Goal: Task Accomplishment & Management: Contribute content

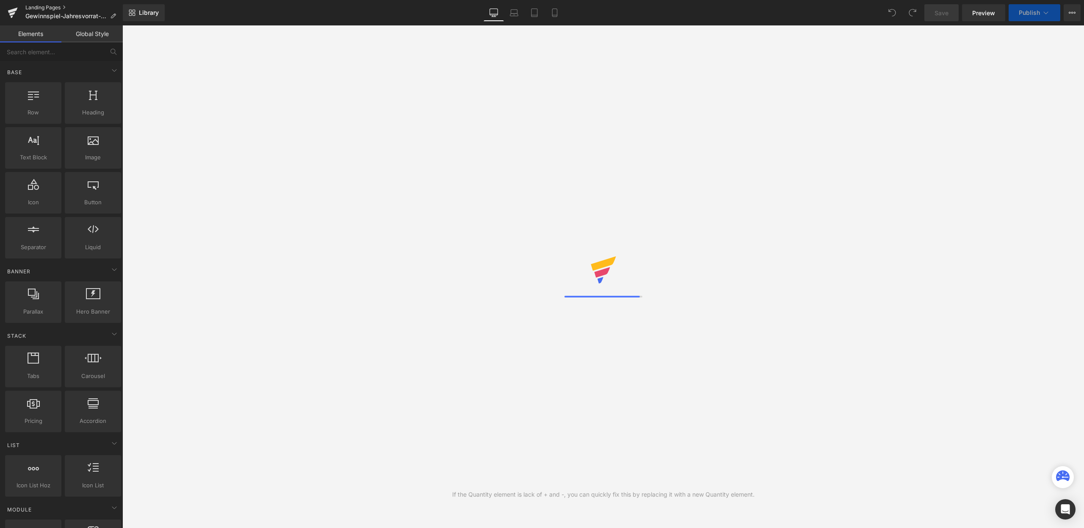
click at [47, 5] on link "Landing Pages" at bounding box center [73, 7] width 97 height 7
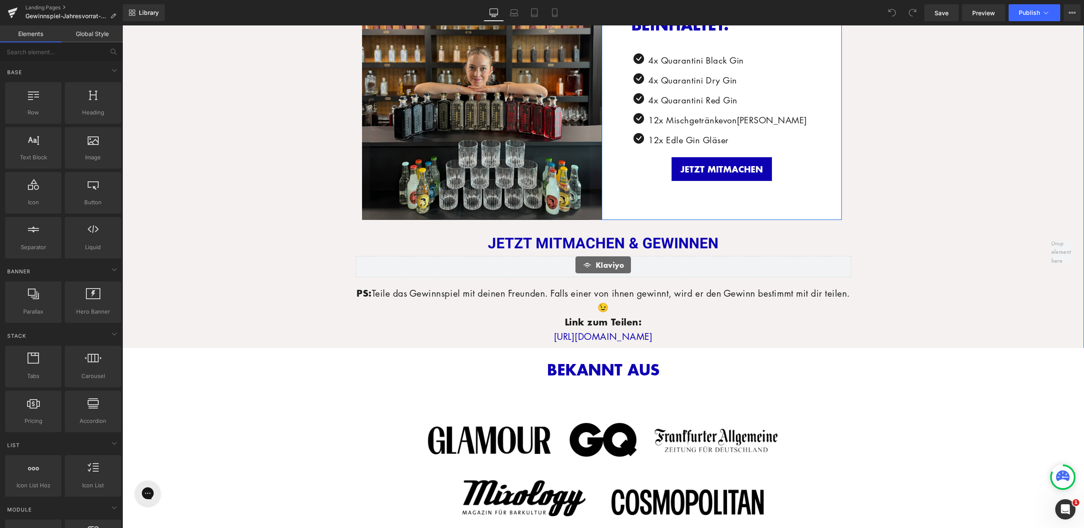
scroll to position [482, 0]
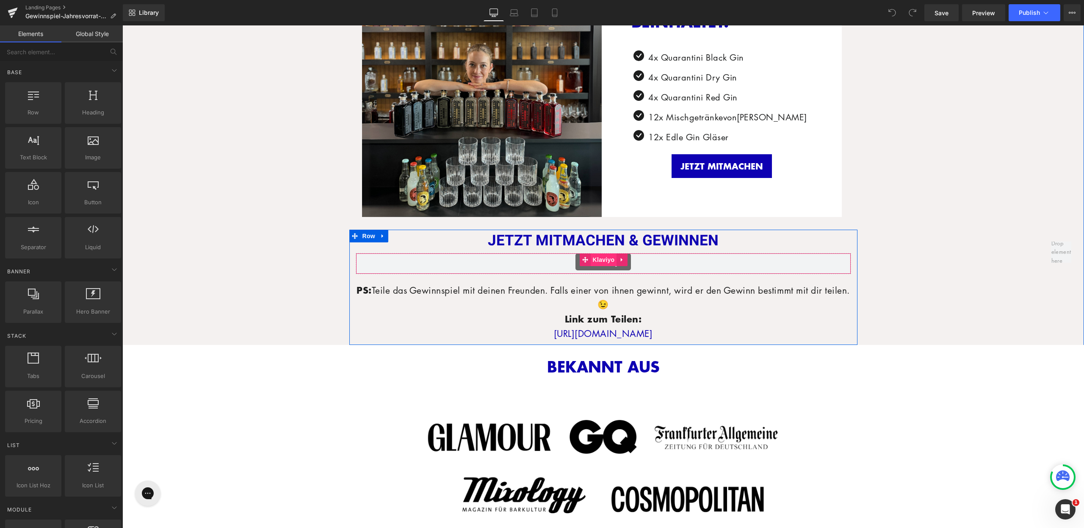
click at [596, 257] on span "Klaviyo" at bounding box center [604, 259] width 26 height 13
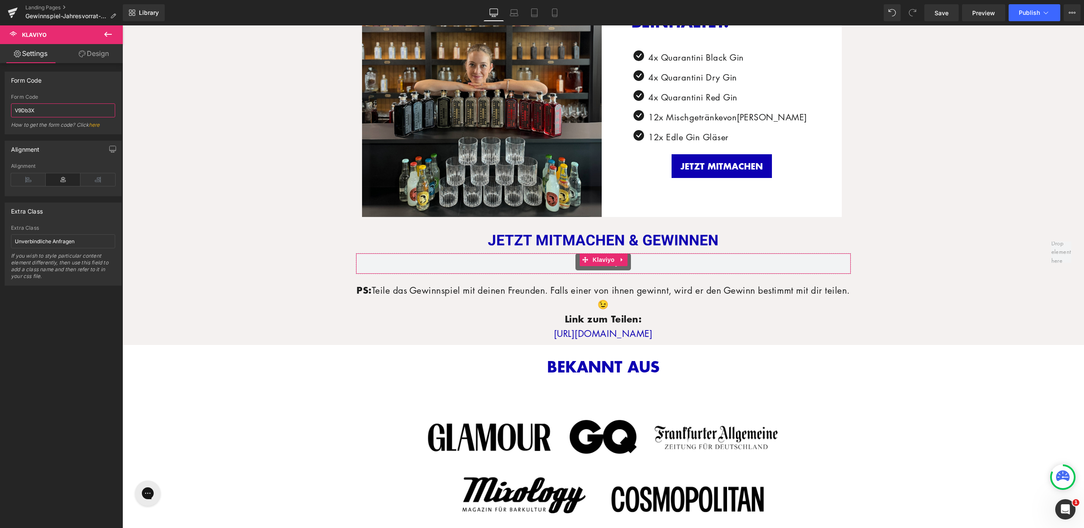
drag, startPoint x: 61, startPoint y: 111, endPoint x: 0, endPoint y: 110, distance: 60.6
click at [0, 110] on div "Form Code V9Db3X Form Code V9Db3X How to get the form code? Click here" at bounding box center [63, 99] width 127 height 69
type input "v"
paste input "<div class="klaviyo-form-TzZf9W"></div>"
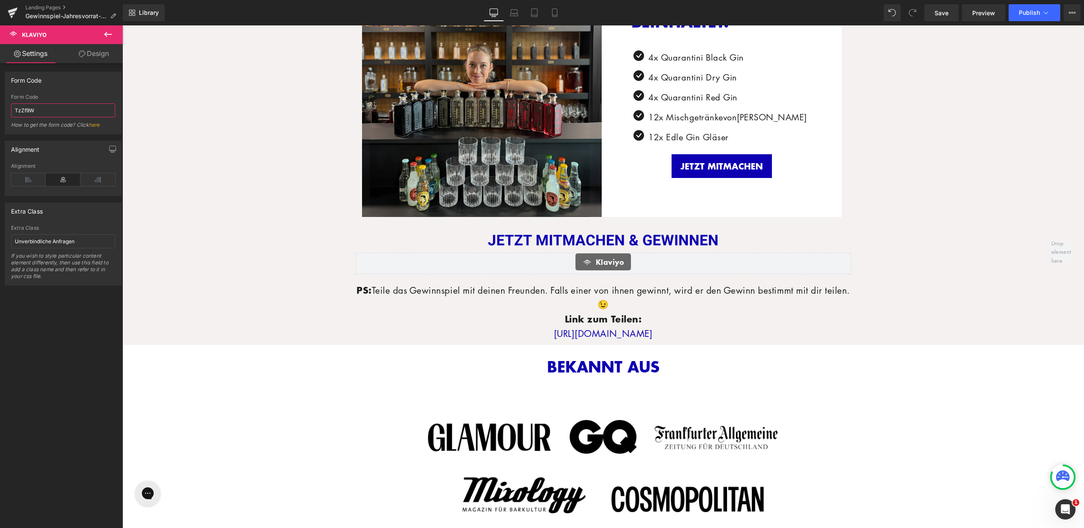
type input "TzZf9W"
click at [46, 83] on div "Form Code" at bounding box center [63, 80] width 116 height 16
click at [560, 16] on link "Mobile" at bounding box center [555, 12] width 20 height 17
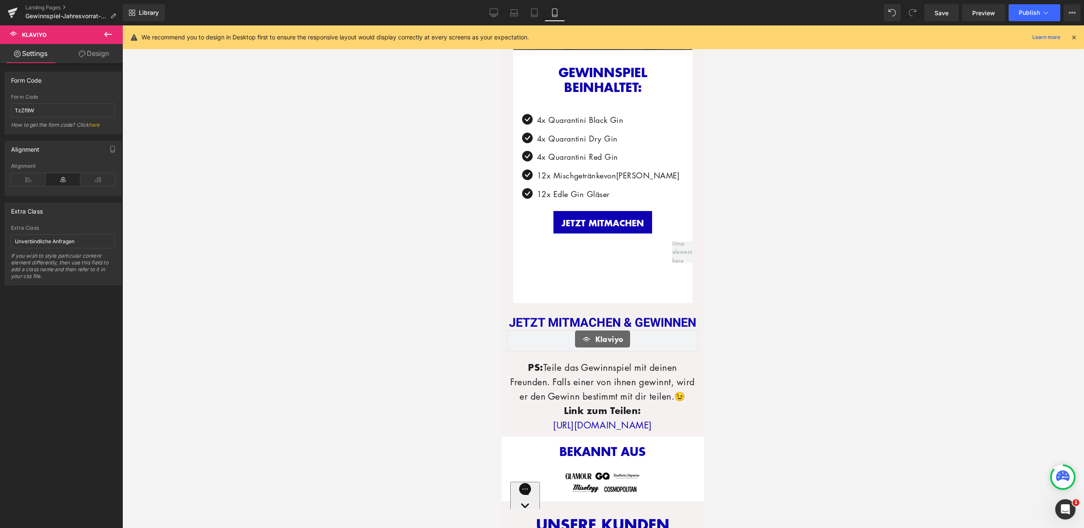
scroll to position [618, 0]
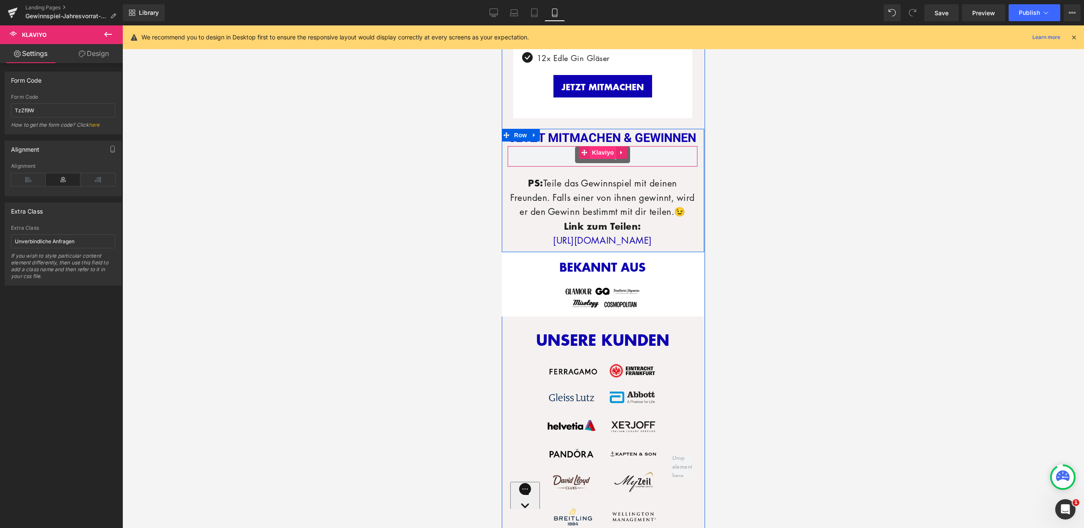
click at [600, 155] on span "Klaviyo" at bounding box center [602, 152] width 26 height 13
click at [1014, 12] on button "Publish" at bounding box center [1035, 12] width 52 height 17
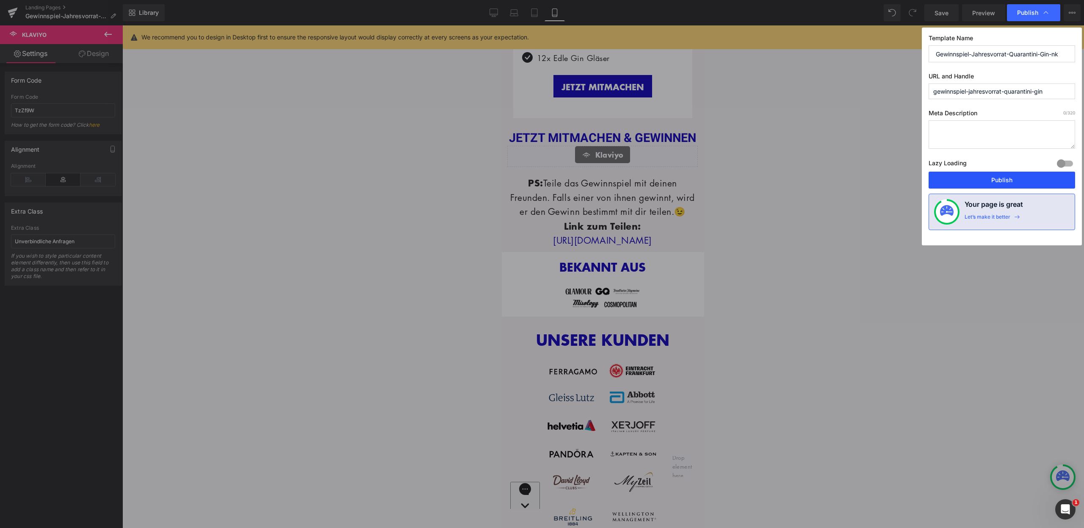
click at [988, 180] on button "Publish" at bounding box center [1002, 180] width 147 height 17
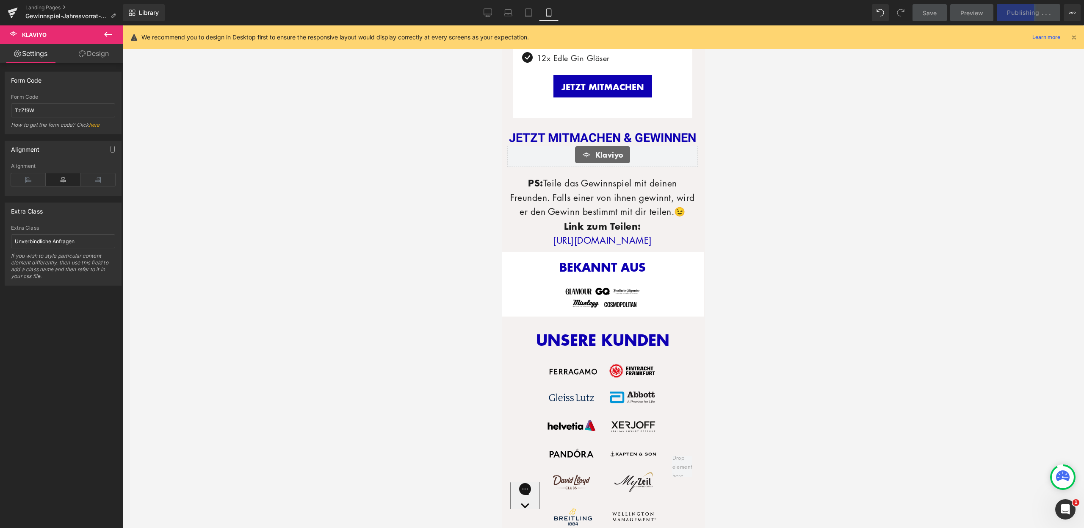
click at [1075, 38] on icon at bounding box center [1074, 37] width 8 height 8
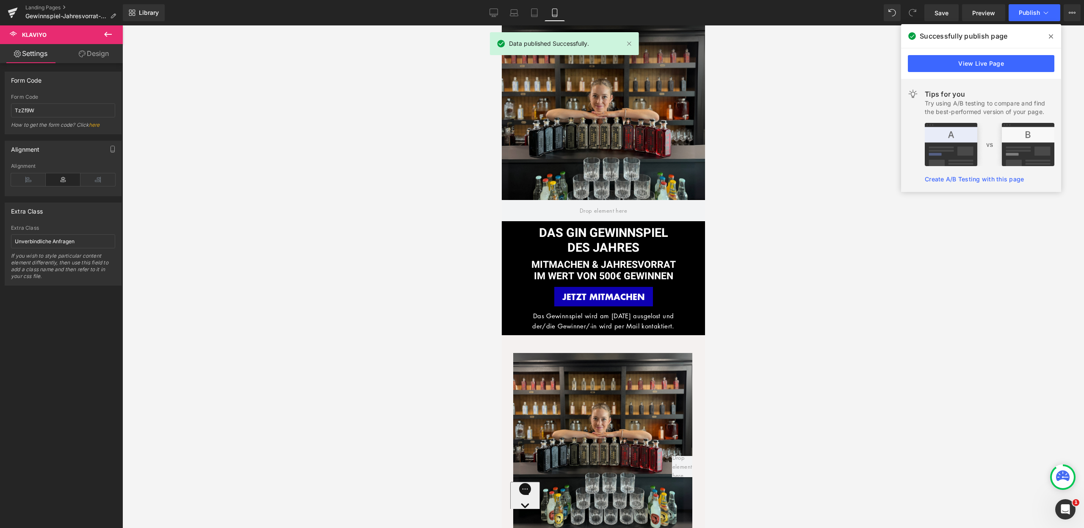
click at [1049, 36] on icon at bounding box center [1051, 36] width 4 height 7
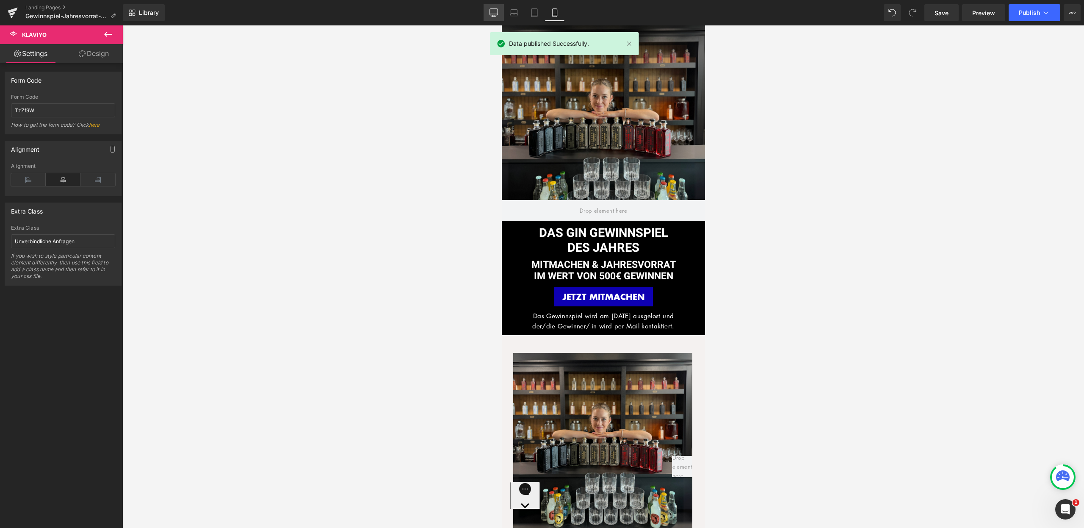
click at [494, 14] on icon at bounding box center [494, 12] width 8 height 8
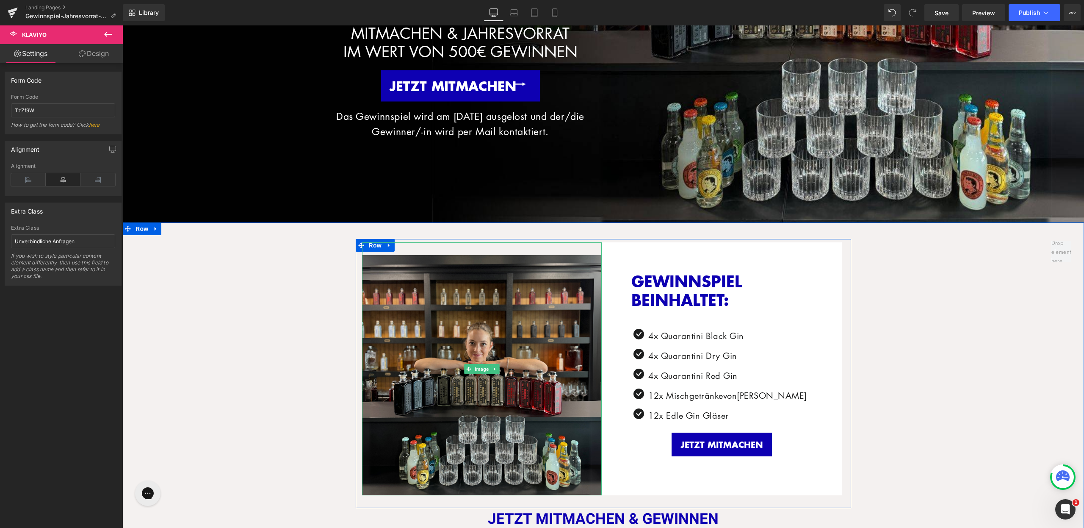
scroll to position [115, 0]
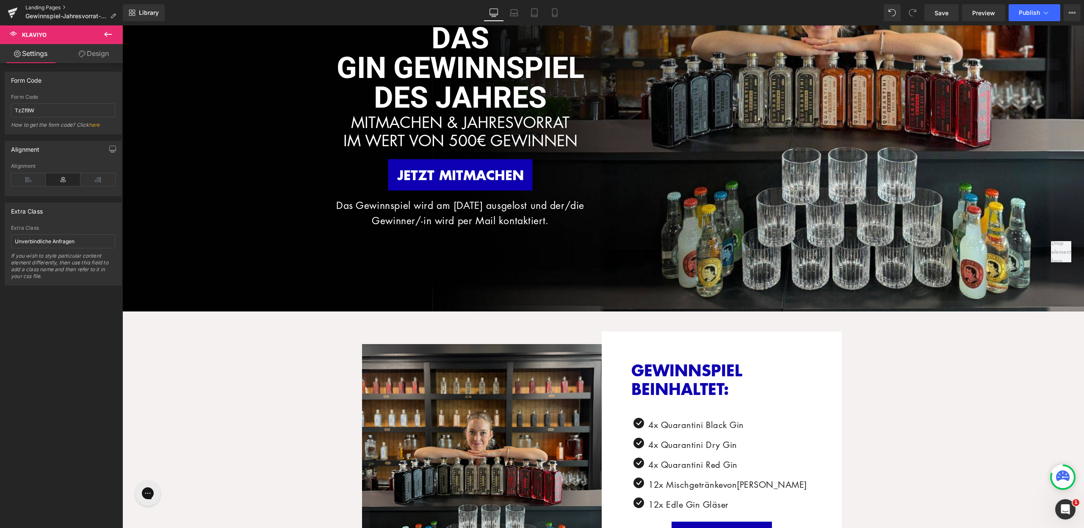
click at [43, 6] on link "Landing Pages" at bounding box center [73, 7] width 97 height 7
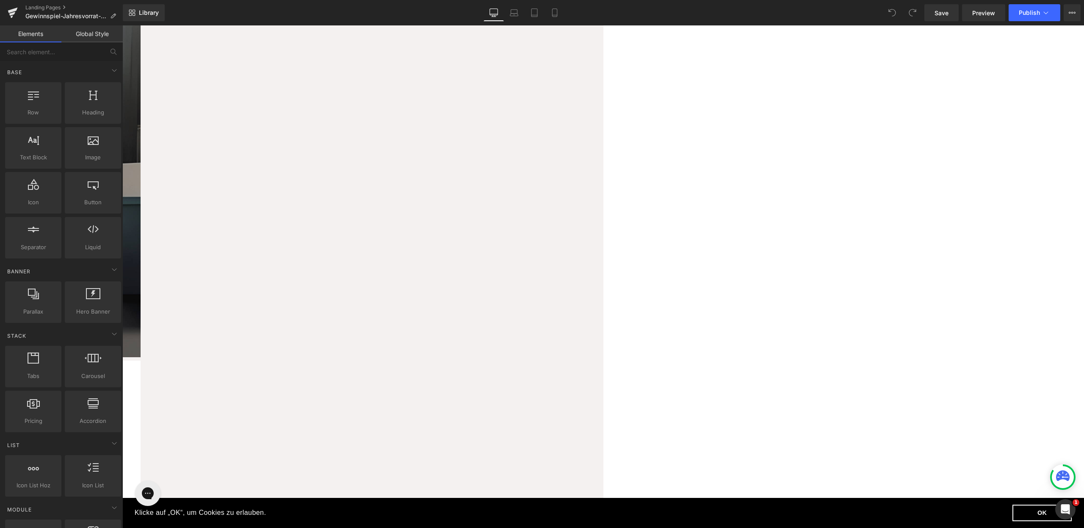
scroll to position [602, 0]
click at [122, 25] on span "Klaviyo" at bounding box center [122, 25] width 0 height 0
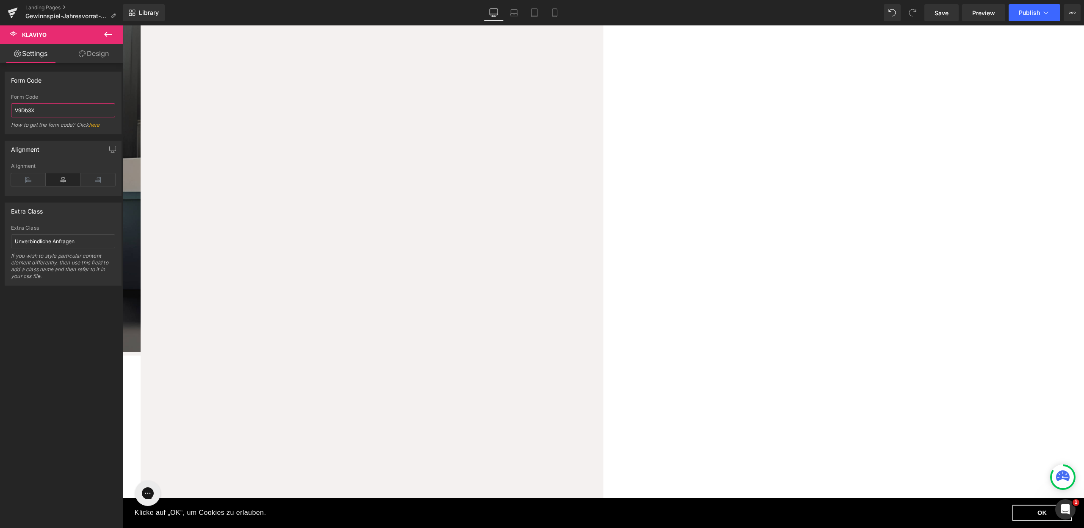
drag, startPoint x: 41, startPoint y: 113, endPoint x: 0, endPoint y: 110, distance: 41.2
click at [0, 110] on div "Form Code V9Db3X Form Code V9Db3X How to get the form code? Click here" at bounding box center [63, 99] width 127 height 69
paste input "<div class="klaviyo-form-V9Db3X"></div>"
click at [74, 89] on div "Form Code V9Db3X Form Code V9Db3X How to get the form code? Click here" at bounding box center [63, 103] width 117 height 63
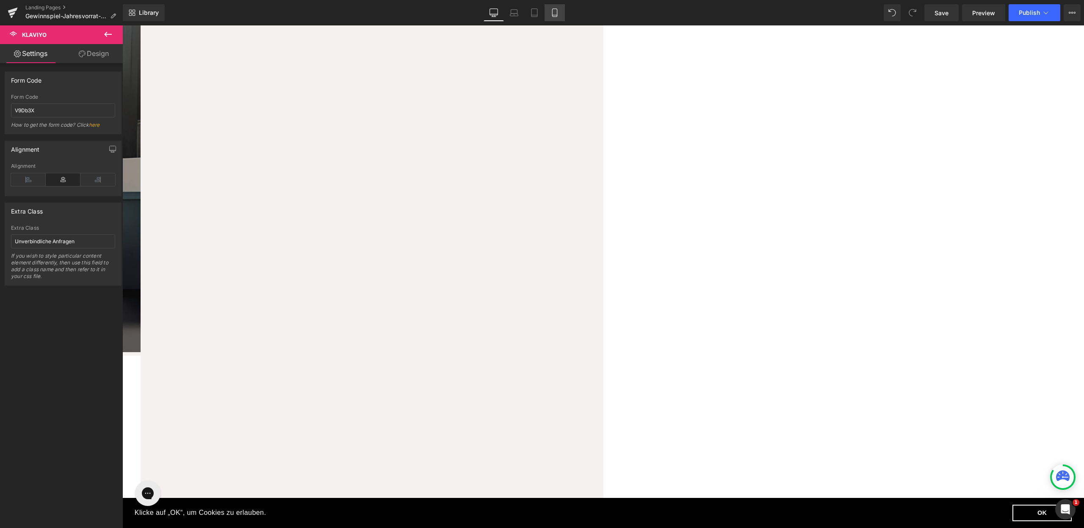
click at [556, 11] on icon at bounding box center [555, 12] width 8 height 8
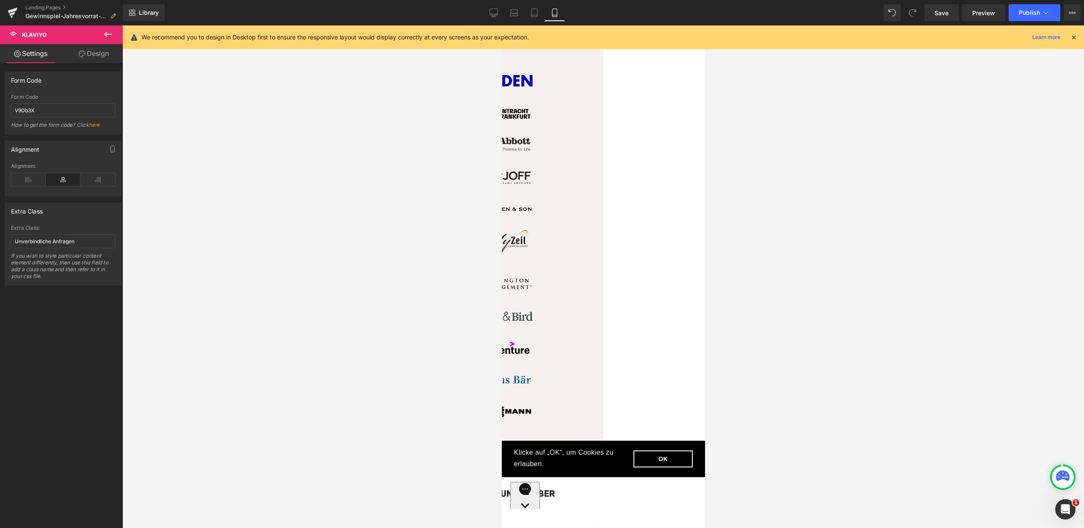
scroll to position [692, 0]
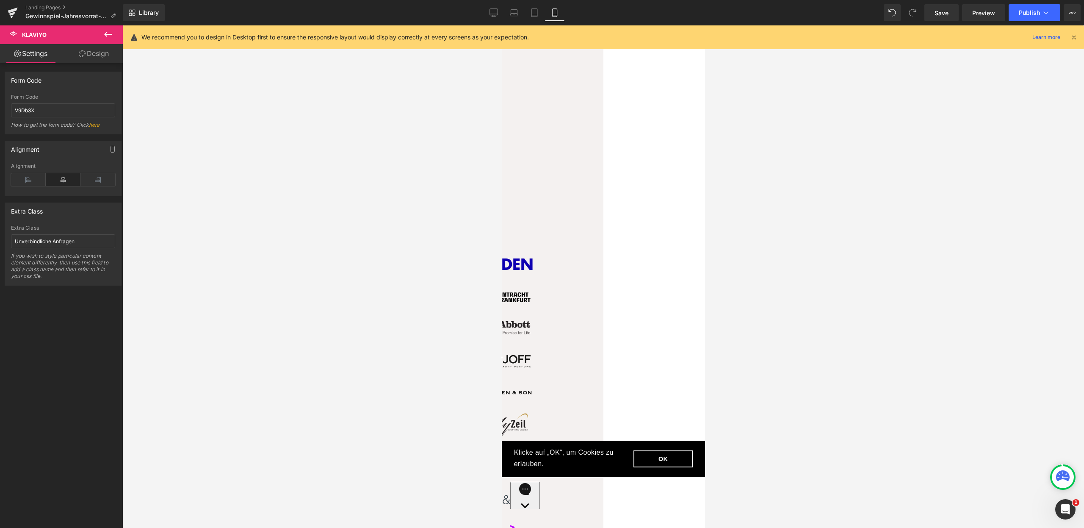
click at [501, 25] on span "Klaviyo" at bounding box center [501, 25] width 0 height 0
drag, startPoint x: 42, startPoint y: 108, endPoint x: 6, endPoint y: 108, distance: 35.6
click at [7, 108] on div "V9Db3X Form Code V9Db3X How to get the form code? Click here" at bounding box center [63, 114] width 116 height 40
paste input "<div class="klaviyo-form-V9Db3X"></div>"
type input "V9Db3X"
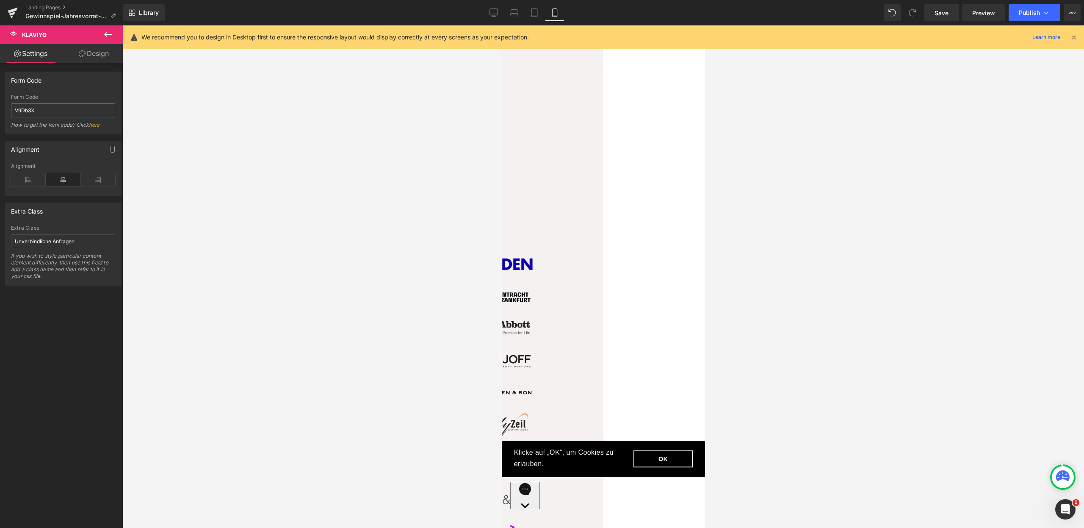
scroll to position [0, 0]
click at [75, 75] on div "Form Code" at bounding box center [63, 80] width 116 height 16
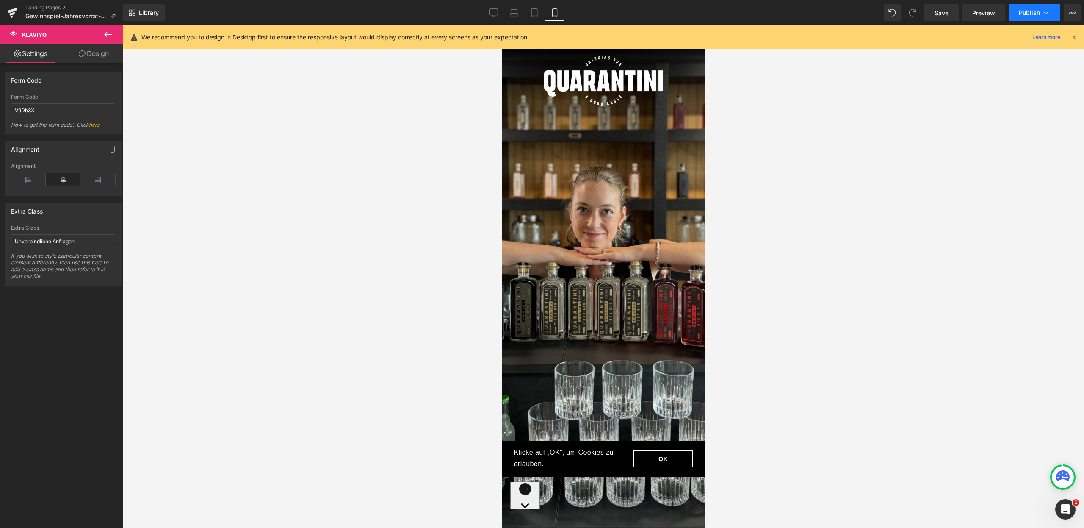
click at [1027, 14] on span "Publish" at bounding box center [1029, 12] width 21 height 7
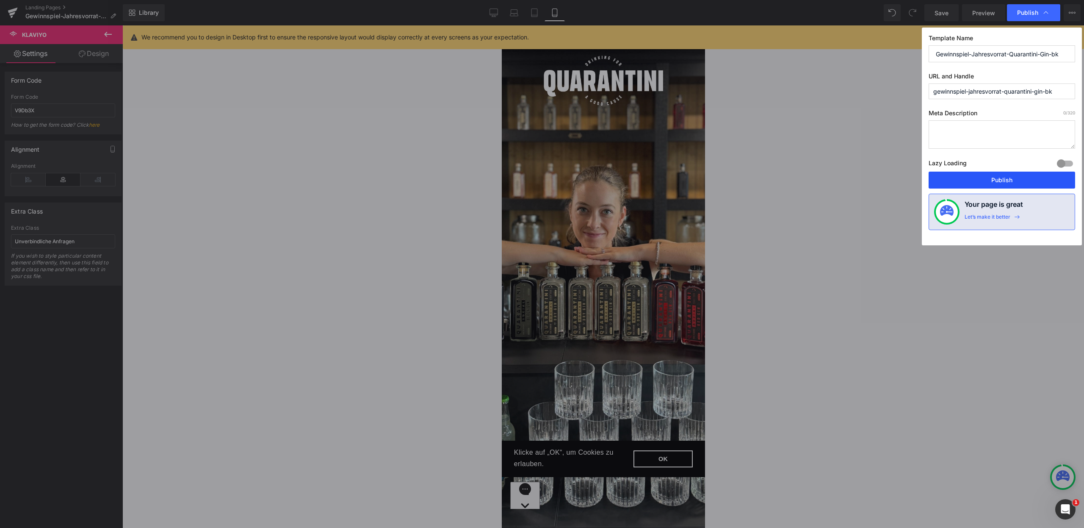
click at [1002, 179] on button "Publish" at bounding box center [1002, 180] width 147 height 17
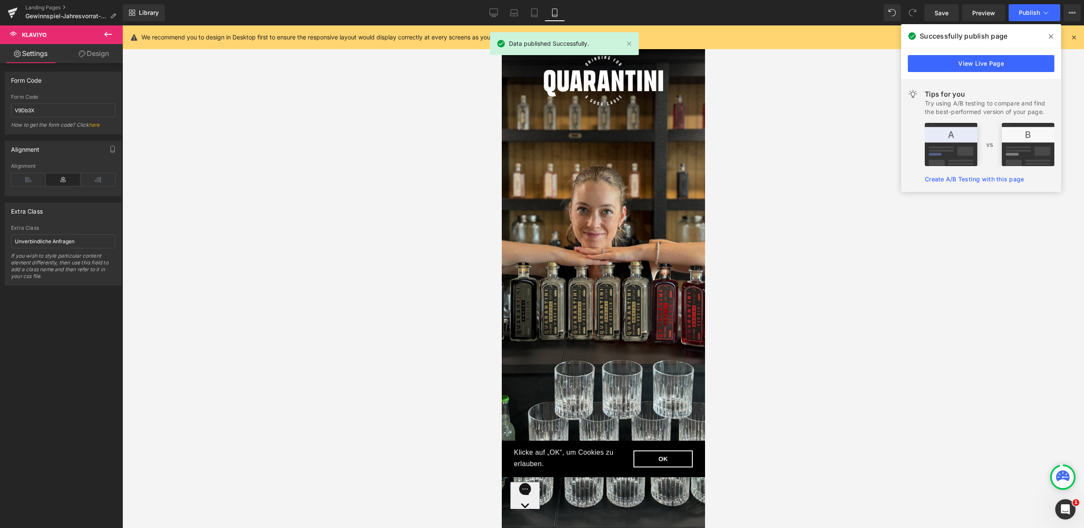
click at [1056, 35] on span at bounding box center [1051, 37] width 14 height 14
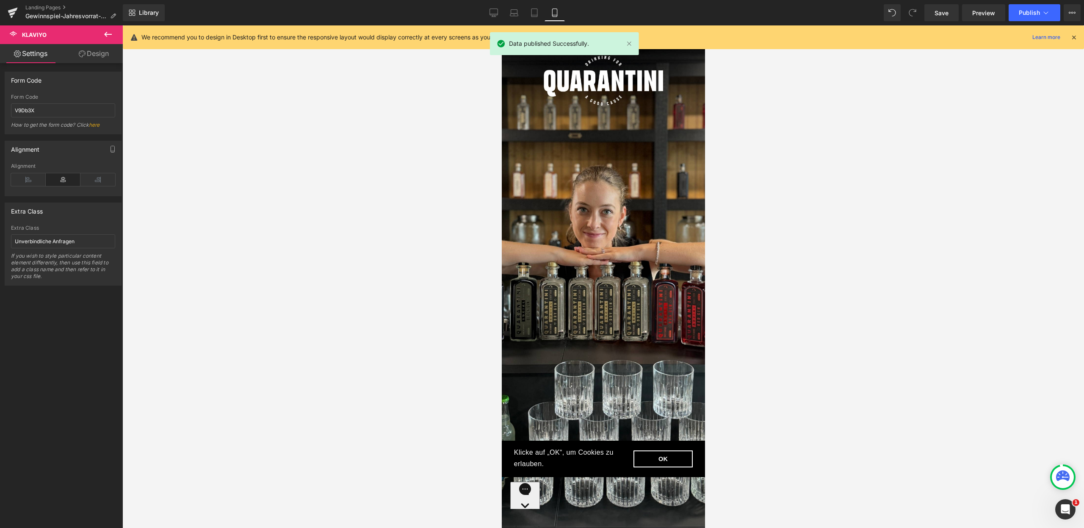
click at [1076, 36] on icon at bounding box center [1074, 37] width 8 height 8
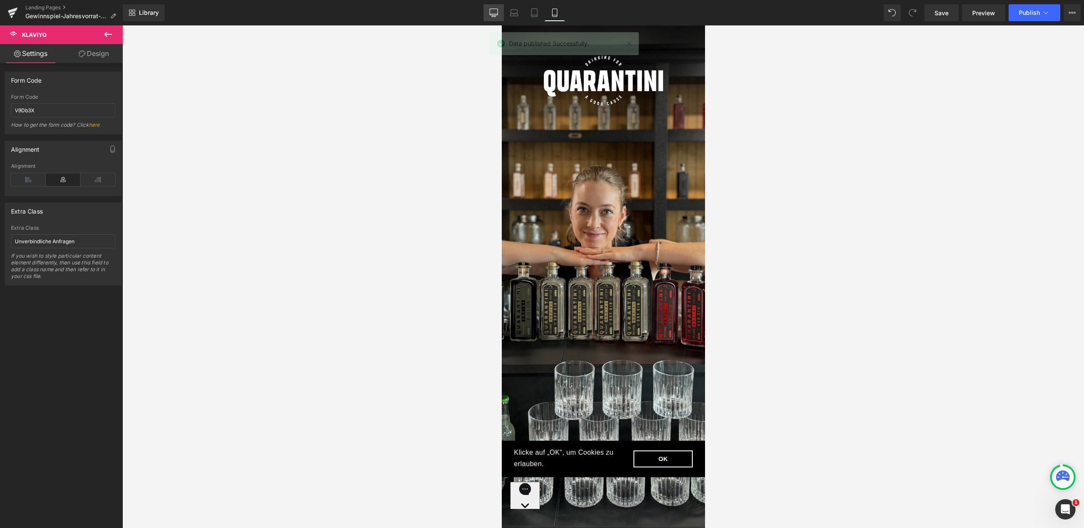
click at [497, 14] on icon at bounding box center [494, 14] width 8 height 0
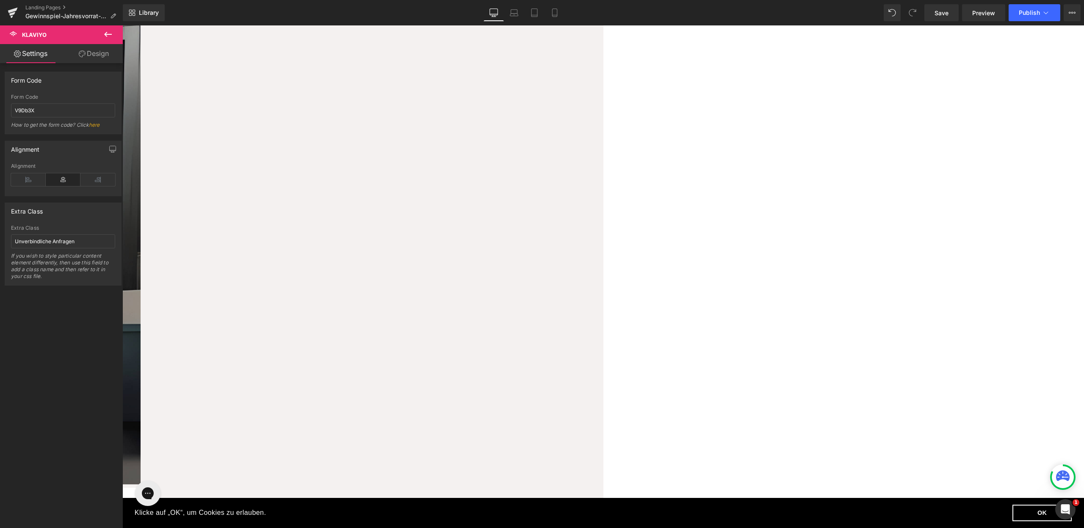
scroll to position [473, 0]
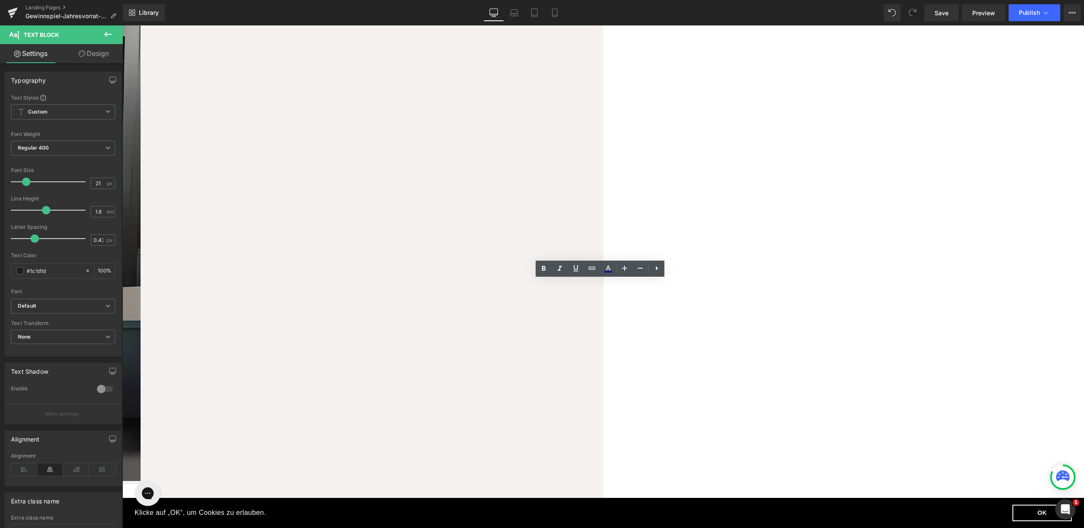
click at [25, 7] on link "Landing Pages" at bounding box center [73, 7] width 97 height 7
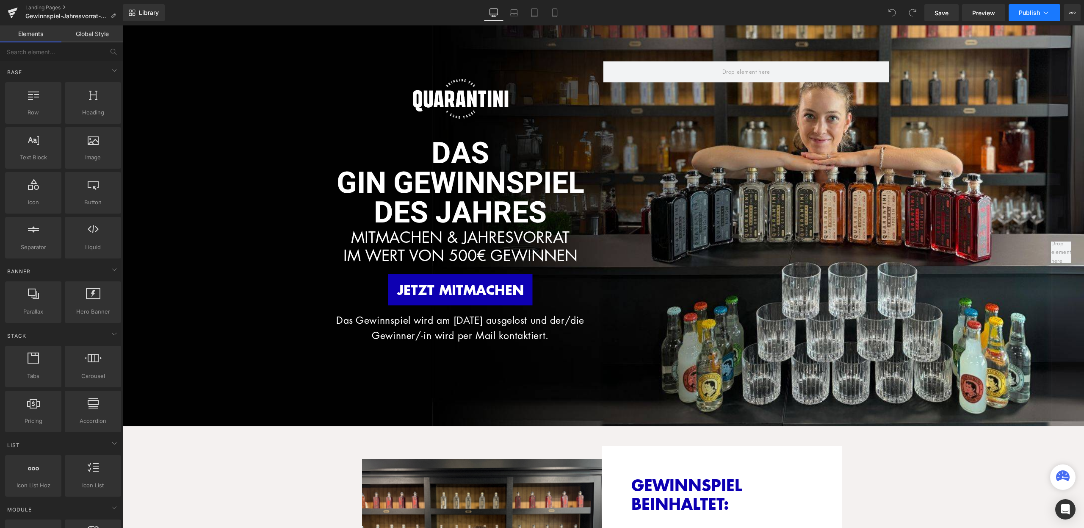
click at [1051, 13] on button "Publish" at bounding box center [1035, 12] width 52 height 17
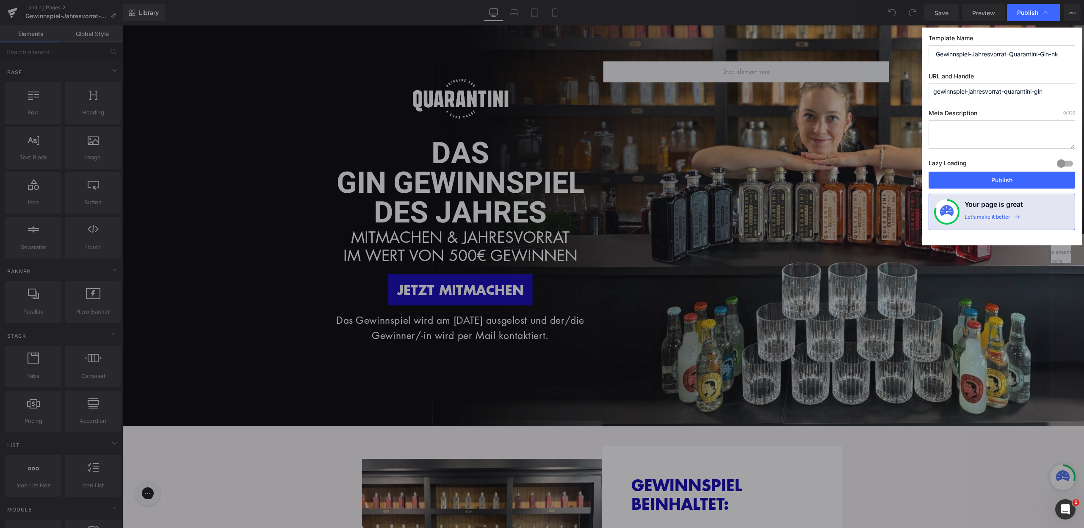
click at [1046, 91] on input "gewinnspiel-jahresvorrat-quarantini-gin" at bounding box center [1002, 91] width 147 height 16
type input "gewinnspiel-jahresvorrat-quarantini-gin-nk"
click at [1029, 182] on button "Publish" at bounding box center [1002, 180] width 147 height 17
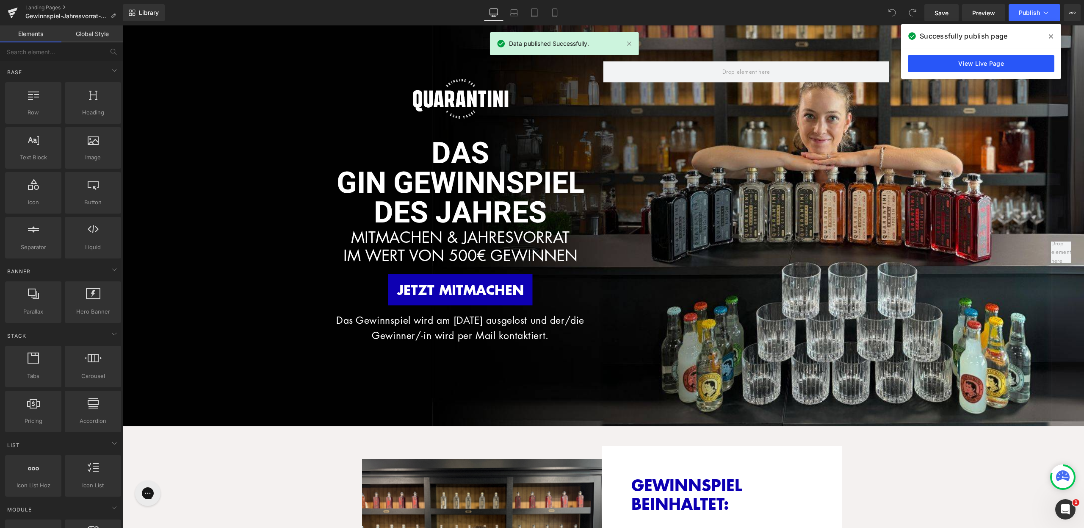
click at [985, 70] on link "View Live Page" at bounding box center [981, 63] width 147 height 17
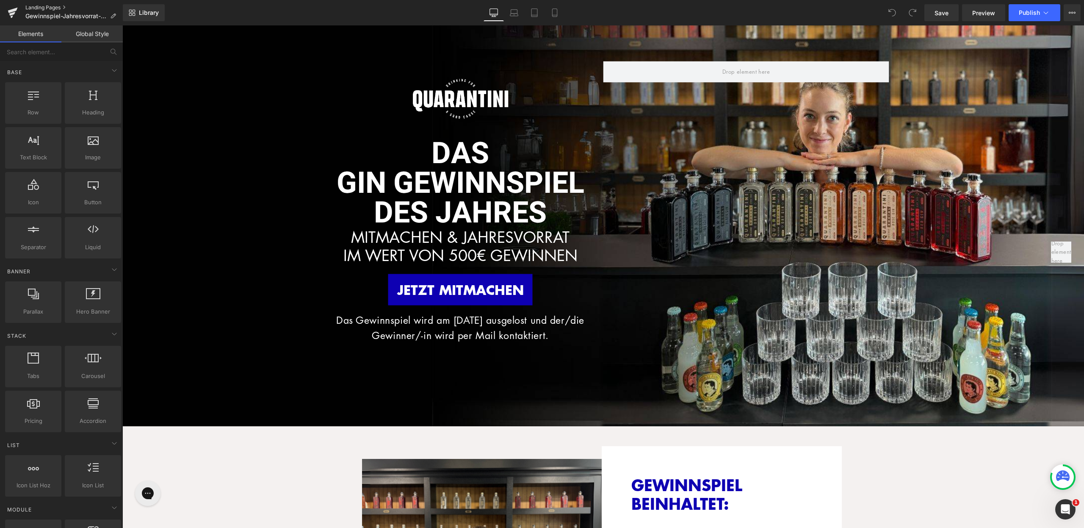
click at [58, 4] on link "Landing Pages" at bounding box center [73, 7] width 97 height 7
click at [463, 312] on p "Das Gewinnspiel wird am [DATE] ausgelost und der/die Gewinner/-in wird per Mail…" at bounding box center [461, 327] width 286 height 31
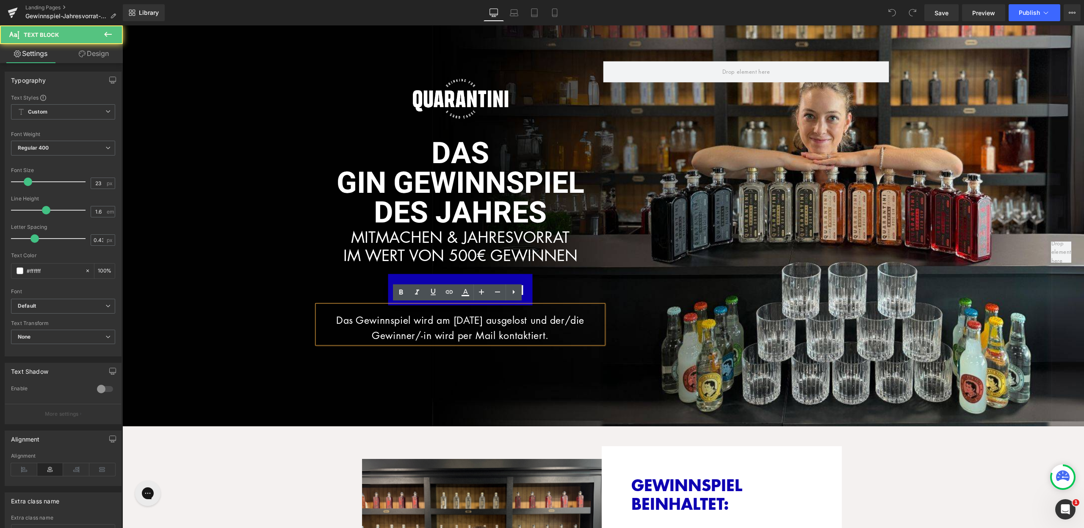
click at [453, 318] on p "Das Gewinnspiel wird am [DATE] ausgelost und der/die Gewinner/-in wird per Mail…" at bounding box center [461, 327] width 286 height 31
click at [571, 361] on div "Image Row dAS GIN GEWINNSPIEL DES JAHRES Heading MITMACHEN & JAHRESVORRAT IM WE…" at bounding box center [604, 225] width 572 height 329
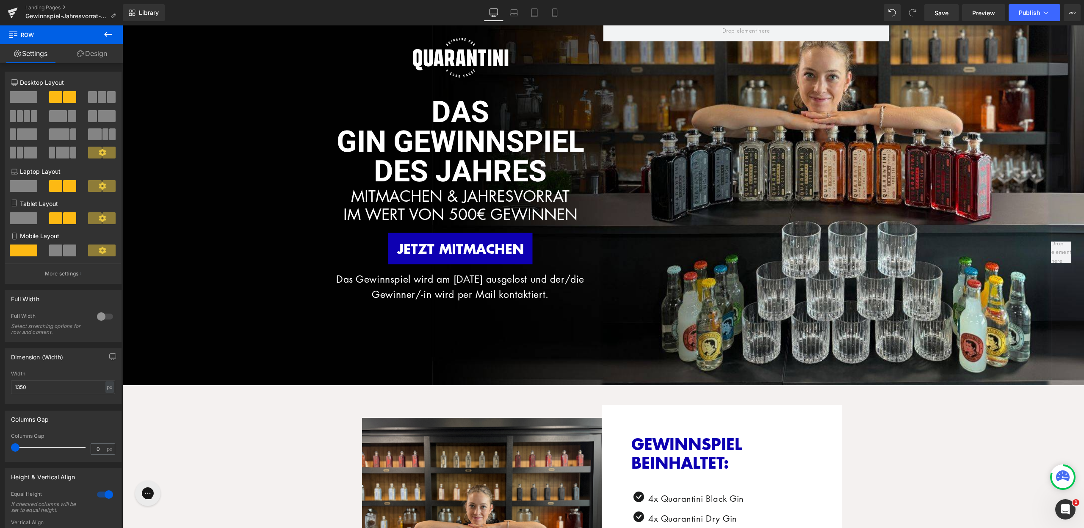
scroll to position [3, 0]
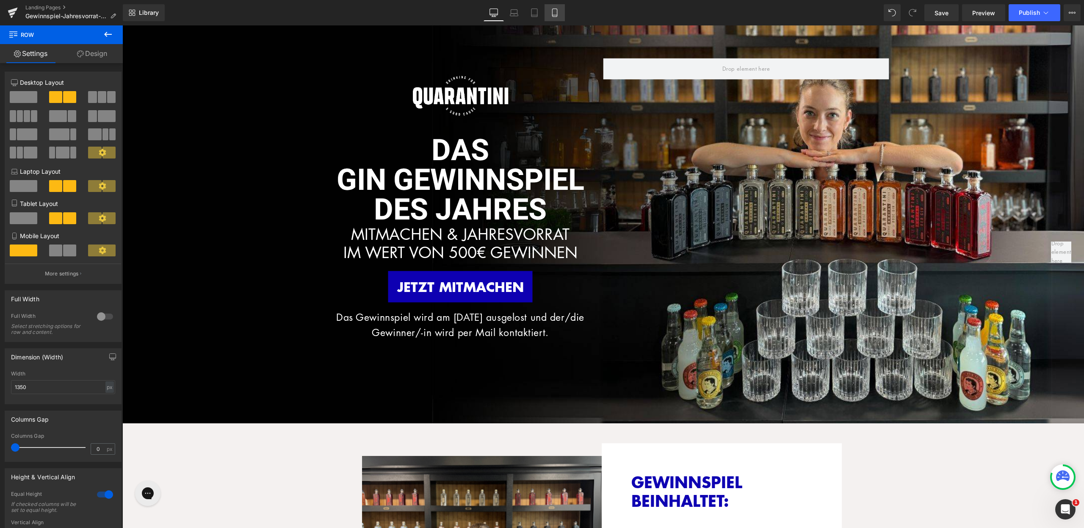
click at [551, 17] on link "Mobile" at bounding box center [555, 12] width 20 height 17
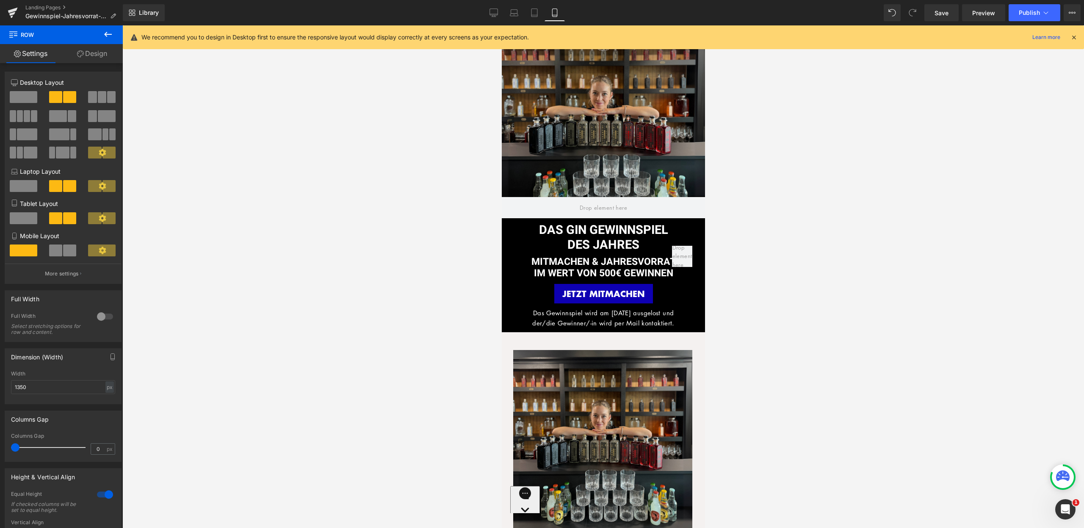
scroll to position [0, 0]
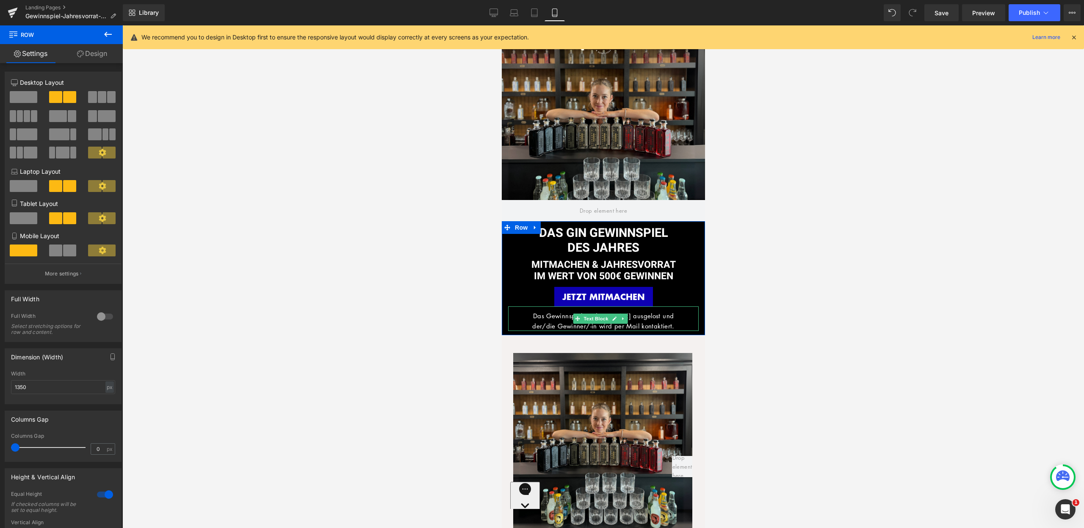
click at [646, 321] on p "der/die Gewinner/-in wird per Mail kontaktiert." at bounding box center [603, 326] width 191 height 10
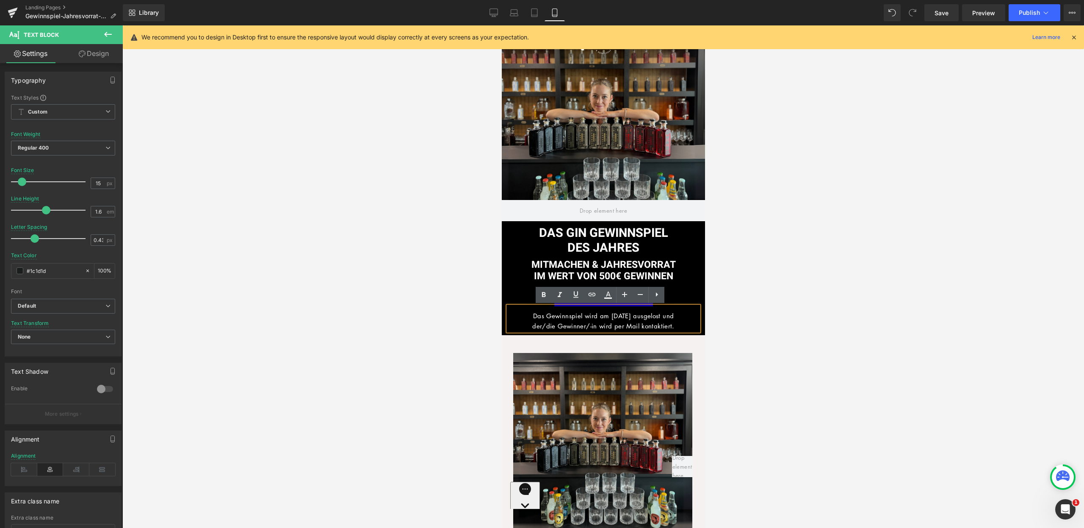
click at [609, 315] on span "Das Gewinnspiel wird am [DATE] ausgelost und" at bounding box center [603, 315] width 141 height 8
click at [736, 265] on div at bounding box center [603, 276] width 962 height 502
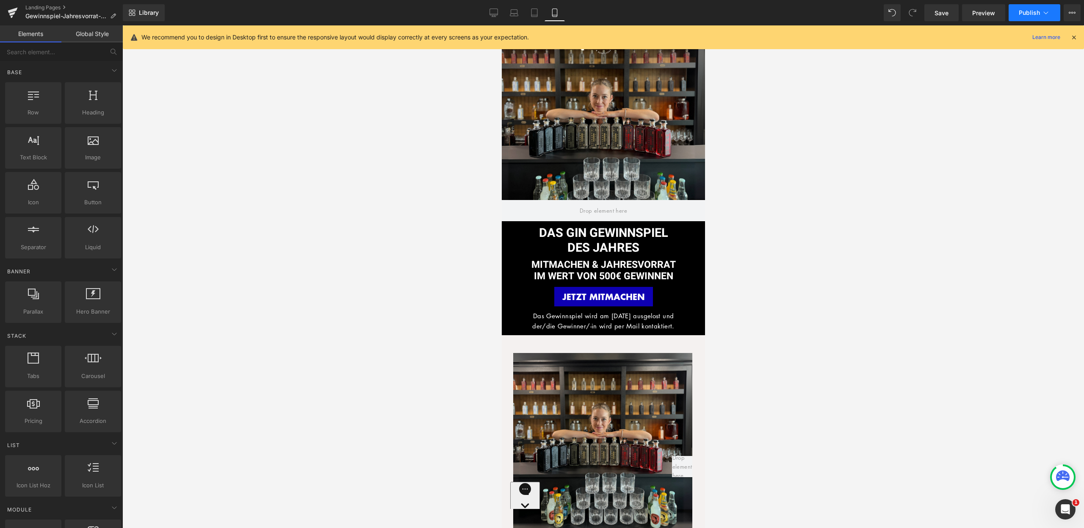
click at [1043, 6] on button "Publish" at bounding box center [1035, 12] width 52 height 17
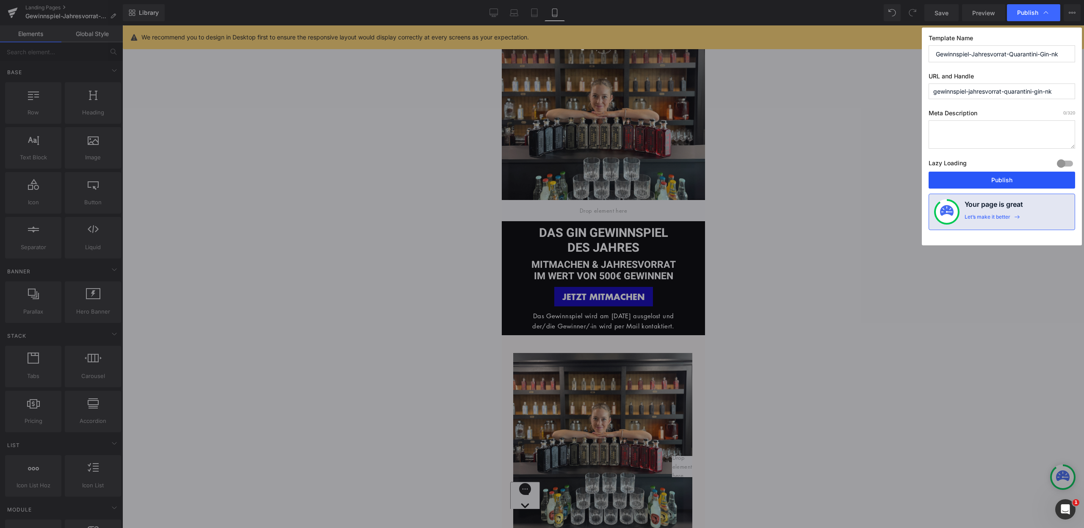
click at [1004, 177] on button "Publish" at bounding box center [1002, 180] width 147 height 17
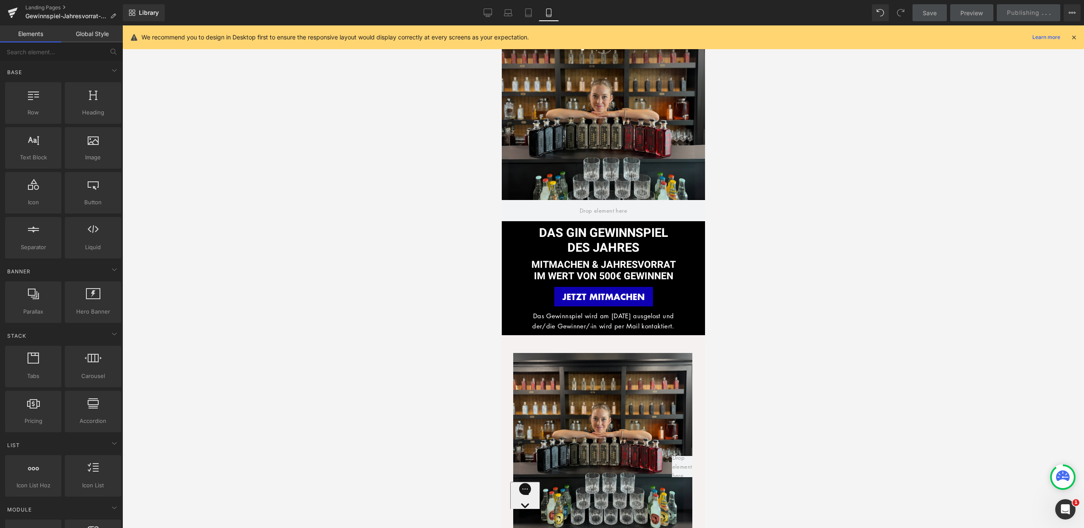
click at [1074, 38] on icon at bounding box center [1074, 37] width 8 height 8
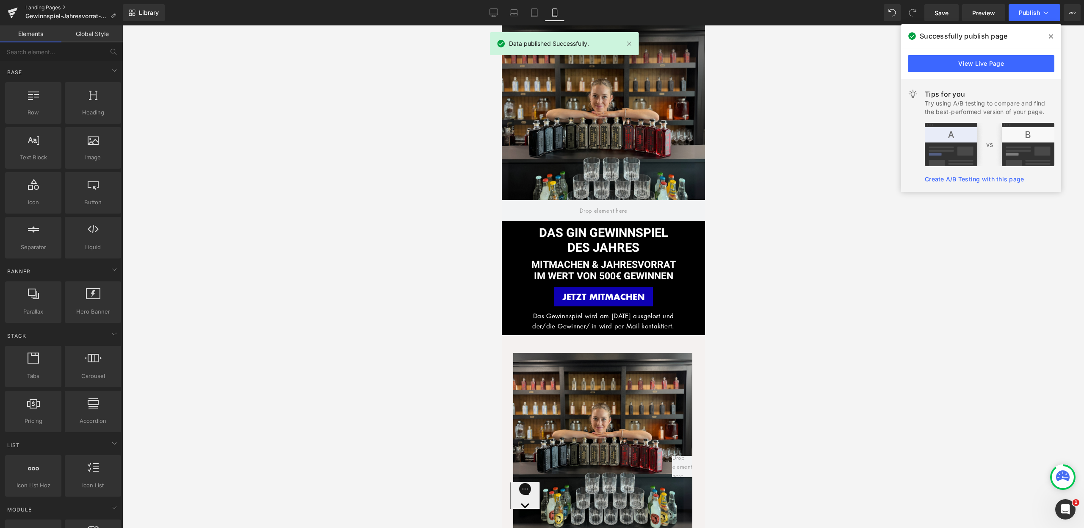
click at [43, 8] on link "Landing Pages" at bounding box center [73, 7] width 97 height 7
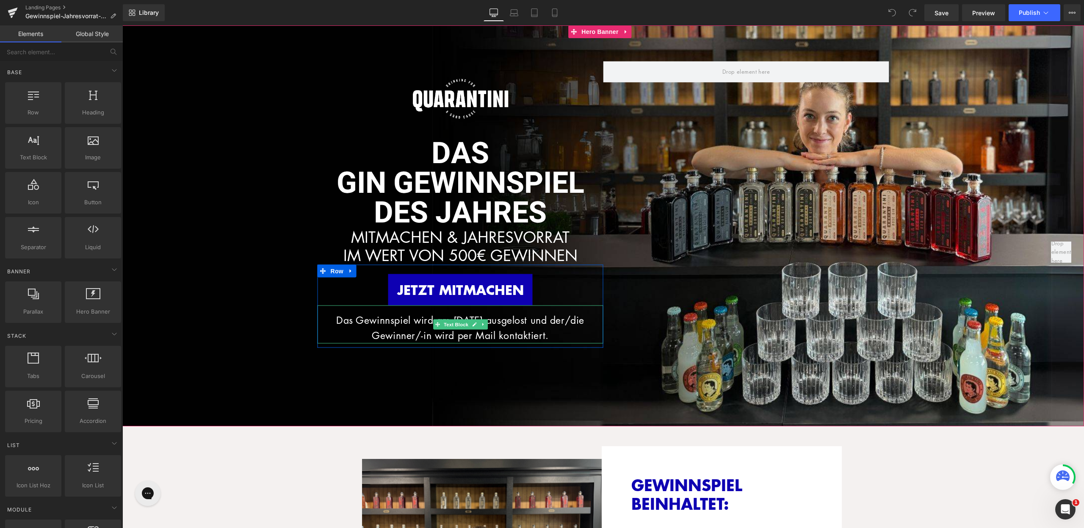
click at [529, 324] on p "Das Gewinnspiel wird am 31.08.25 ausgelost und der/die Gewinner/-in wird per Ma…" at bounding box center [461, 327] width 286 height 31
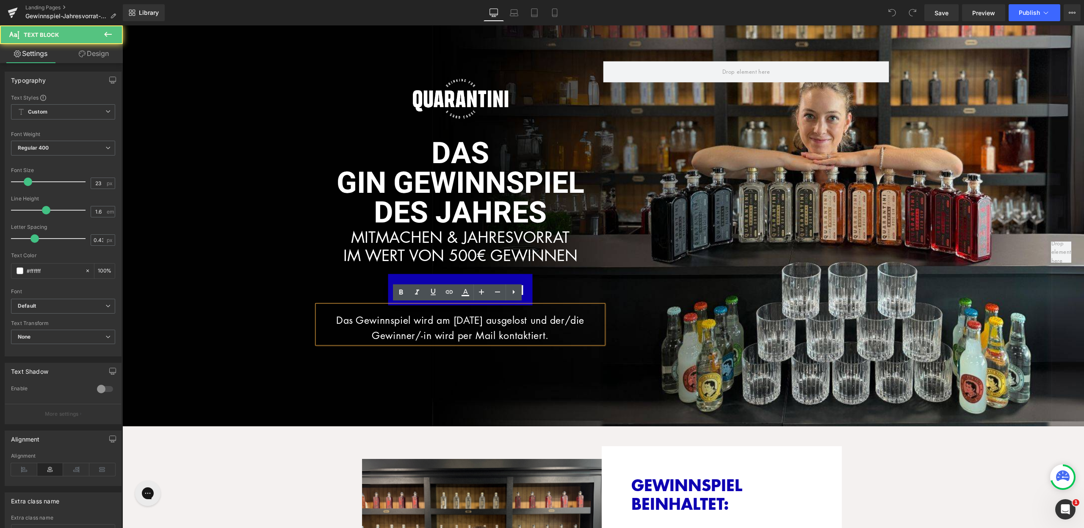
click at [453, 319] on p "Das Gewinnspiel wird am 31.08.25 ausgelost und der/die Gewinner/-in wird per Ma…" at bounding box center [461, 327] width 286 height 31
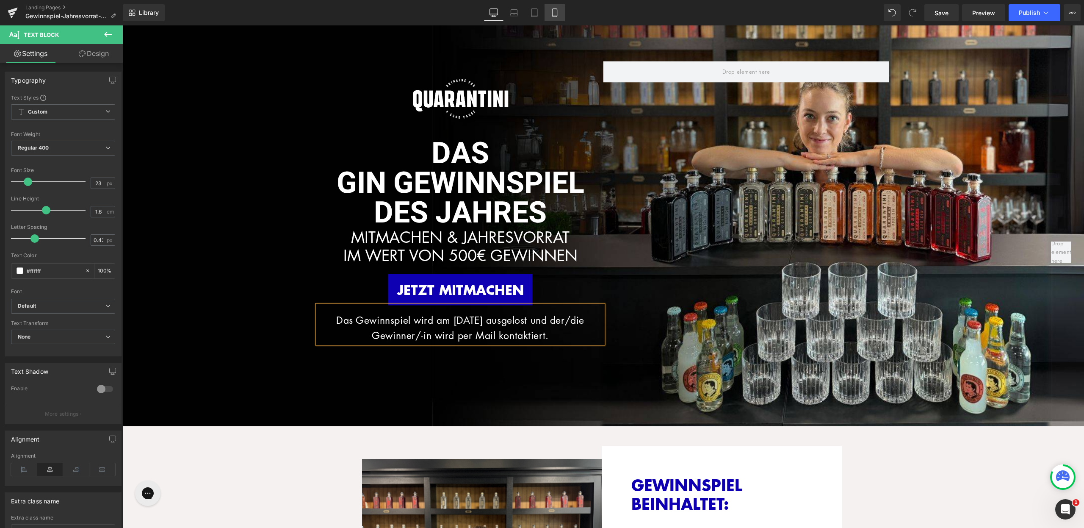
click at [555, 10] on icon at bounding box center [555, 12] width 8 height 8
type input "100"
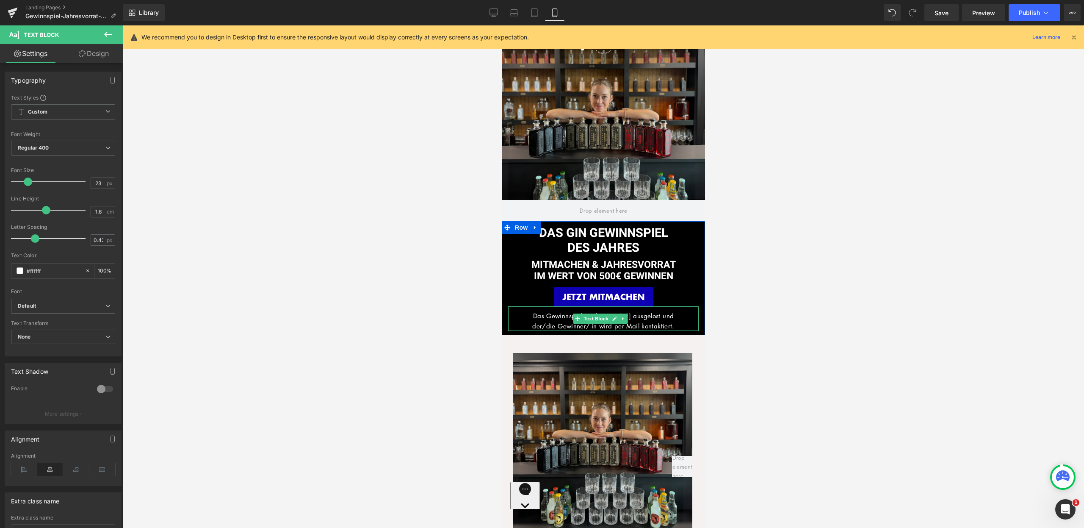
click at [635, 316] on span "Das Gewinnspiel wird am 31.08.25 ausgelost und" at bounding box center [603, 315] width 141 height 8
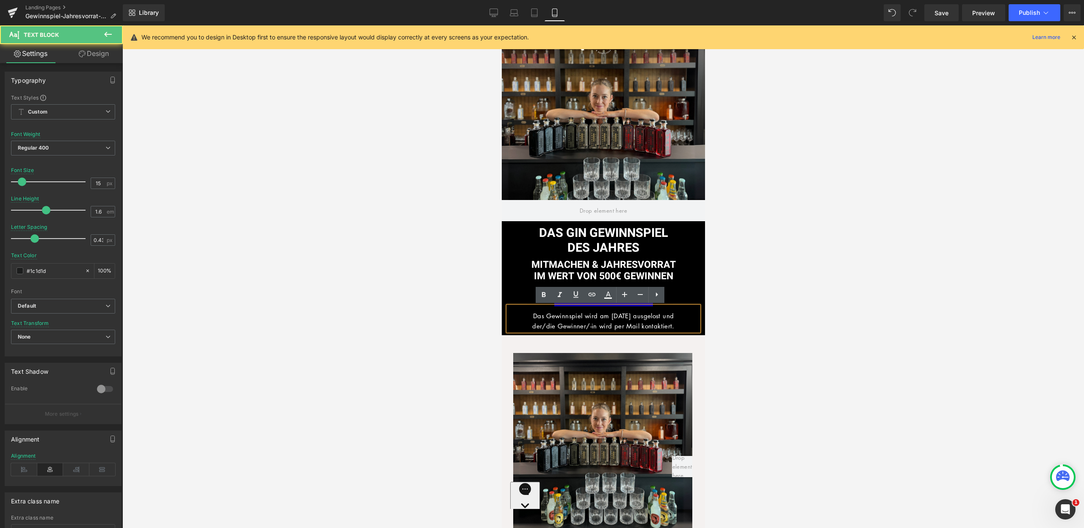
click at [609, 316] on span "Das Gewinnspiel wird am 31.08.25 ausgelost und" at bounding box center [603, 315] width 141 height 8
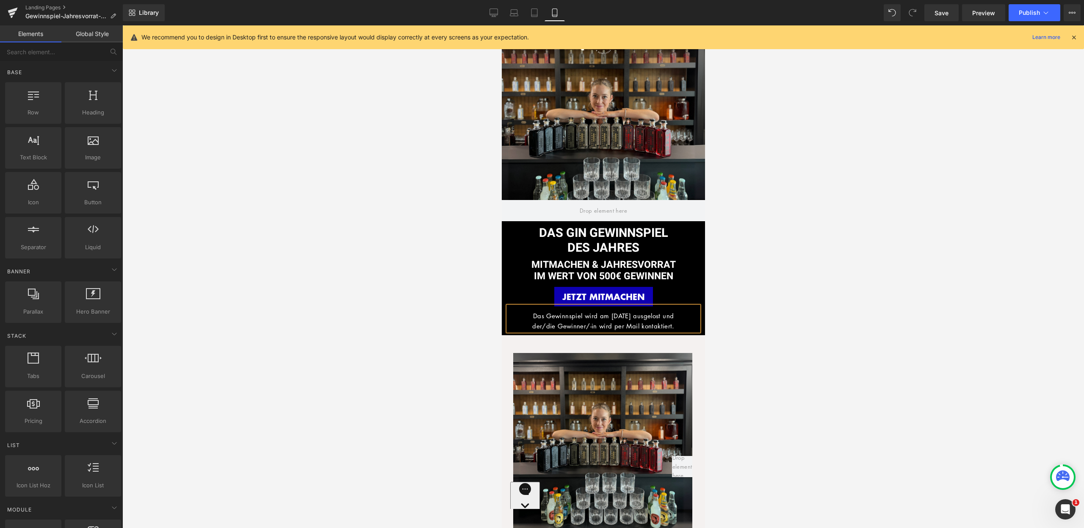
click at [794, 327] on div at bounding box center [603, 276] width 962 height 502
click at [1030, 18] on button "Publish" at bounding box center [1035, 12] width 52 height 17
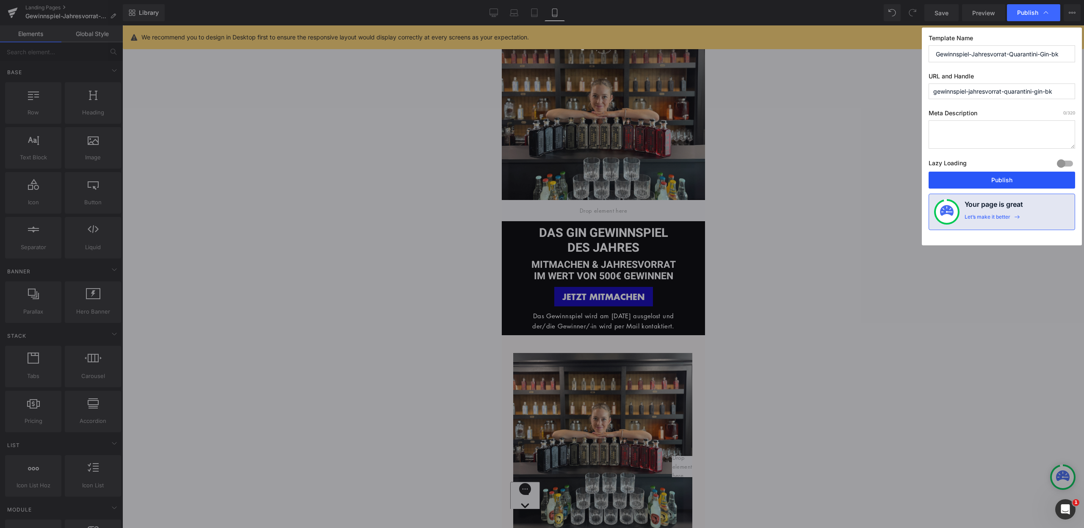
click at [1002, 176] on button "Publish" at bounding box center [1002, 180] width 147 height 17
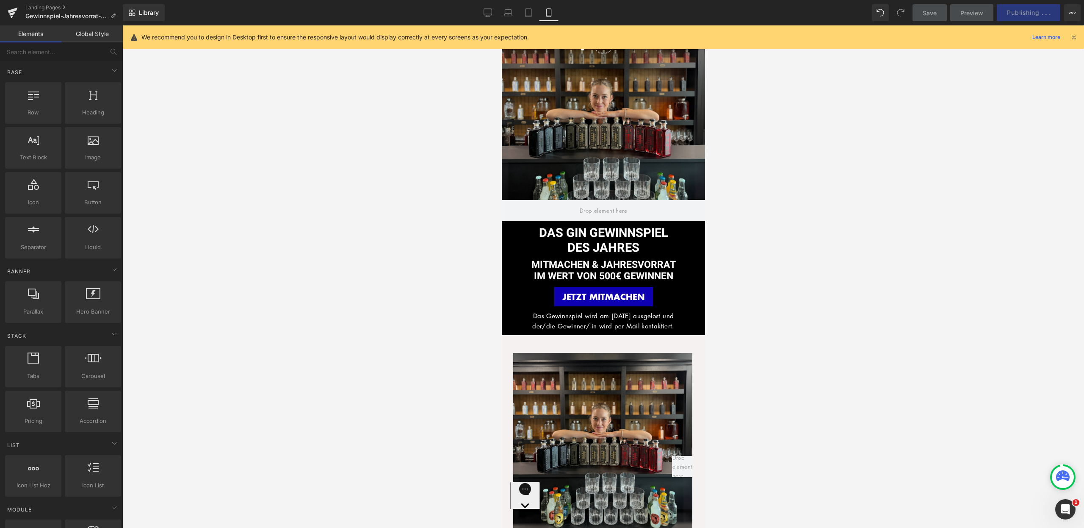
click at [1076, 38] on icon at bounding box center [1074, 37] width 8 height 8
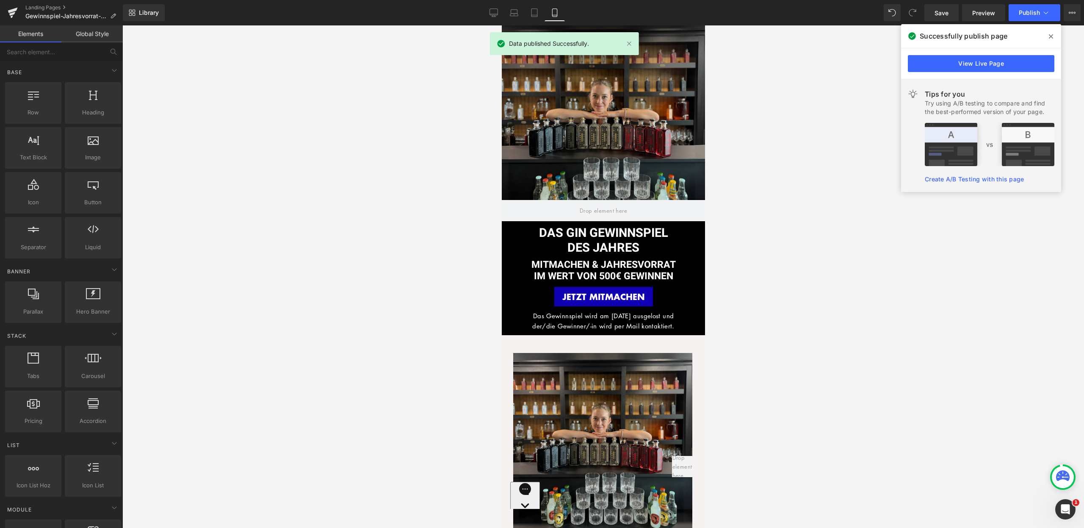
click at [1054, 34] on span at bounding box center [1051, 37] width 14 height 14
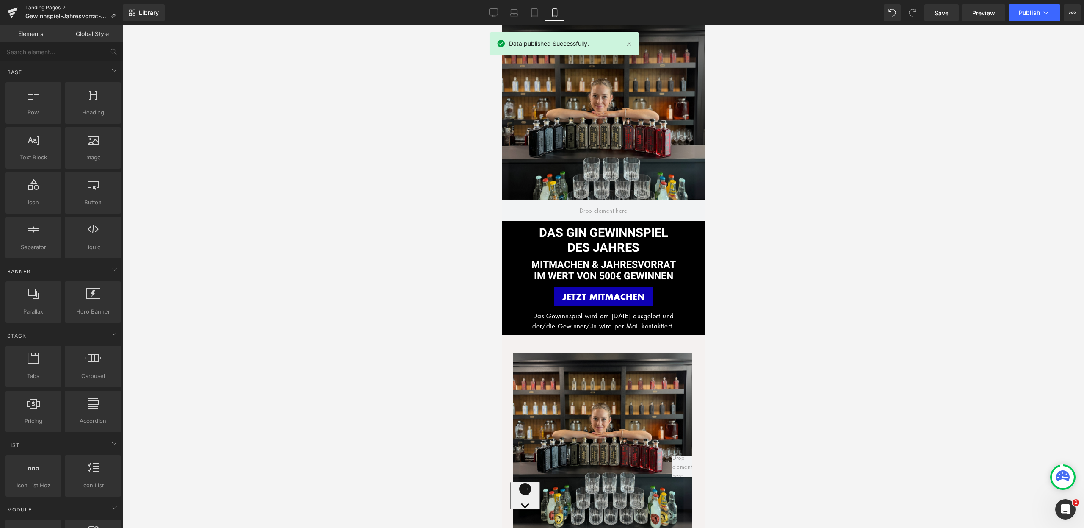
click at [38, 6] on link "Landing Pages" at bounding box center [73, 7] width 97 height 7
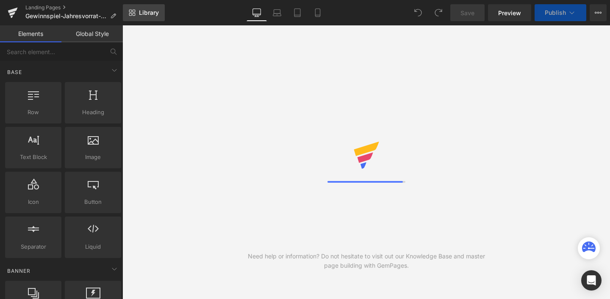
click at [136, 15] on link "Library" at bounding box center [144, 12] width 42 height 17
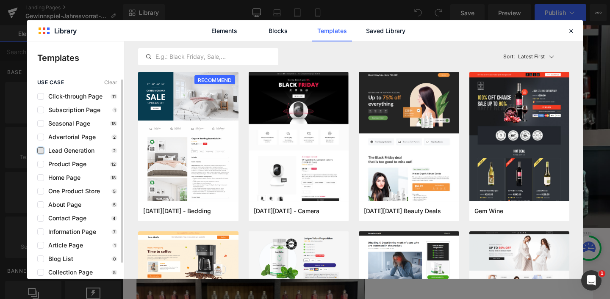
click at [37, 152] on label at bounding box center [40, 150] width 7 height 7
click at [41, 151] on input "checkbox" at bounding box center [41, 151] width 0 height 0
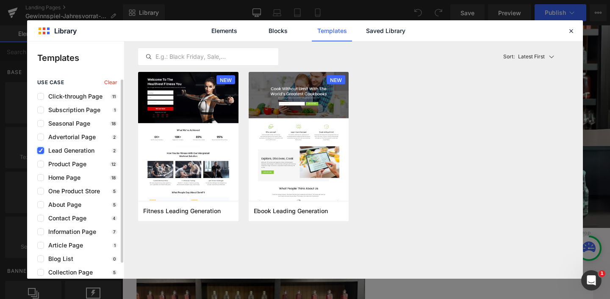
click at [41, 148] on label at bounding box center [40, 150] width 7 height 7
click at [41, 151] on input "checkbox" at bounding box center [41, 151] width 0 height 0
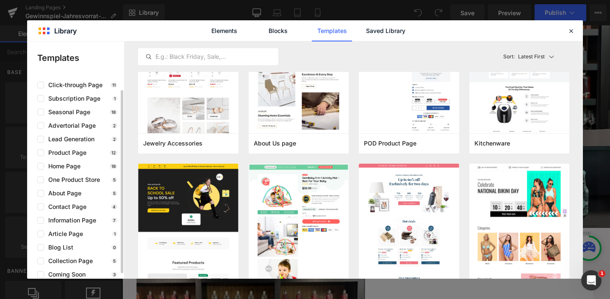
scroll to position [17, 0]
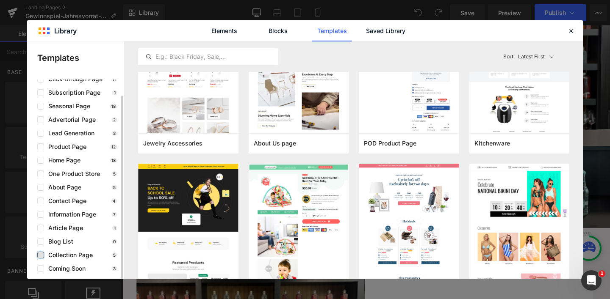
click at [42, 254] on label at bounding box center [40, 255] width 7 height 7
click at [41, 255] on input "checkbox" at bounding box center [41, 255] width 0 height 0
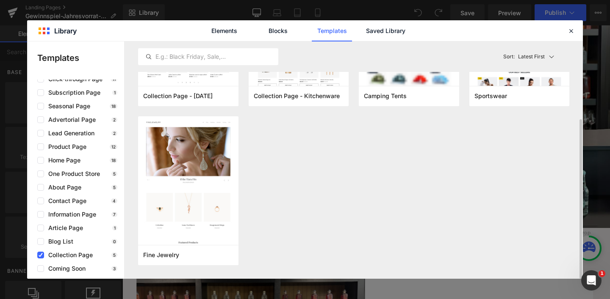
scroll to position [0, 0]
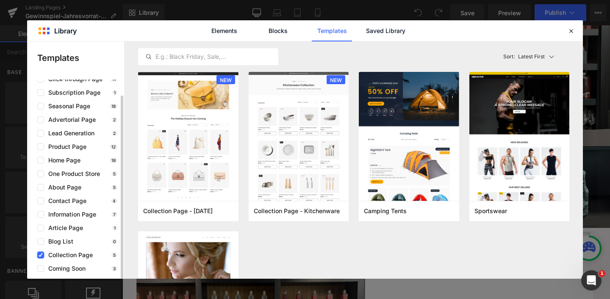
click at [39, 255] on icon at bounding box center [41, 255] width 4 height 0
click at [41, 255] on input "checkbox" at bounding box center [41, 255] width 0 height 0
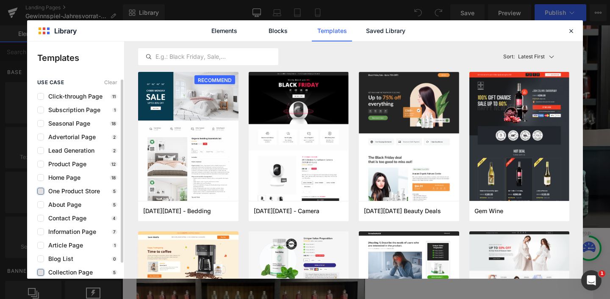
click at [40, 190] on label at bounding box center [40, 191] width 7 height 7
click at [41, 191] on input "checkbox" at bounding box center [41, 191] width 0 height 0
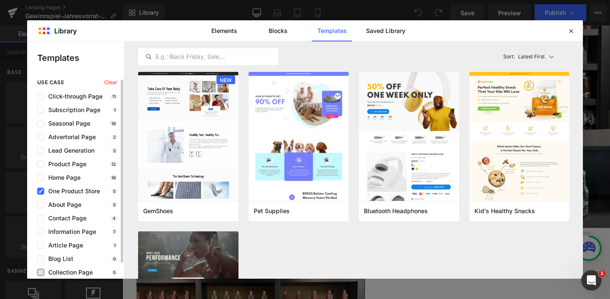
click at [40, 191] on icon at bounding box center [41, 191] width 4 height 0
click at [41, 191] on input "checkbox" at bounding box center [41, 191] width 0 height 0
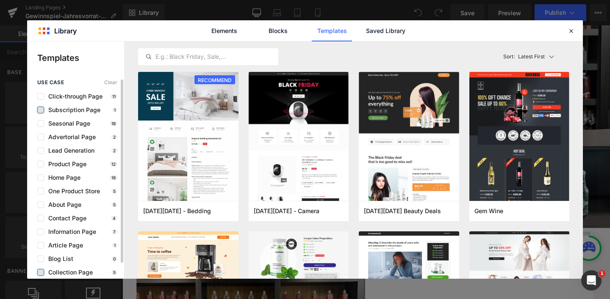
click at [39, 113] on label at bounding box center [40, 110] width 7 height 7
click at [41, 110] on input "checkbox" at bounding box center [41, 110] width 0 height 0
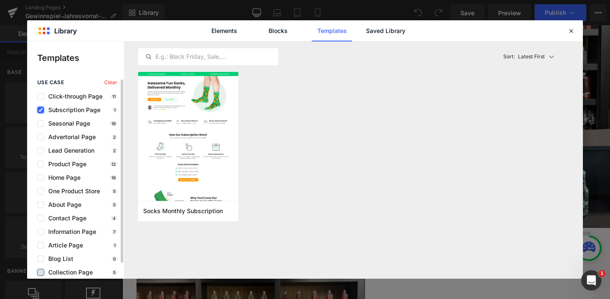
click at [39, 113] on label at bounding box center [40, 110] width 7 height 7
click at [41, 110] on input "checkbox" at bounding box center [41, 110] width 0 height 0
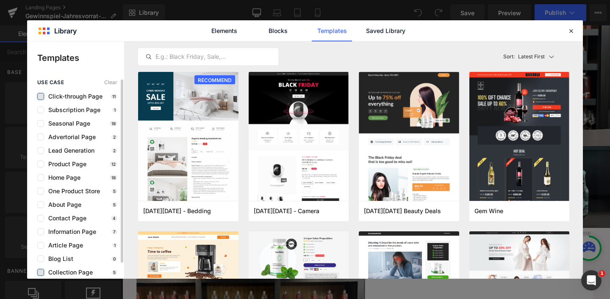
click at [40, 98] on label at bounding box center [40, 96] width 7 height 7
click at [41, 97] on input "checkbox" at bounding box center [41, 97] width 0 height 0
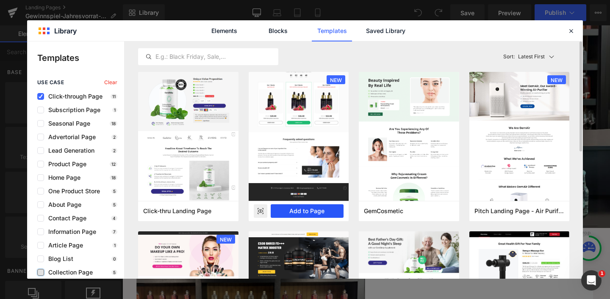
click at [302, 209] on button "Add to Page" at bounding box center [307, 212] width 73 height 14
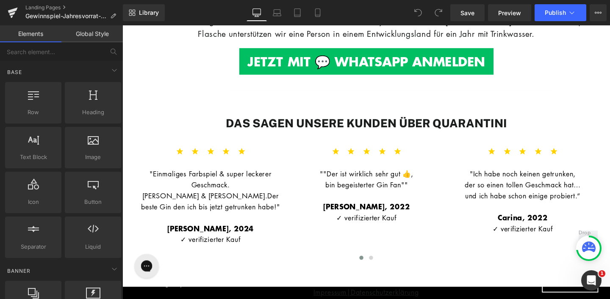
scroll to position [1356, 0]
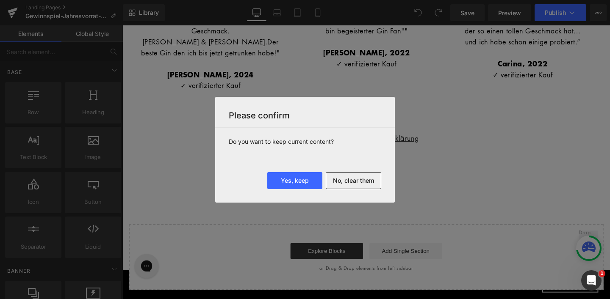
click at [294, 52] on div at bounding box center [305, 149] width 610 height 299
click at [259, 134] on div "Do you want to keep current content?" at bounding box center [305, 150] width 180 height 44
click at [281, 182] on button "Yes, keep" at bounding box center [294, 180] width 55 height 17
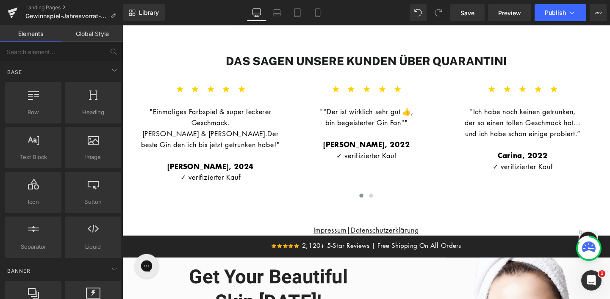
scroll to position [1345, 0]
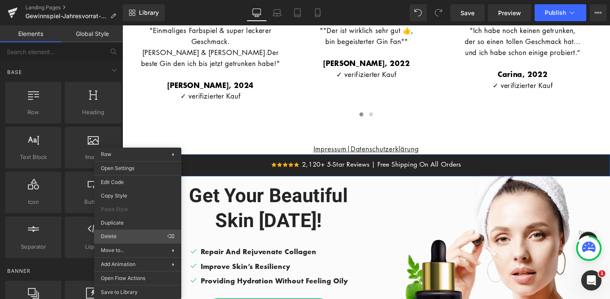
click at [120, 236] on div "You are previewing how the will restyle your page. You can not edit Elements in…" at bounding box center [305, 157] width 610 height 314
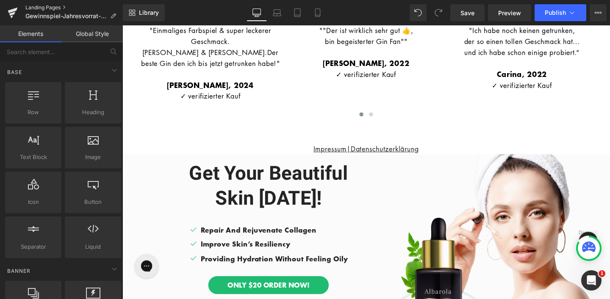
click at [53, 6] on link "Landing Pages" at bounding box center [73, 7] width 97 height 7
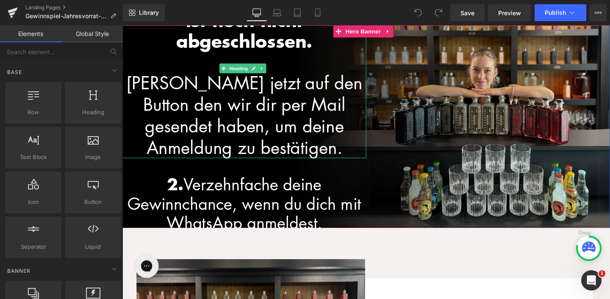
click at [230, 89] on font "[PERSON_NAME] jetzt auf den Button den wir dir per Mail gesendet haben, um dein…" at bounding box center [251, 120] width 248 height 93
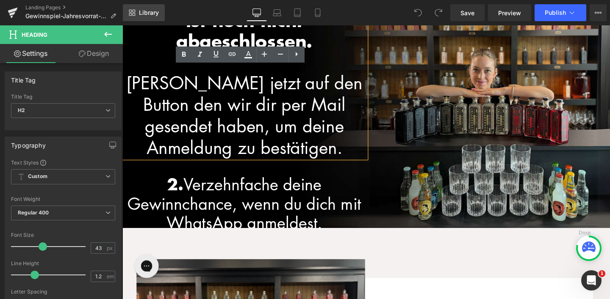
click at [139, 10] on span "Library" at bounding box center [149, 13] width 20 height 8
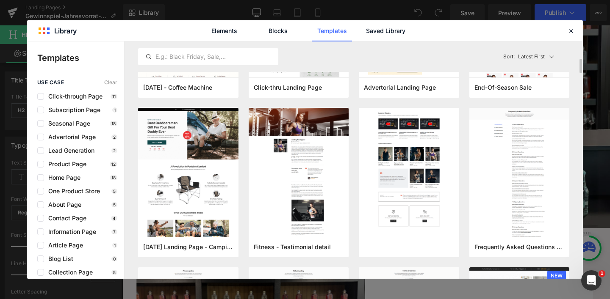
scroll to position [300, 0]
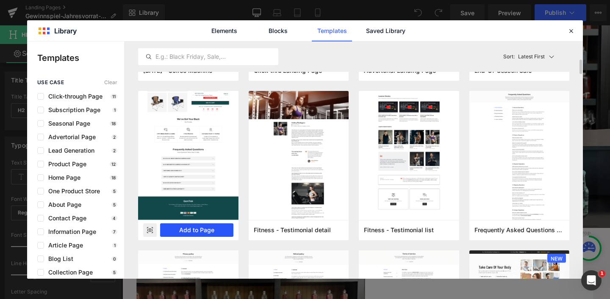
click at [185, 228] on button "Add to Page" at bounding box center [196, 231] width 73 height 14
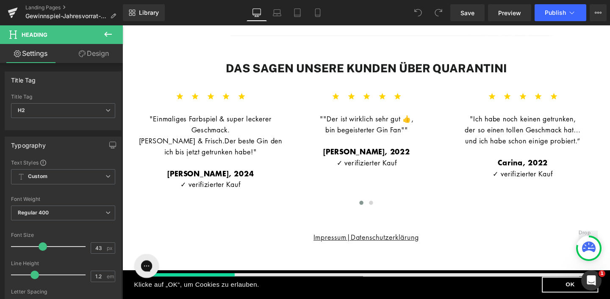
scroll to position [1356, 0]
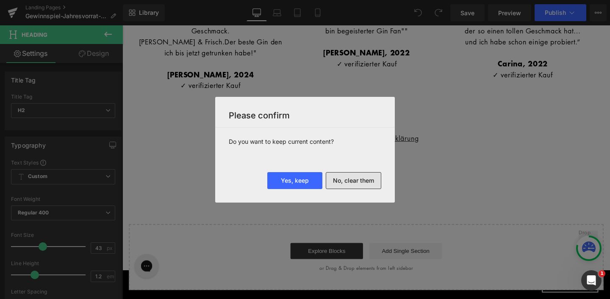
click at [359, 182] on button "No, clear them" at bounding box center [353, 180] width 55 height 17
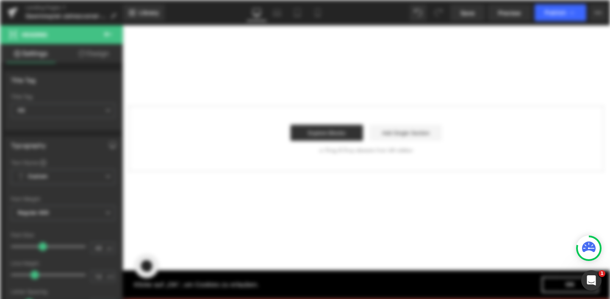
scroll to position [0, 0]
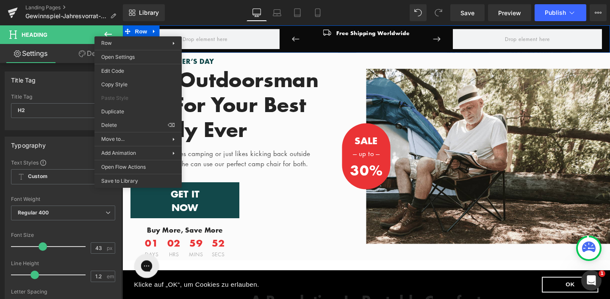
click at [122, 122] on div "You are previewing how the will restyle your page. You can not edit Elements in…" at bounding box center [305, 157] width 610 height 314
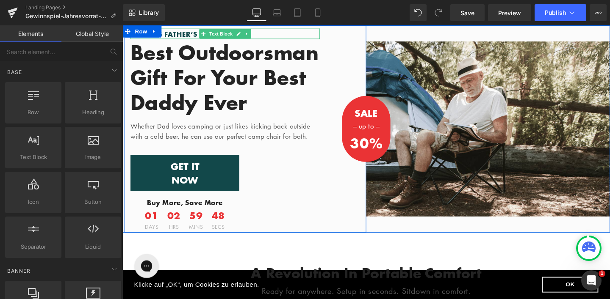
click at [177, 33] on p "FOR THIS FATHER’S DAY" at bounding box center [230, 34] width 199 height 11
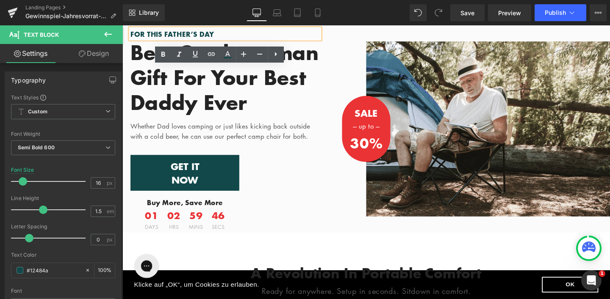
click at [359, 66] on div "FOR THIS FATHER’S DAY Text Block Best Outdoorsman Gift For Your Best Daddy Ever…" at bounding box center [252, 134] width 254 height 218
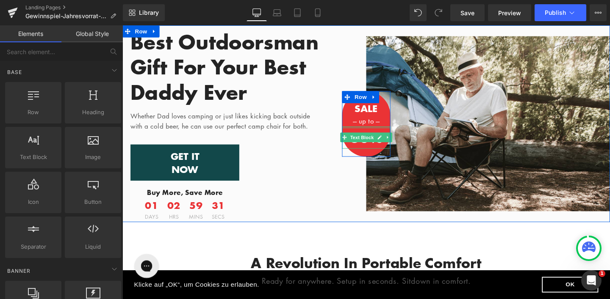
click at [368, 134] on div at bounding box center [378, 133] width 51 height 2
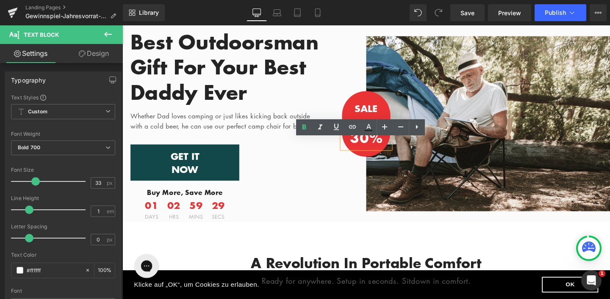
click at [371, 115] on div "SALE Text Block --- up to --- Text Block 30% Text Block Row" at bounding box center [378, 128] width 51 height 69
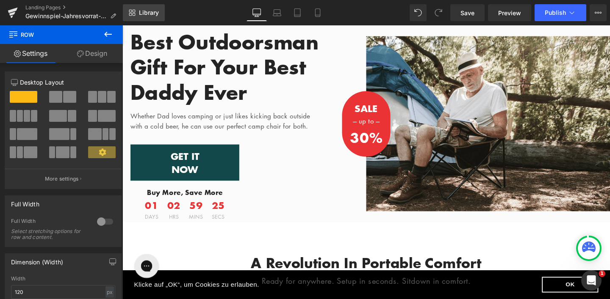
click at [149, 12] on span "Library" at bounding box center [149, 13] width 20 height 8
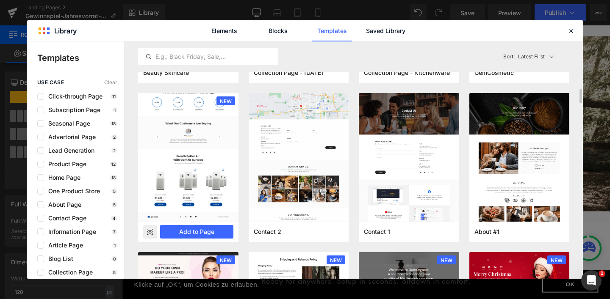
scroll to position [795, 0]
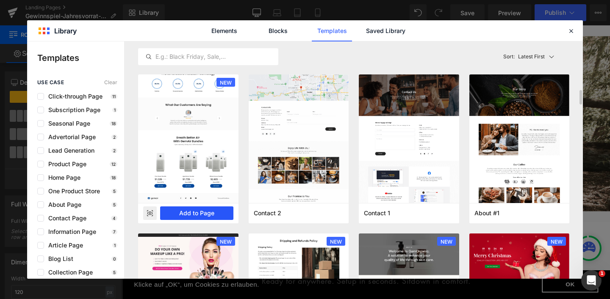
click at [193, 211] on button "Add to Page" at bounding box center [196, 214] width 73 height 14
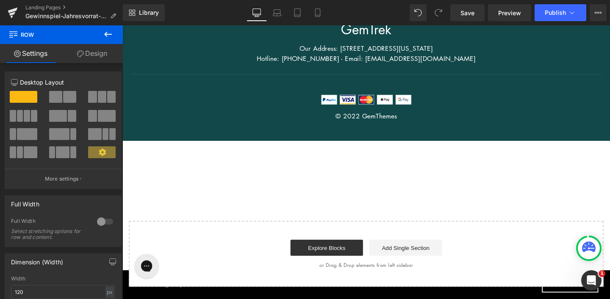
scroll to position [3733, 0]
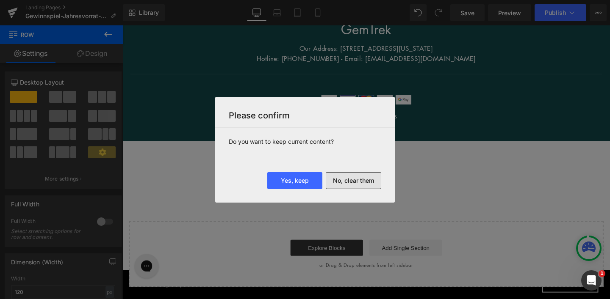
click at [354, 177] on button "No, clear them" at bounding box center [353, 180] width 55 height 17
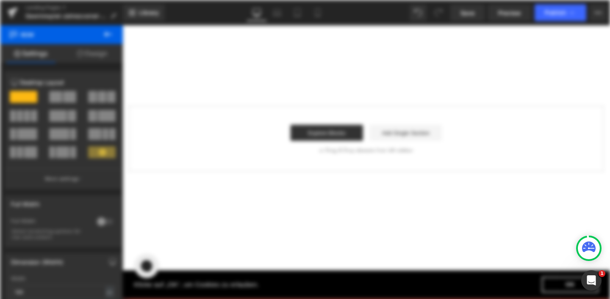
scroll to position [0, 0]
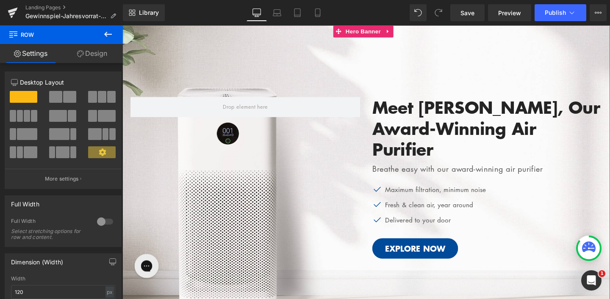
click at [286, 64] on div at bounding box center [378, 185] width 512 height 321
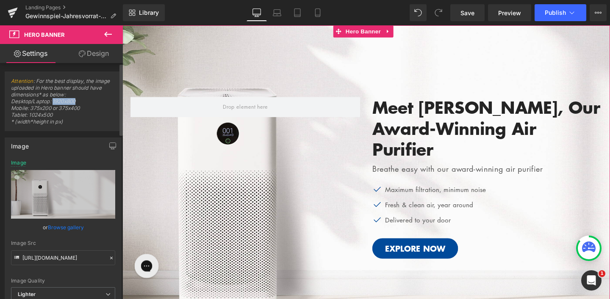
drag, startPoint x: 52, startPoint y: 101, endPoint x: 81, endPoint y: 103, distance: 28.8
click at [81, 103] on span "Attention : For the best display, the image uploaded in Hero banner should have…" at bounding box center [63, 104] width 104 height 53
copy span "1920x800"
click at [371, 31] on span "Hero Banner" at bounding box center [375, 31] width 41 height 13
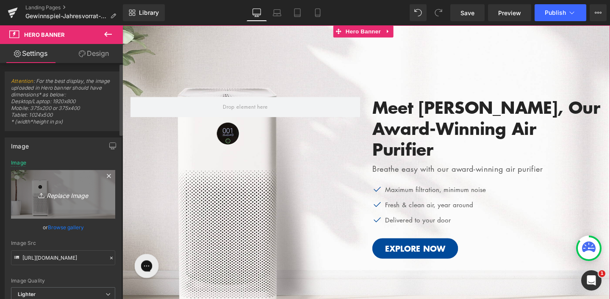
click at [82, 202] on link "Replace Image" at bounding box center [63, 194] width 104 height 49
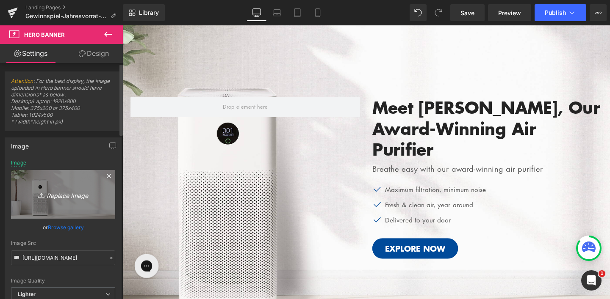
type input "C:\fakepath\Bilder_Tropcial Edition.jpg"
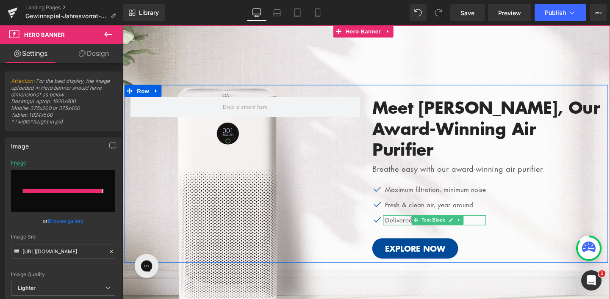
type input "[URL][DOMAIN_NAME]"
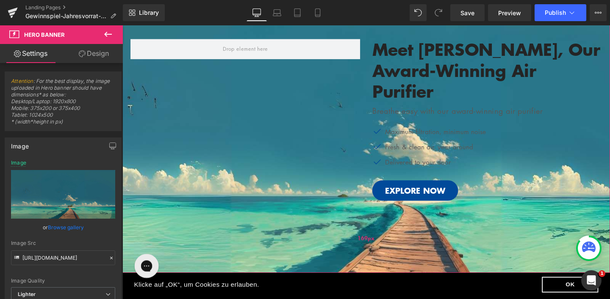
scroll to position [31, 0]
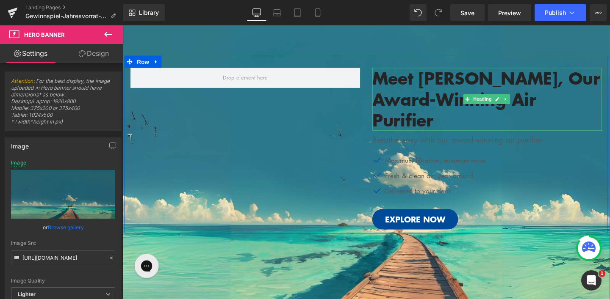
click at [410, 77] on h2 "Meet [PERSON_NAME], Our Award-Winning Air Purifier" at bounding box center [505, 103] width 241 height 66
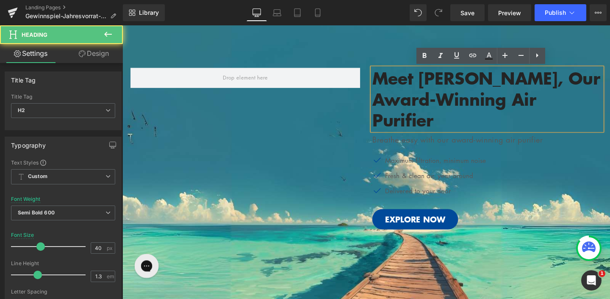
click at [415, 83] on h2 "Meet [PERSON_NAME], Our Award-Winning Air Purifier" at bounding box center [505, 103] width 241 height 66
click at [516, 89] on h2 "Meet [PERSON_NAME], Our Award-Winning Air Purifier" at bounding box center [505, 103] width 241 height 66
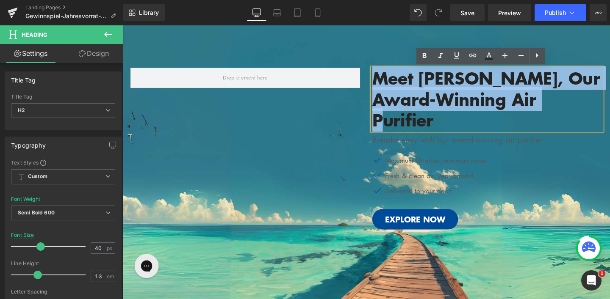
drag, startPoint x: 563, startPoint y: 103, endPoint x: 387, endPoint y: 78, distance: 177.6
click at [387, 78] on h2 "Meet [PERSON_NAME], Our Award-Winning Air Purifier" at bounding box center [505, 103] width 241 height 66
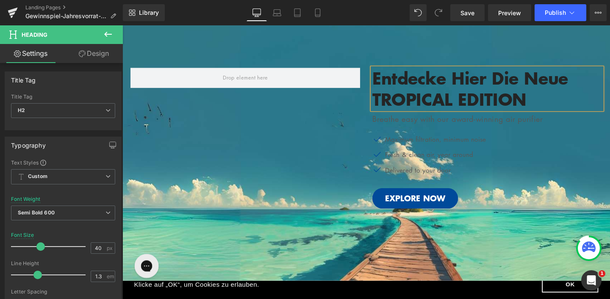
click at [469, 82] on h2 "Entdecke hier die neue TROPICAL EDITION" at bounding box center [505, 92] width 241 height 44
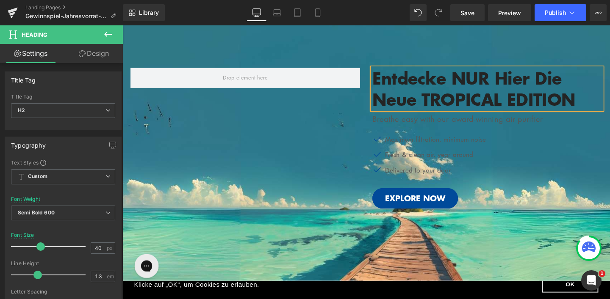
click at [528, 80] on h2 "Entdecke NUR hier die neue TROPICAL EDITION" at bounding box center [505, 92] width 241 height 44
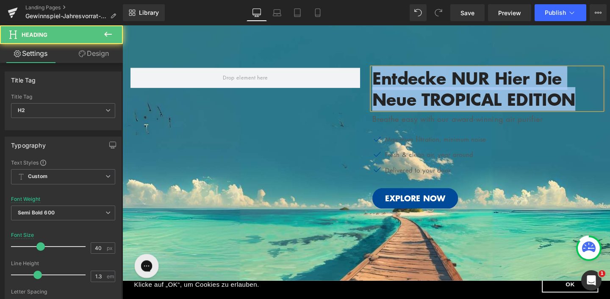
drag, startPoint x: 386, startPoint y: 78, endPoint x: 634, endPoint y: 108, distance: 249.6
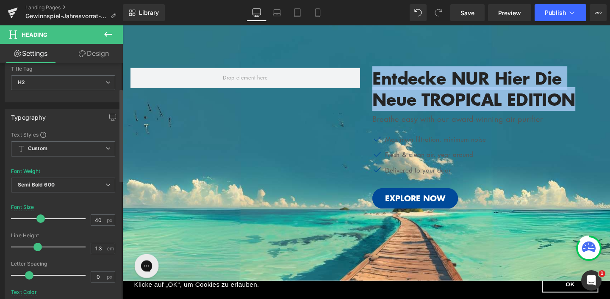
scroll to position [0, 0]
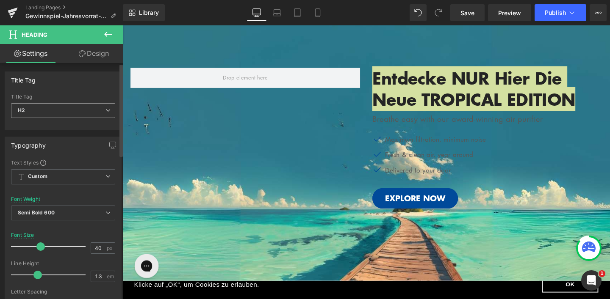
click at [69, 109] on span "H2" at bounding box center [63, 110] width 104 height 15
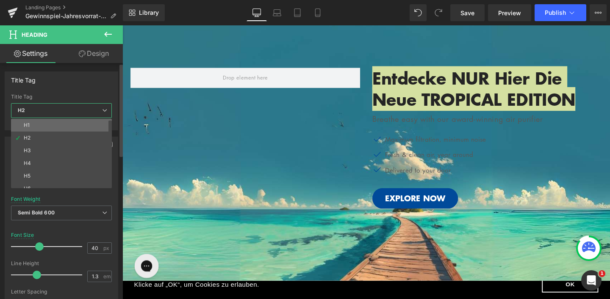
click at [55, 126] on li "H1" at bounding box center [63, 125] width 105 height 13
type input "24"
type input "1.4"
type input "2.4"
type input "#1b100e"
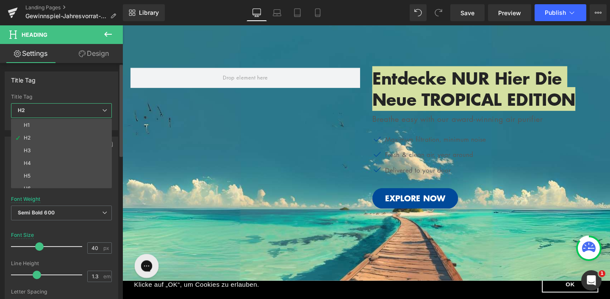
type input "100"
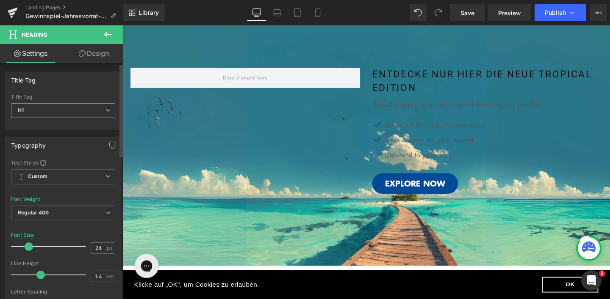
click at [53, 111] on span "H1" at bounding box center [63, 110] width 104 height 15
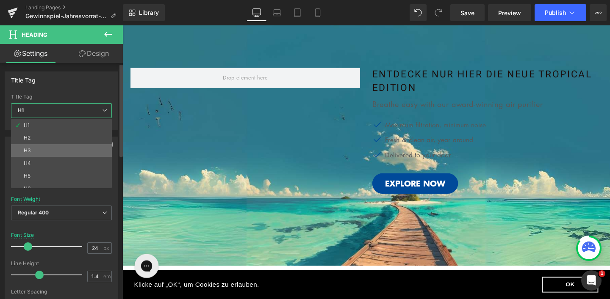
click at [56, 145] on li "H3" at bounding box center [63, 150] width 105 height 13
type input "29"
type input "1.2"
type input "0"
type input "#1c1d1d"
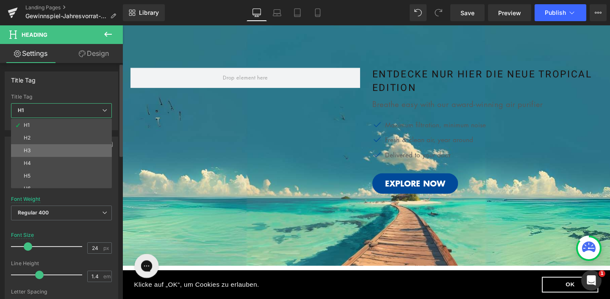
type input "100"
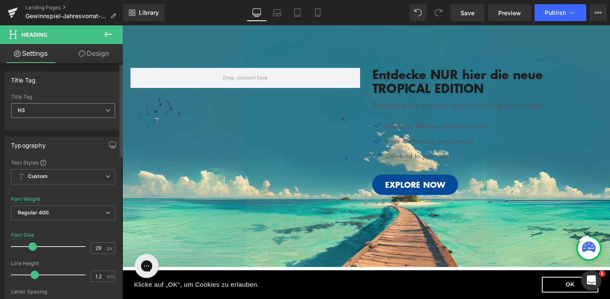
click at [58, 118] on div "H3 H1 H2 H3 H4 H5 H6" at bounding box center [63, 112] width 104 height 19
click at [49, 108] on span "H3" at bounding box center [63, 110] width 104 height 15
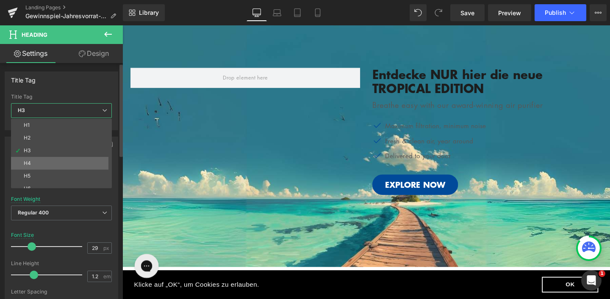
click at [52, 158] on li "H4" at bounding box center [63, 163] width 105 height 13
type input "18"
type input "100"
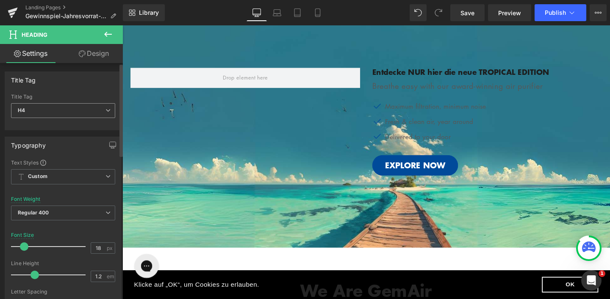
click at [58, 103] on span "H4" at bounding box center [63, 110] width 104 height 15
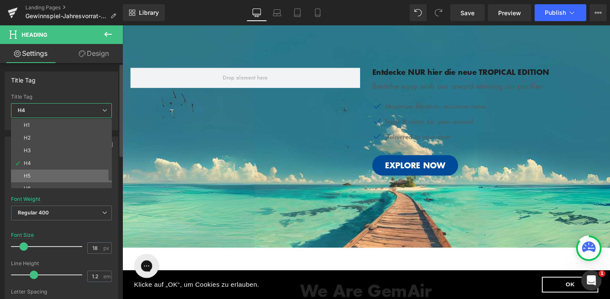
click at [65, 177] on li "H5" at bounding box center [63, 176] width 105 height 13
type input "17"
type input "100"
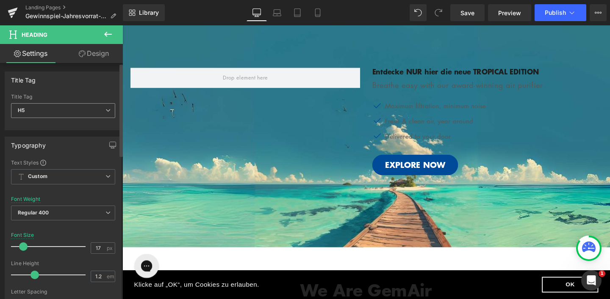
click at [64, 105] on span "H5" at bounding box center [63, 110] width 104 height 15
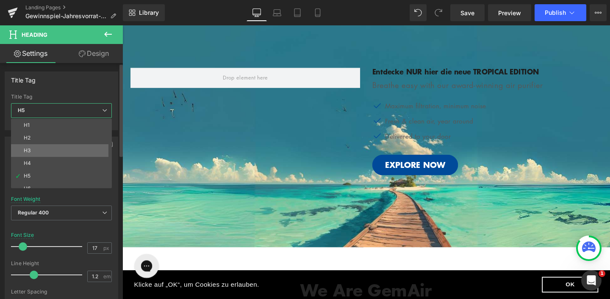
click at [51, 147] on li "H3" at bounding box center [63, 150] width 105 height 13
type input "29"
type input "100"
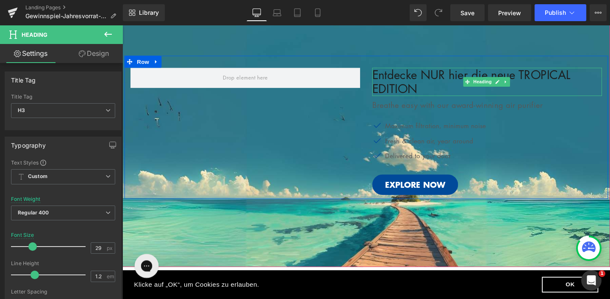
click at [544, 82] on h3 "Entdecke NUR hier die neue TROPICAL EDITION" at bounding box center [505, 85] width 241 height 30
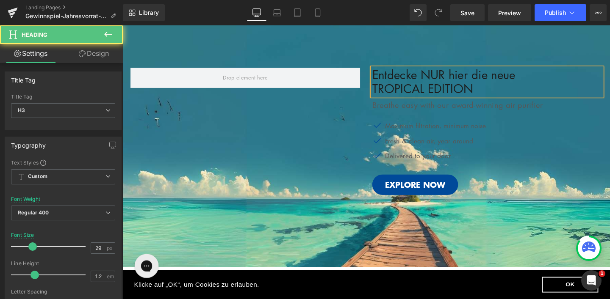
drag, startPoint x: 480, startPoint y: 92, endPoint x: 380, endPoint y: 76, distance: 101.2
click at [385, 76] on div "Entdecke NUR hier die neue TROPICAL EDITION" at bounding box center [505, 85] width 241 height 30
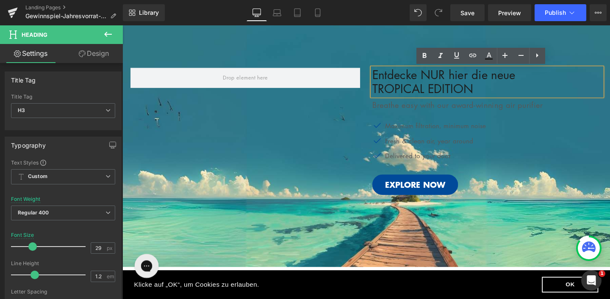
click at [421, 81] on h3 "Entdecke NUR hier die neue" at bounding box center [505, 77] width 241 height 15
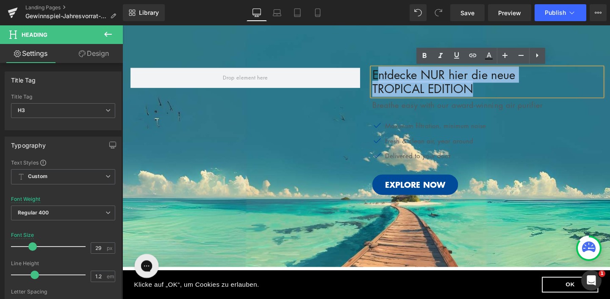
drag, startPoint x: 496, startPoint y: 93, endPoint x: 386, endPoint y: 76, distance: 111.9
click at [386, 76] on div "Entdecke NUR hier die neue TROPICAL EDITION" at bounding box center [505, 85] width 241 height 30
click at [385, 76] on h3 "Entdecke NUR hier die neue" at bounding box center [505, 77] width 241 height 15
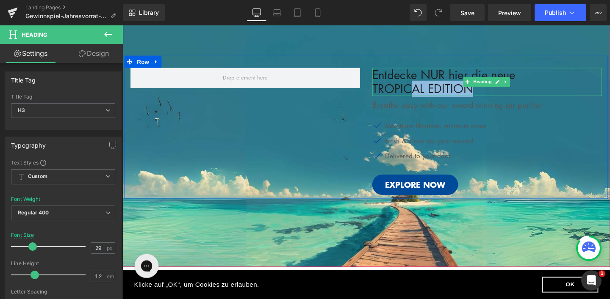
drag, startPoint x: 505, startPoint y: 91, endPoint x: 427, endPoint y: 89, distance: 77.5
click at [427, 89] on h3 "TROPICAL EDITION" at bounding box center [505, 92] width 241 height 15
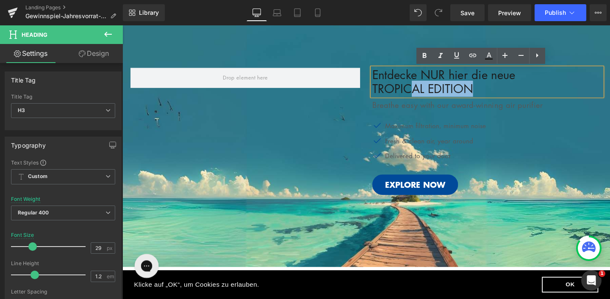
click at [531, 98] on h3 "TROPICAL EDITION" at bounding box center [505, 92] width 241 height 15
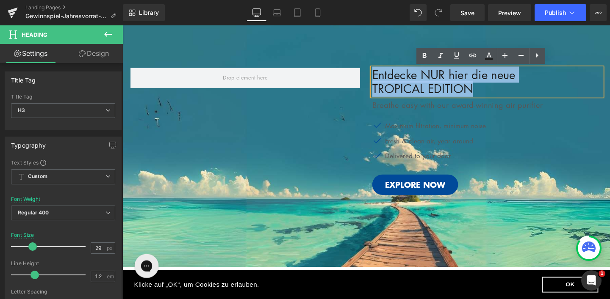
drag, startPoint x: 446, startPoint y: 86, endPoint x: 382, endPoint y: 74, distance: 64.7
click at [385, 74] on div "Entdecke NUR hier die neue TROPICAL EDITION" at bounding box center [505, 85] width 241 height 30
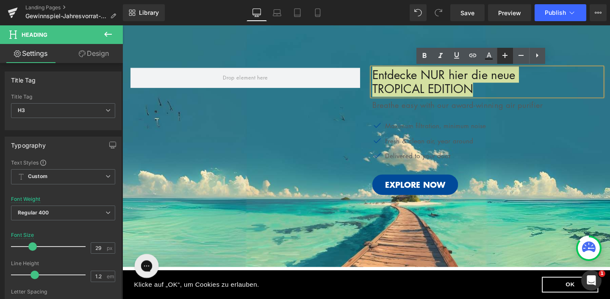
click at [504, 52] on icon at bounding box center [505, 55] width 10 height 10
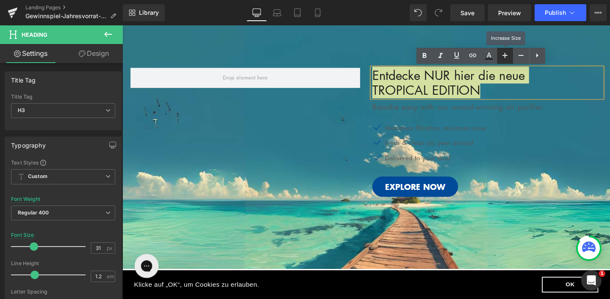
click at [504, 52] on icon at bounding box center [505, 55] width 10 height 10
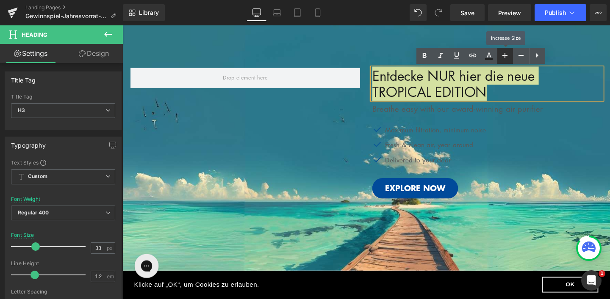
click at [504, 52] on icon at bounding box center [505, 55] width 10 height 10
type input "35"
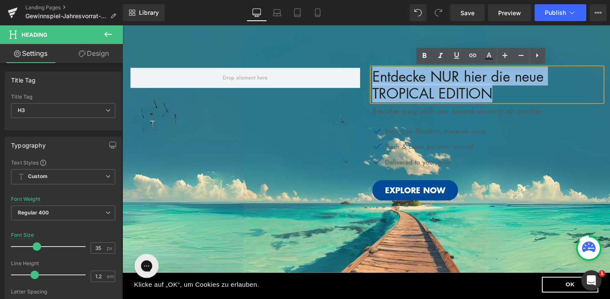
click at [490, 79] on h3 "Entdecke NUR hier die neue" at bounding box center [505, 79] width 241 height 18
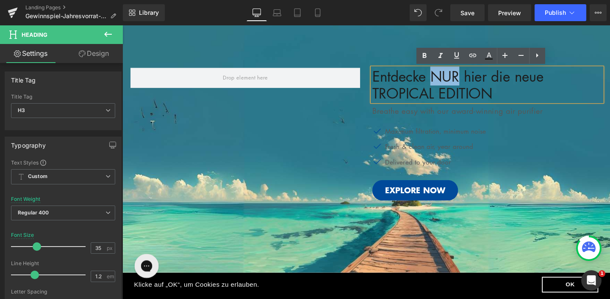
drag, startPoint x: 451, startPoint y: 79, endPoint x: 476, endPoint y: 78, distance: 24.6
click at [476, 78] on h3 "Entdecke NUR hier die neue" at bounding box center [505, 79] width 241 height 18
click at [427, 54] on icon at bounding box center [424, 56] width 10 height 10
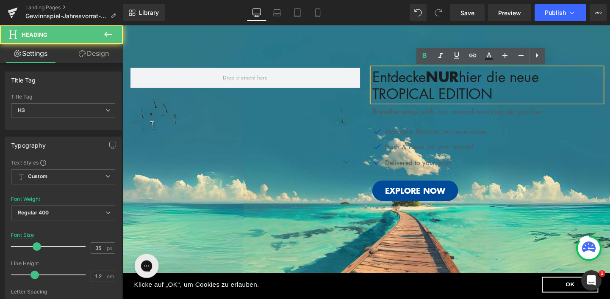
drag, startPoint x: 506, startPoint y: 98, endPoint x: 381, endPoint y: 89, distance: 125.2
click at [385, 89] on div "Entdecke NUR hier die neue TROPICAL EDITION" at bounding box center [505, 88] width 241 height 36
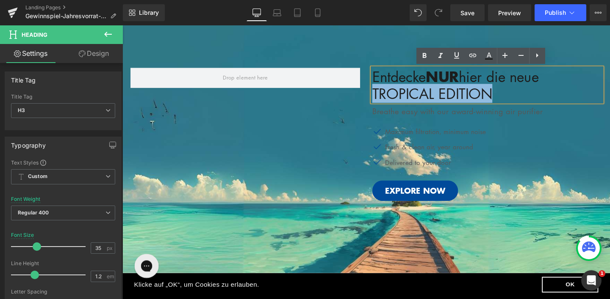
click at [385, 92] on div "Entdecke NUR hier die neue TROPICAL EDITION" at bounding box center [505, 88] width 241 height 36
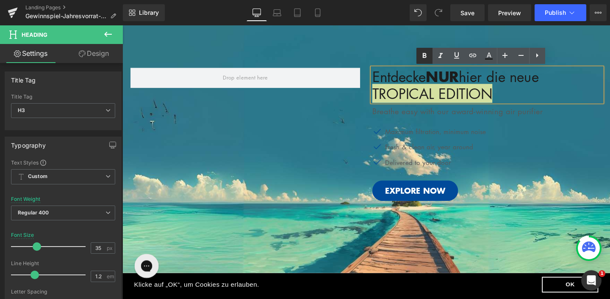
click at [425, 52] on icon at bounding box center [424, 56] width 10 height 10
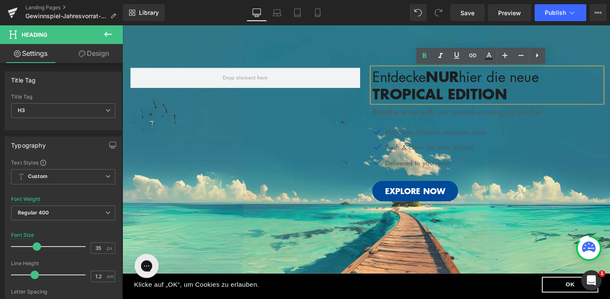
click at [321, 142] on div "Entdecke NUR hier die neue TROPICAL EDITION Heading Breathe easy with our award…" at bounding box center [379, 136] width 508 height 158
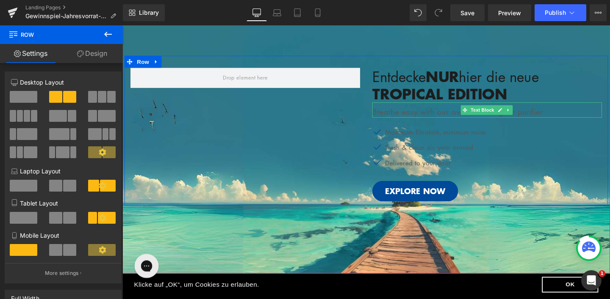
click at [410, 118] on p "Breathe easy with our award-winning air purifier" at bounding box center [505, 116] width 241 height 13
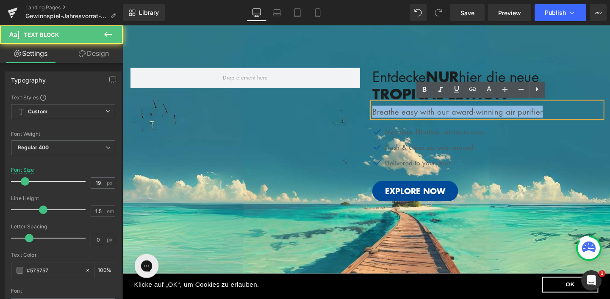
drag, startPoint x: 566, startPoint y: 116, endPoint x: 369, endPoint y: 116, distance: 196.9
click at [369, 116] on div "Entdecke NUR hier die neue TROPICAL EDITION Heading Breathe easy with our award…" at bounding box center [379, 136] width 508 height 158
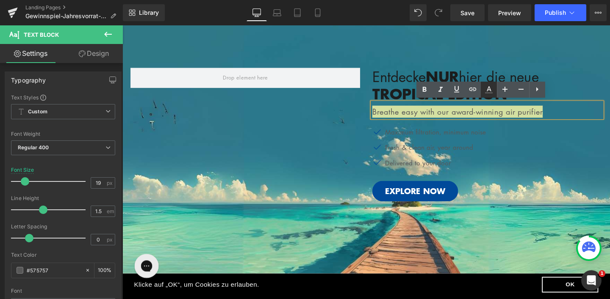
click at [484, 91] on icon at bounding box center [489, 90] width 10 height 10
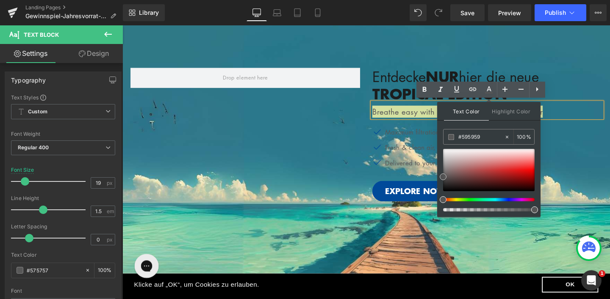
type input "#a19f9f"
type input "#ffffff"
drag, startPoint x: 565, startPoint y: 203, endPoint x: 429, endPoint y: 136, distance: 151.5
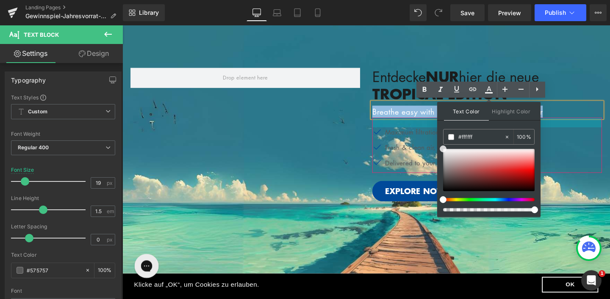
click at [352, 126] on div "Entdecke NUR hier die neue TROPICAL EDITION Heading Breathe easy with our award…" at bounding box center [379, 136] width 508 height 158
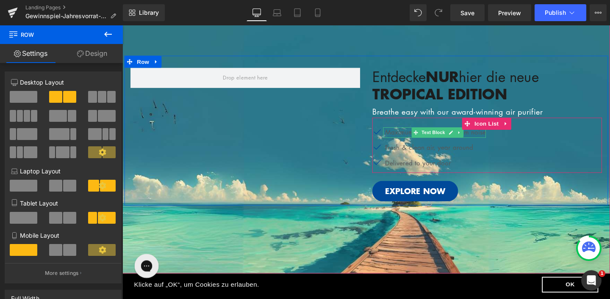
click at [406, 136] on p "Maximum filtration, minimum noise" at bounding box center [451, 138] width 106 height 11
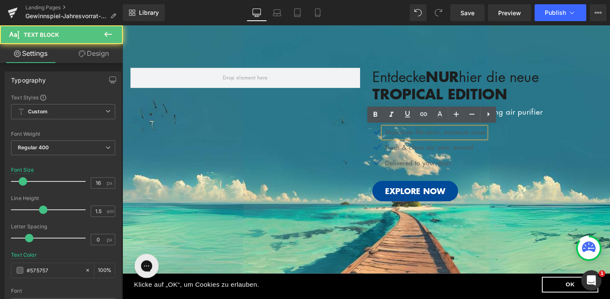
click at [387, 137] on span "Icon" at bounding box center [391, 140] width 14 height 10
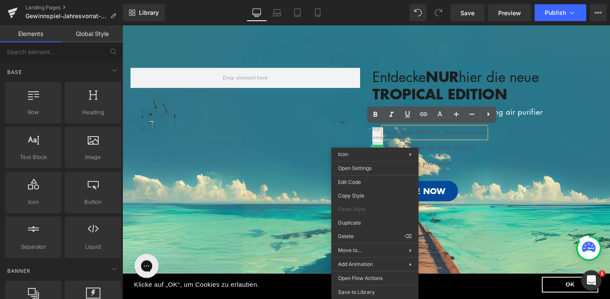
drag, startPoint x: 474, startPoint y: 259, endPoint x: 367, endPoint y: 236, distance: 109.6
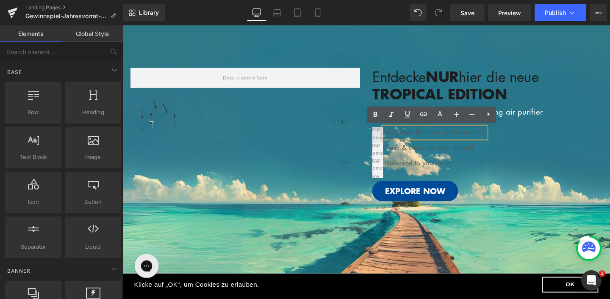
click at [387, 135] on span at bounding box center [391, 143] width 26 height 30
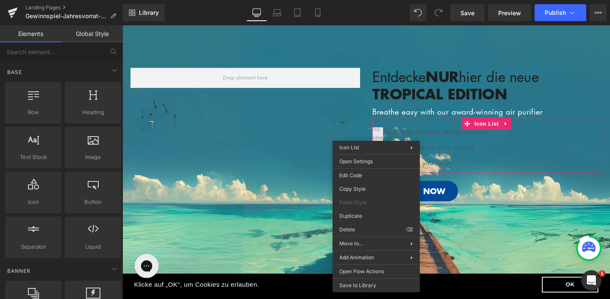
click at [387, 134] on span at bounding box center [391, 143] width 26 height 30
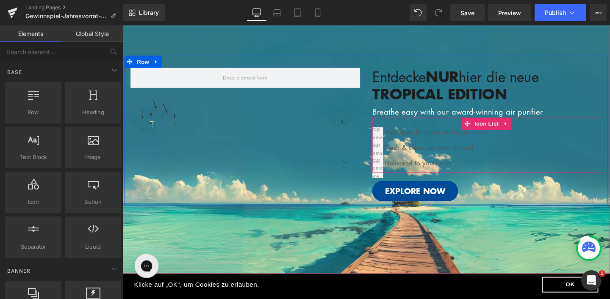
click at [458, 143] on ul "Maximum filtration, minimum noise Text Block Fresh & clean air, year around Tex…" at bounding box center [444, 157] width 119 height 48
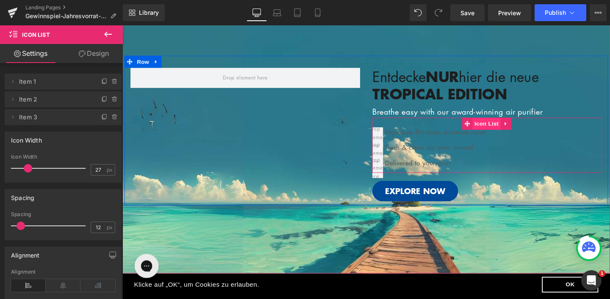
click at [500, 127] on span "Icon List" at bounding box center [505, 128] width 30 height 13
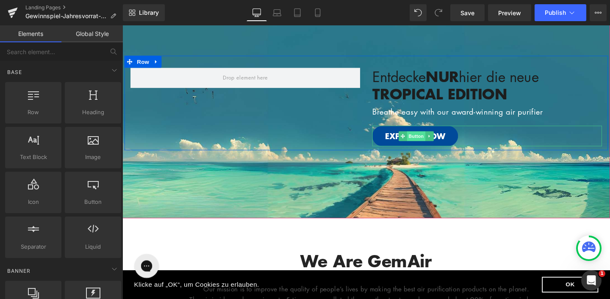
click at [432, 138] on span "Button" at bounding box center [430, 142] width 19 height 10
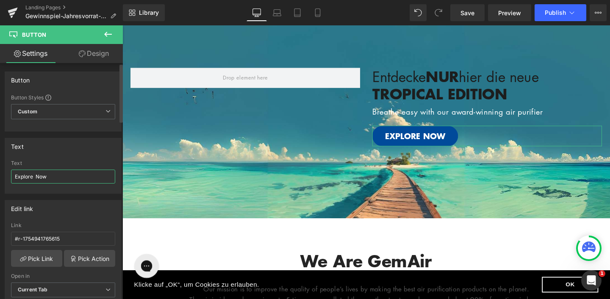
drag, startPoint x: 53, startPoint y: 175, endPoint x: 9, endPoint y: 176, distance: 43.6
click at [9, 176] on div "Explore Now Text Explore Now" at bounding box center [63, 177] width 116 height 33
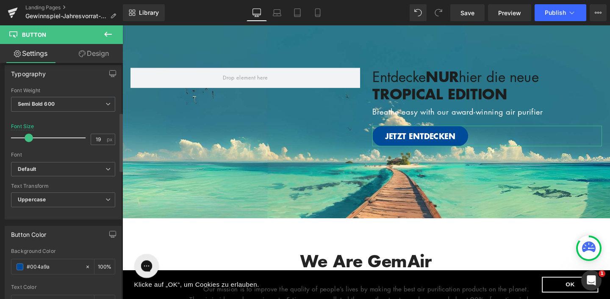
scroll to position [291, 0]
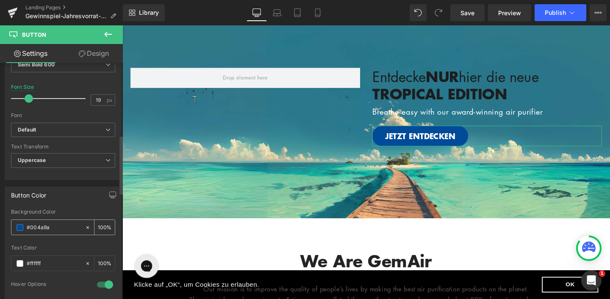
type input "JETZT ENTDECKEN"
click at [16, 221] on div "#004a9a" at bounding box center [47, 227] width 73 height 15
type input "fff"
type input "100"
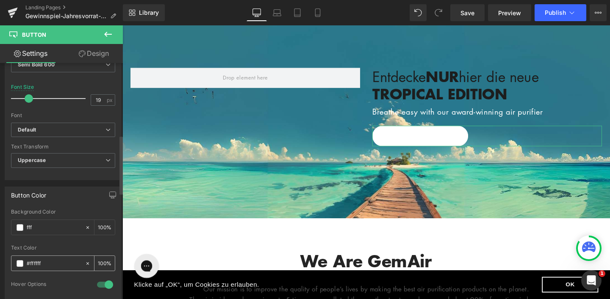
type input "#ffffff"
drag, startPoint x: 50, startPoint y: 263, endPoint x: 18, endPoint y: 265, distance: 32.2
click at [18, 265] on div "#ffffff" at bounding box center [47, 263] width 73 height 15
paste input "04bebd"
click at [52, 240] on div at bounding box center [63, 243] width 104 height 6
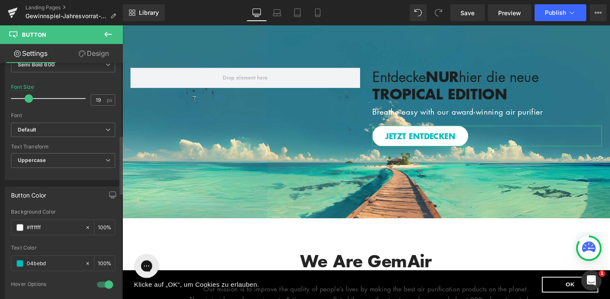
type input "#04bebd"
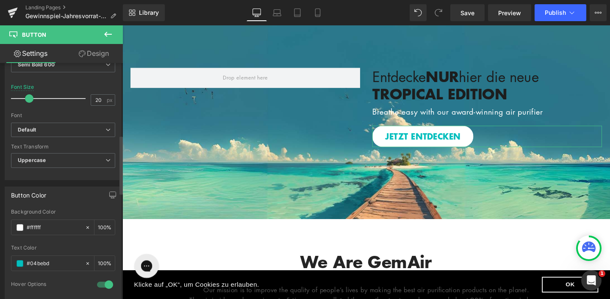
type input "21"
click at [29, 98] on span at bounding box center [30, 98] width 8 height 8
click at [59, 84] on div "Font Size 21 px" at bounding box center [63, 98] width 104 height 28
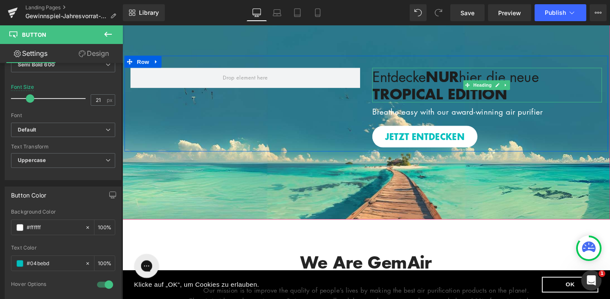
click at [403, 79] on h3 "Entdecke NUR hier die neue" at bounding box center [505, 79] width 241 height 18
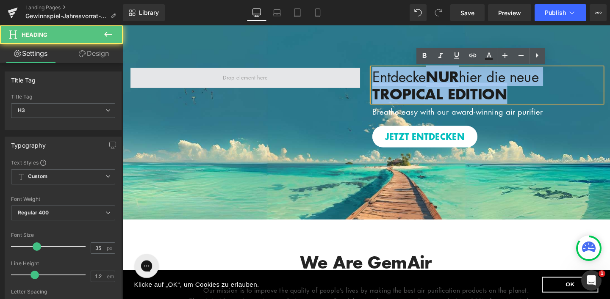
drag, startPoint x: 516, startPoint y: 95, endPoint x: 361, endPoint y: 74, distance: 156.5
click at [361, 74] on div "Entdecke NUR hier die neue TROPICAL EDITION Heading Breathe easy with our award…" at bounding box center [379, 107] width 508 height 101
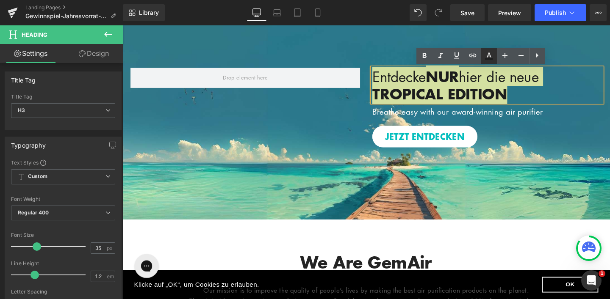
click at [488, 54] on icon at bounding box center [489, 56] width 10 height 10
type input "#1c1d1d"
type input "100"
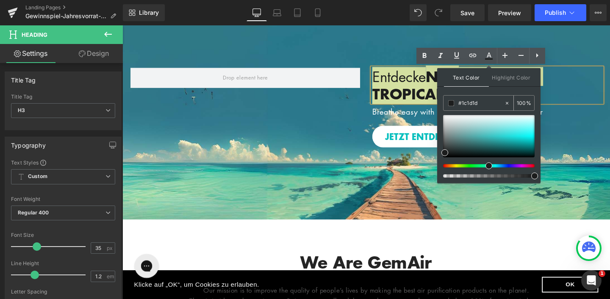
drag, startPoint x: 481, startPoint y: 103, endPoint x: 443, endPoint y: 101, distance: 37.7
click at [443, 101] on div "#1c1d1d" at bounding box center [473, 103] width 61 height 15
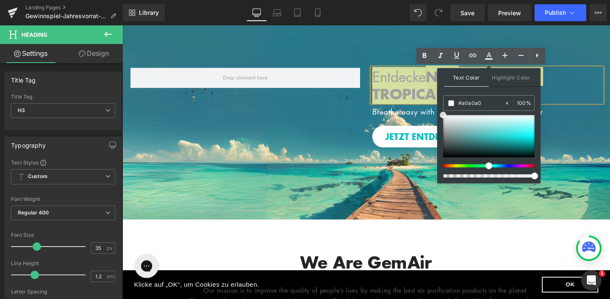
type input "#ffffff"
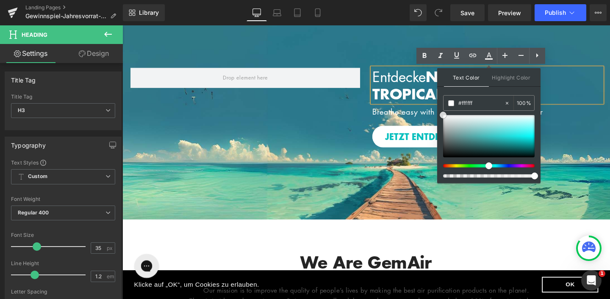
drag, startPoint x: 566, startPoint y: 179, endPoint x: 423, endPoint y: 91, distance: 168.4
click at [408, 47] on div at bounding box center [378, 111] width 512 height 235
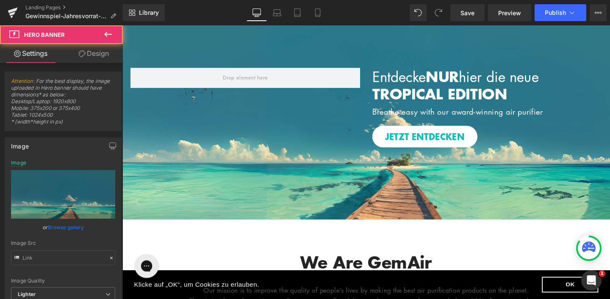
type input "[URL][DOMAIN_NAME]"
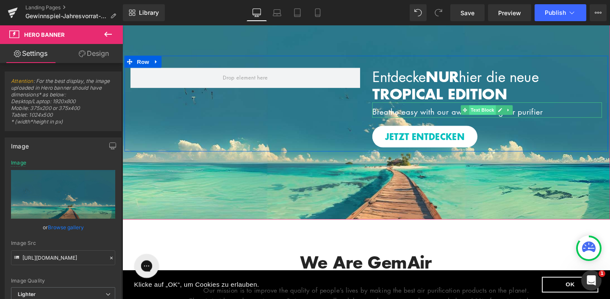
click at [501, 111] on span "Text Block" at bounding box center [501, 114] width 28 height 10
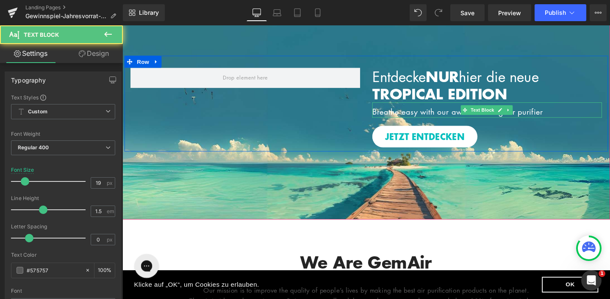
click at [559, 117] on span "Breathe easy with our award-winning air purifier" at bounding box center [474, 115] width 179 height 11
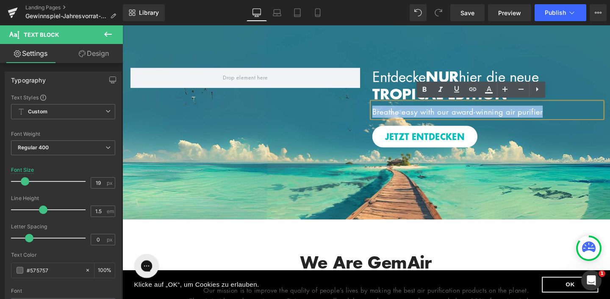
drag, startPoint x: 570, startPoint y: 116, endPoint x: 383, endPoint y: 113, distance: 187.6
click at [385, 113] on p "Breathe easy with our award-winning air purifier" at bounding box center [505, 116] width 241 height 13
click at [402, 79] on span "Entdecke NUR hier die neue" at bounding box center [472, 79] width 175 height 20
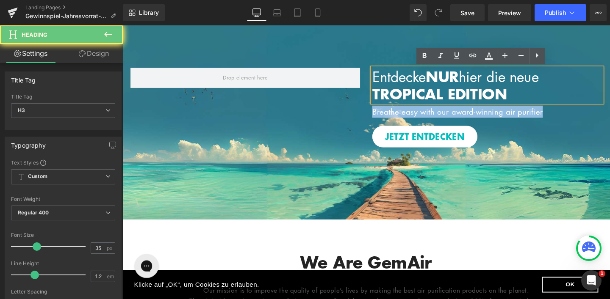
click at [548, 76] on span "Entdecke NUR hier die neue" at bounding box center [472, 79] width 175 height 20
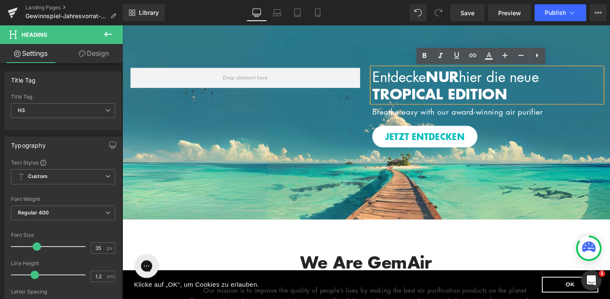
drag, startPoint x: 555, startPoint y: 95, endPoint x: 381, endPoint y: 75, distance: 175.2
click at [385, 75] on div "Entdecke NUR hier die neue TROPICAL EDITION" at bounding box center [505, 88] width 241 height 36
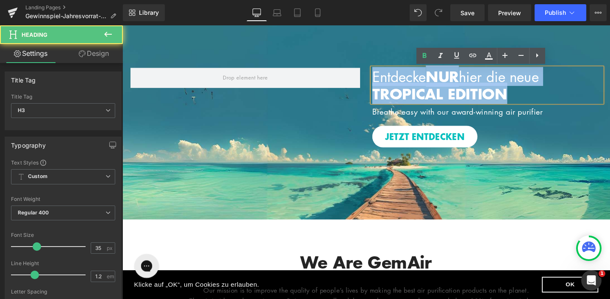
drag, startPoint x: 521, startPoint y: 99, endPoint x: 383, endPoint y: 72, distance: 141.0
click at [385, 72] on div "Entdecke NUR hier die neue TROPICAL EDITION" at bounding box center [505, 88] width 241 height 36
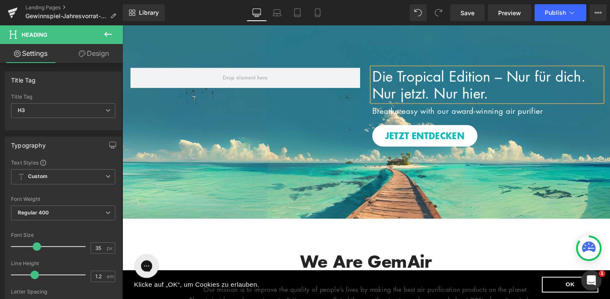
click at [411, 77] on span "Die Tropical Edition – Nur für dich. Nur jetzt. Nur hier." at bounding box center [497, 88] width 224 height 38
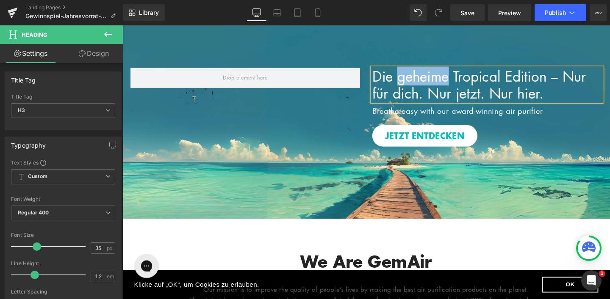
drag, startPoint x: 412, startPoint y: 79, endPoint x: 464, endPoint y: 84, distance: 52.3
click at [464, 84] on span "Die geheime Tropical Edition – Nur für dich. Nur jetzt. Nur hier." at bounding box center [497, 88] width 225 height 38
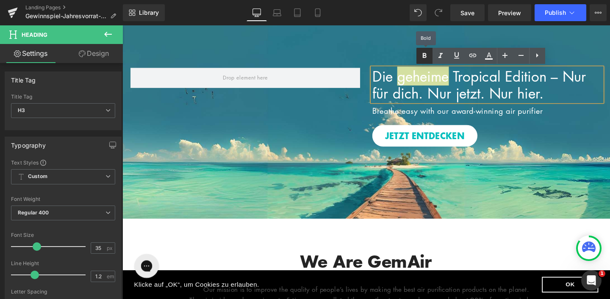
click at [426, 55] on icon at bounding box center [425, 55] width 4 height 5
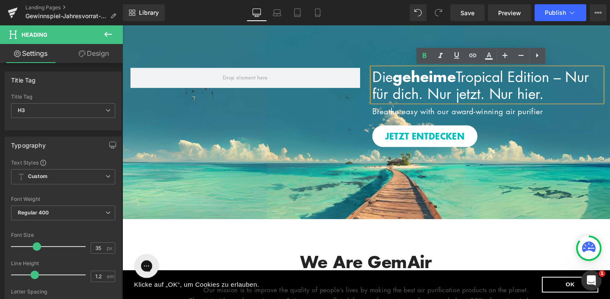
click at [599, 82] on h3 "Die geheime Tropical Edition – Nur für dich. Nur jetzt. Nur hier." at bounding box center [505, 88] width 241 height 36
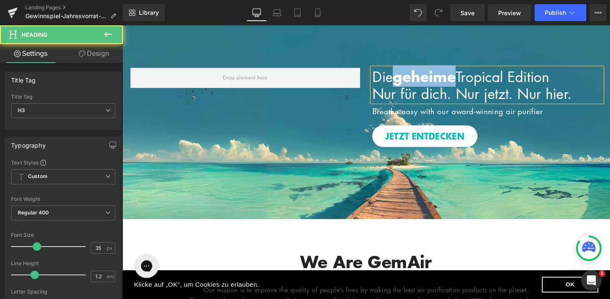
drag, startPoint x: 476, startPoint y: 80, endPoint x: 412, endPoint y: 79, distance: 63.5
click at [412, 79] on span "geheime" at bounding box center [440, 78] width 66 height 22
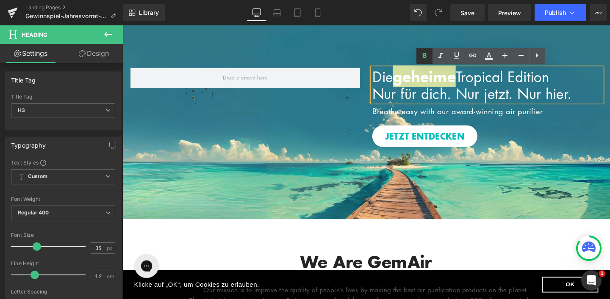
click at [426, 54] on icon at bounding box center [424, 56] width 10 height 10
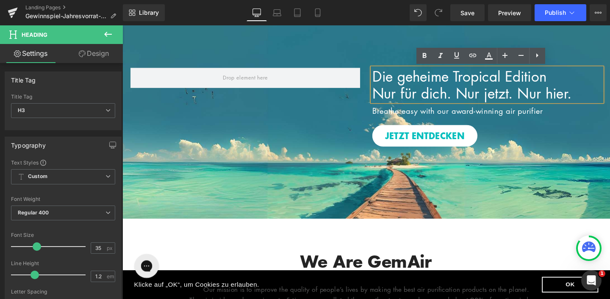
click at [432, 82] on span "Die geheime Tropical Edition" at bounding box center [476, 79] width 183 height 20
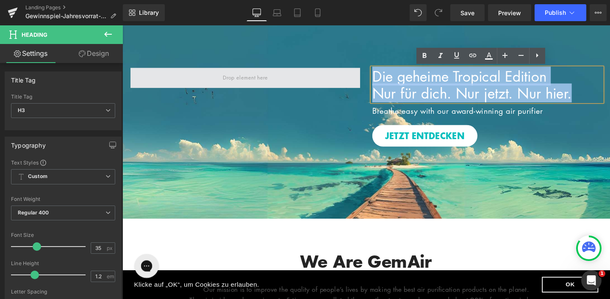
drag, startPoint x: 561, startPoint y: 97, endPoint x: 365, endPoint y: 76, distance: 197.2
click at [365, 76] on div "Die geheime Tropical Edition Nur für dich. Nur jetzt. Nur hier. Heading Breathe…" at bounding box center [379, 107] width 508 height 100
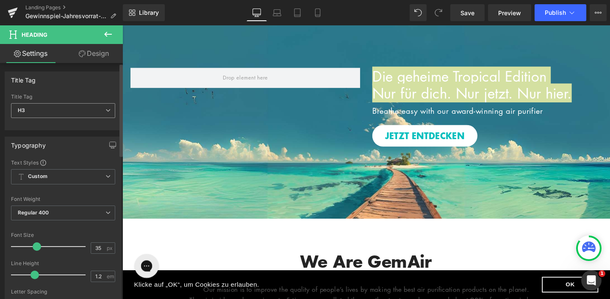
click at [73, 111] on span "H3" at bounding box center [63, 110] width 104 height 15
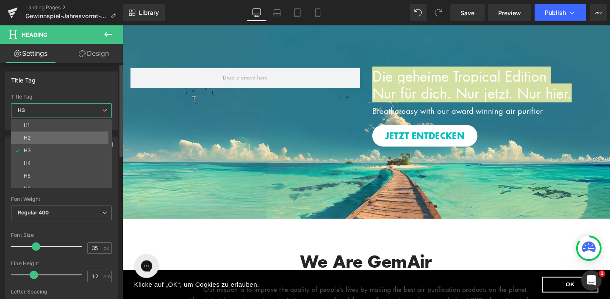
click at [54, 142] on li "H2" at bounding box center [63, 138] width 105 height 13
type input "40"
type input "1.3"
type input "#242424"
type input "100"
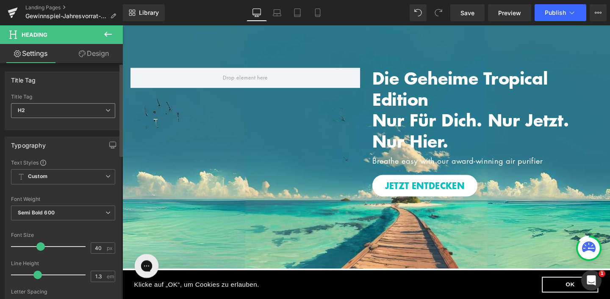
click at [91, 113] on span "H2" at bounding box center [63, 110] width 104 height 15
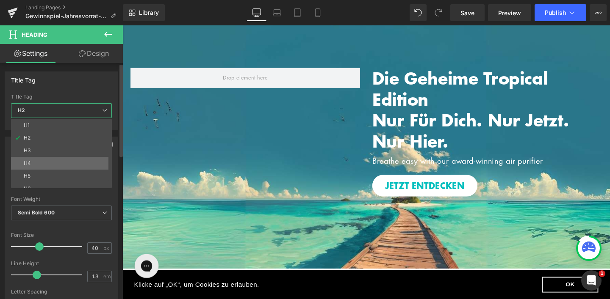
click at [55, 158] on li "H4" at bounding box center [63, 163] width 105 height 13
type input "18"
type input "1.2"
type input "#1c1d1d"
type input "100"
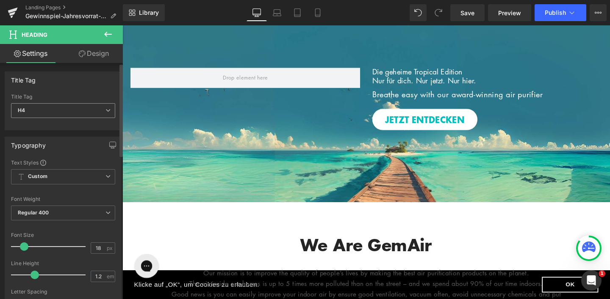
click at [72, 105] on span "H4" at bounding box center [63, 110] width 104 height 15
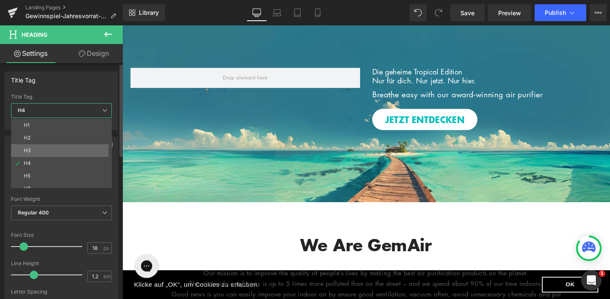
click at [47, 152] on li "H3" at bounding box center [63, 150] width 105 height 13
type input "35"
type input "100"
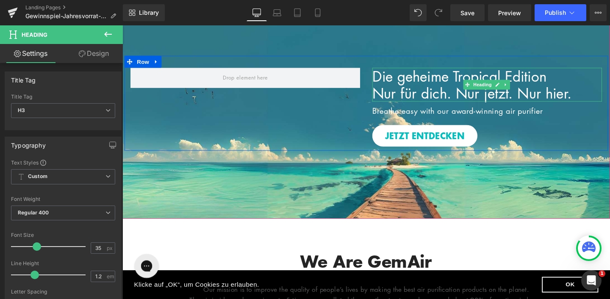
click at [425, 86] on span "Die geheime Tropical Edition" at bounding box center [476, 79] width 183 height 20
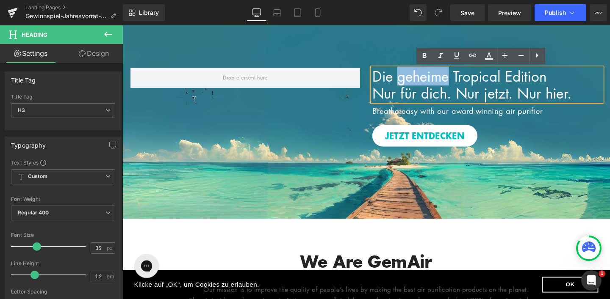
drag, startPoint x: 412, startPoint y: 78, endPoint x: 463, endPoint y: 80, distance: 51.7
click at [463, 80] on span "Die geheime Tropical Edition" at bounding box center [476, 79] width 183 height 20
click at [420, 53] on icon at bounding box center [424, 56] width 10 height 10
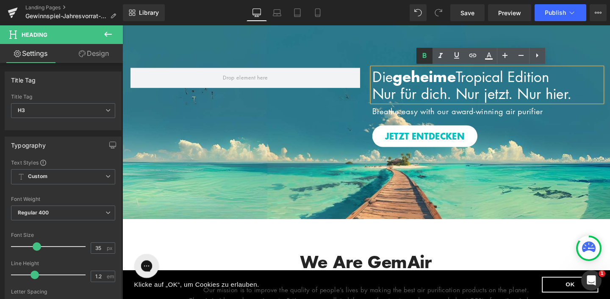
click at [423, 55] on icon at bounding box center [425, 55] width 4 height 5
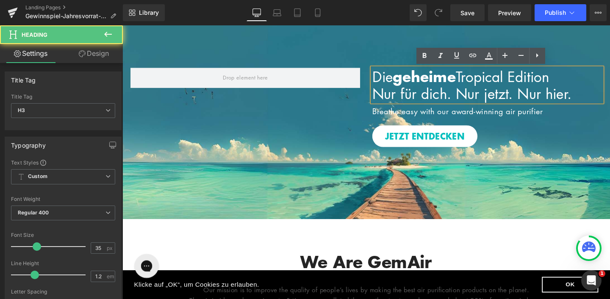
drag, startPoint x: 385, startPoint y: 80, endPoint x: 611, endPoint y: 74, distance: 225.4
click at [609, 74] on h3 "Die geheime Tropical Edition" at bounding box center [505, 79] width 241 height 18
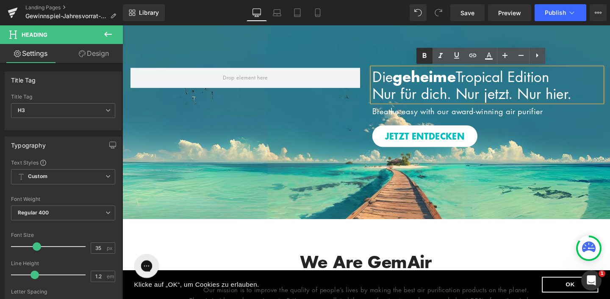
click at [418, 54] on link at bounding box center [424, 56] width 16 height 16
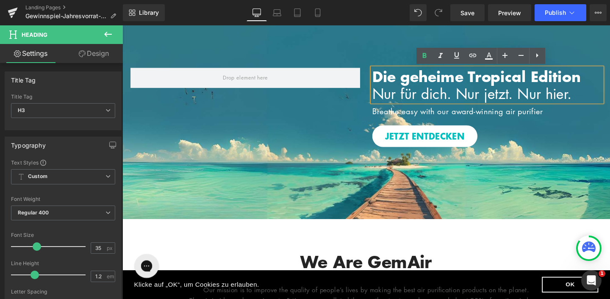
click at [486, 75] on span "Die geheime Tropical Edition" at bounding box center [494, 78] width 219 height 22
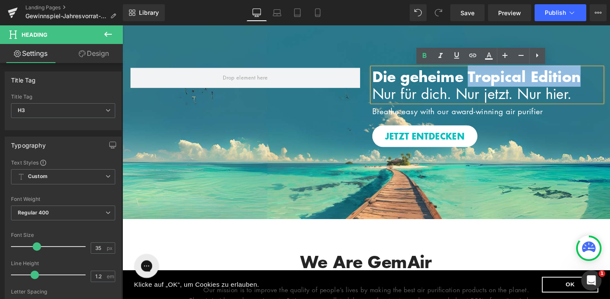
drag, startPoint x: 487, startPoint y: 79, endPoint x: 603, endPoint y: 81, distance: 116.5
click at [603, 81] on span "Die geheime Tropical Edition" at bounding box center [494, 78] width 219 height 22
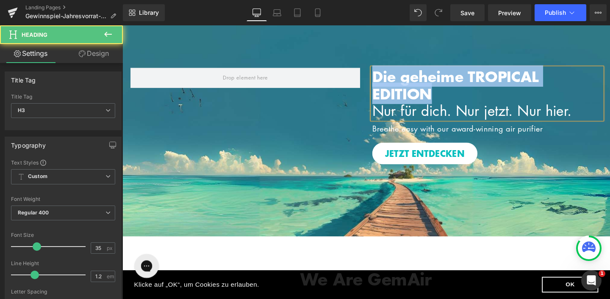
drag, startPoint x: 445, startPoint y: 97, endPoint x: 372, endPoint y: 77, distance: 75.4
click at [372, 77] on div "Die geheime TROPICAL EDITION Nur für dich. Nur jetzt. Nur hier. Heading Breathe…" at bounding box center [379, 116] width 508 height 119
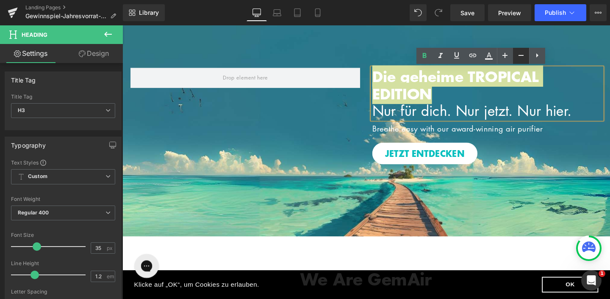
click at [521, 59] on icon at bounding box center [521, 55] width 10 height 10
type input "33"
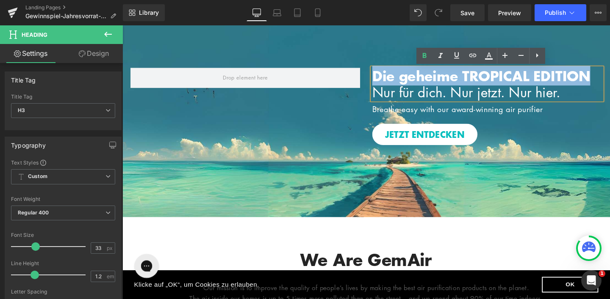
click at [535, 97] on span "Nur für dich. Nur jetzt. Nur hier." at bounding box center [483, 95] width 197 height 19
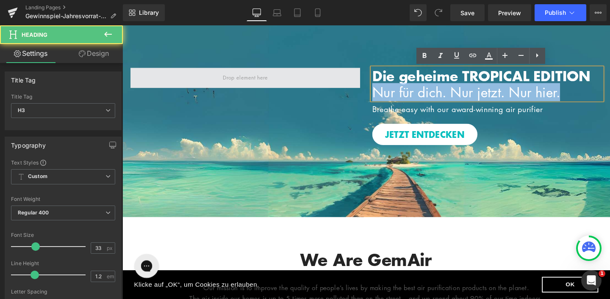
drag, startPoint x: 600, startPoint y: 97, endPoint x: 358, endPoint y: 91, distance: 241.5
click at [358, 91] on div "Die geheime TROPICAL EDITION Nur für dich. Nur jetzt. Nur hier. Heading Breathe…" at bounding box center [379, 106] width 508 height 98
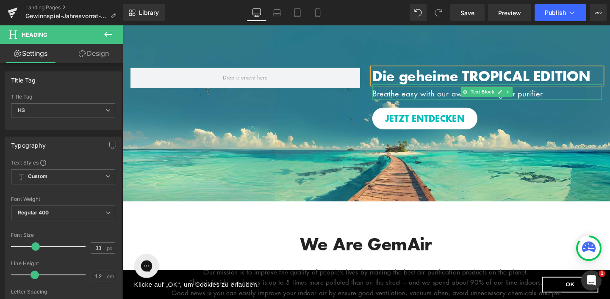
click at [385, 94] on span "Breathe easy with our award-winning air purifier" at bounding box center [474, 96] width 179 height 11
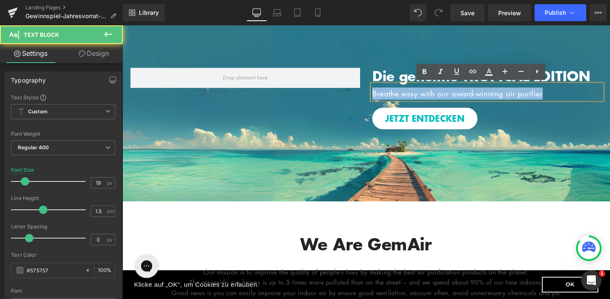
drag, startPoint x: 572, startPoint y: 97, endPoint x: 372, endPoint y: 94, distance: 199.5
click at [372, 94] on div "Die geheime TROPICAL EDITION Heading Breathe easy with our award-winning air pu…" at bounding box center [379, 98] width 508 height 82
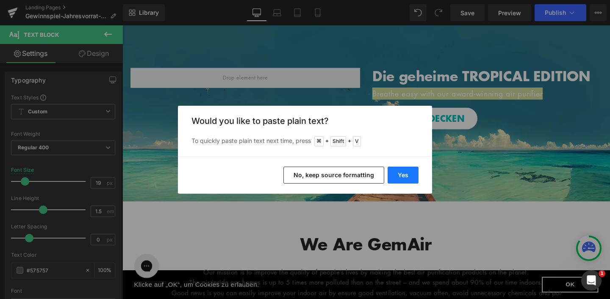
click at [402, 178] on button "Yes" at bounding box center [402, 175] width 31 height 17
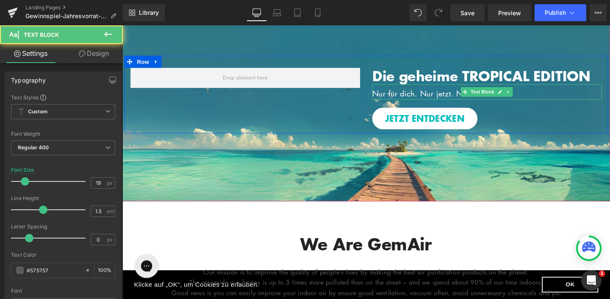
click at [545, 96] on p "Nur für dich. Nur jetzt. Nur hier." at bounding box center [505, 97] width 241 height 13
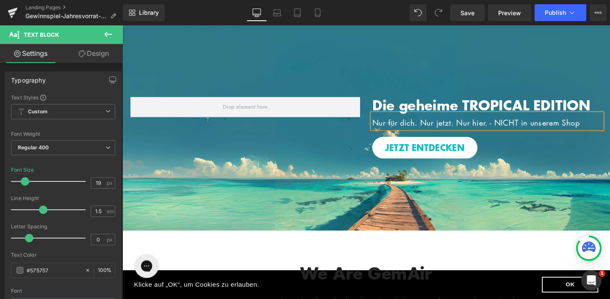
scroll to position [0, 0]
click at [365, 29] on div at bounding box center [378, 133] width 512 height 216
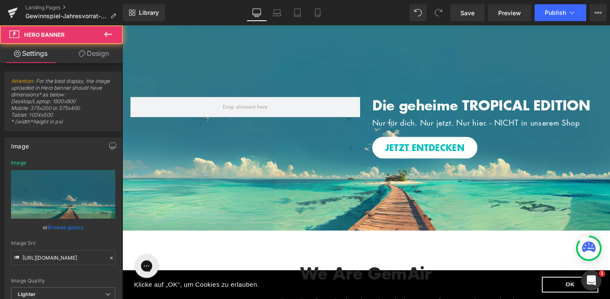
click at [365, 40] on div "Image Die geheime TROPICAL EDITION Heading Nur für dich. Nur jetzt. Nur hier. -…" at bounding box center [378, 133] width 512 height 216
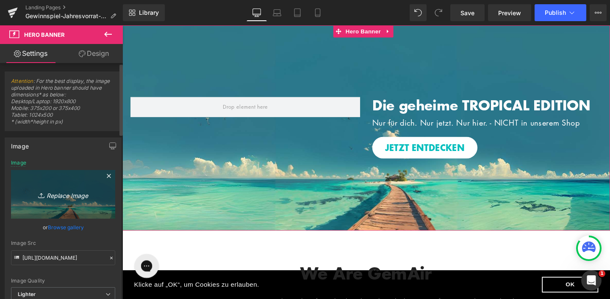
click at [67, 189] on icon "Replace Image" at bounding box center [63, 194] width 68 height 11
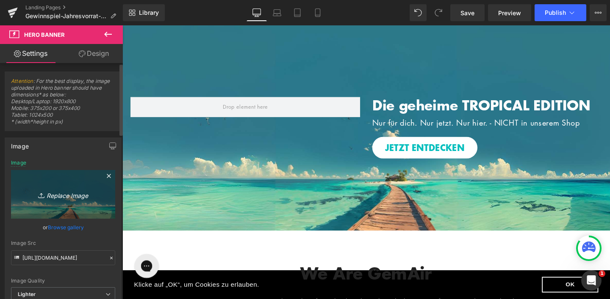
type input "C:\fakepath\Bilder_Tropcial Edition (1).jpg"
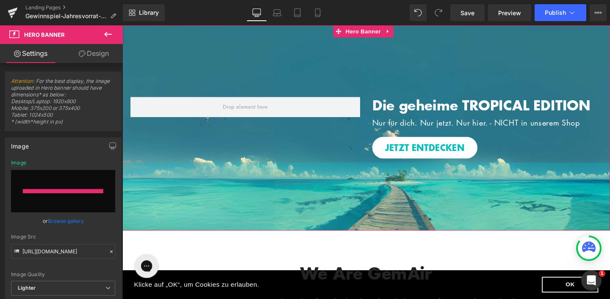
type input "[URL][DOMAIN_NAME]"
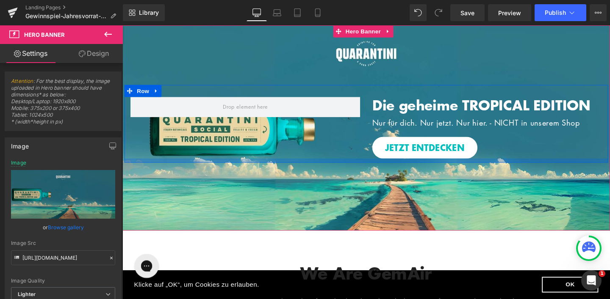
drag, startPoint x: 363, startPoint y: 168, endPoint x: 341, endPoint y: 248, distance: 82.9
click at [363, 168] on div at bounding box center [379, 168] width 508 height 4
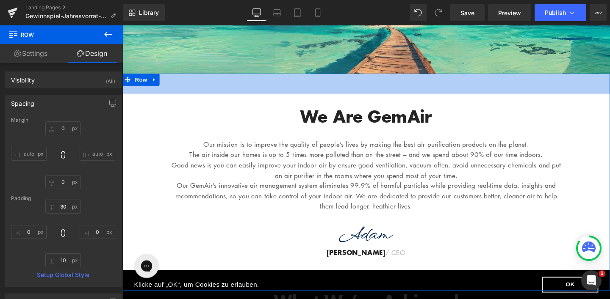
scroll to position [193, 0]
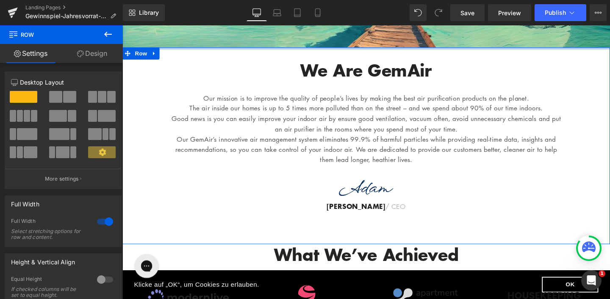
drag, startPoint x: 370, startPoint y: 66, endPoint x: 375, endPoint y: 42, distance: 25.1
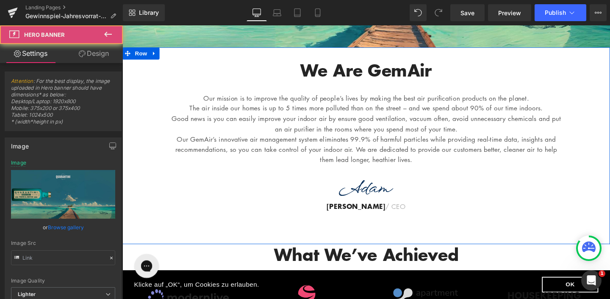
type input "[URL][DOMAIN_NAME]"
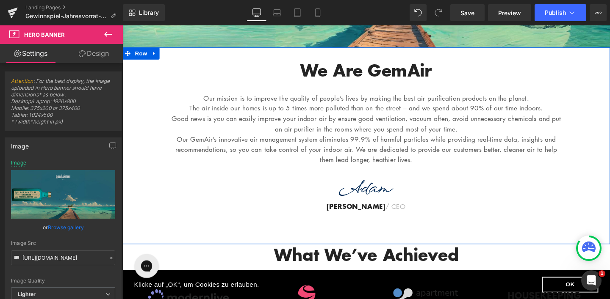
click at [122, 25] on div at bounding box center [122, 25] width 0 height 0
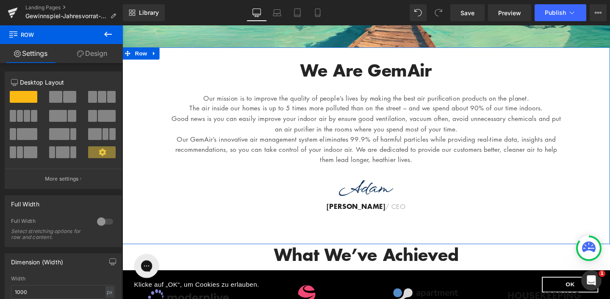
click at [362, 244] on div "We Are GemAir Heading Our mission is to improve the quality of people’s lives b…" at bounding box center [378, 152] width 512 height 207
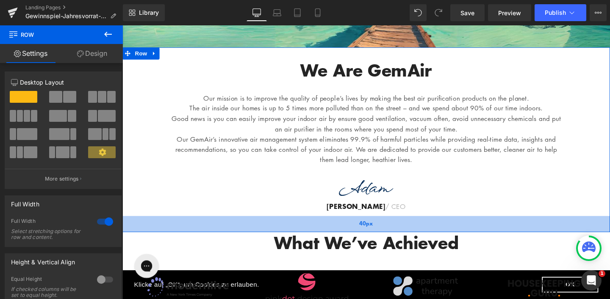
drag, startPoint x: 365, startPoint y: 252, endPoint x: 368, endPoint y: 240, distance: 13.0
click at [368, 240] on div "40px" at bounding box center [378, 234] width 512 height 17
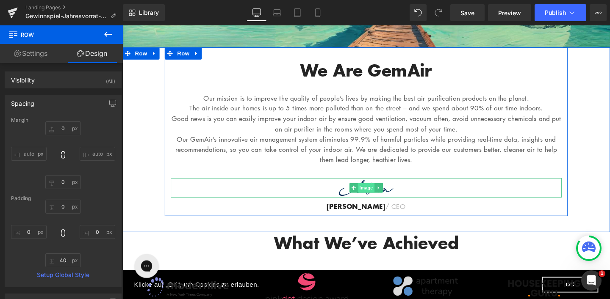
click at [375, 196] on span "Image" at bounding box center [379, 196] width 18 height 10
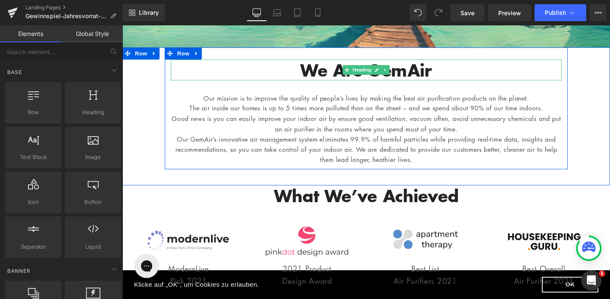
click at [348, 73] on h2 "We Are GemAir" at bounding box center [378, 72] width 411 height 22
click at [307, 71] on h2 "We Are GemAir" at bounding box center [378, 72] width 411 height 22
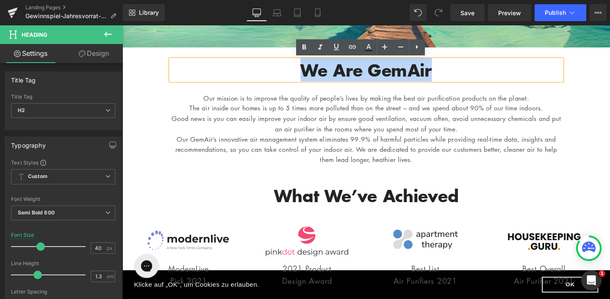
drag, startPoint x: 304, startPoint y: 71, endPoint x: 445, endPoint y: 73, distance: 140.6
click at [445, 73] on h2 "We Are GemAir" at bounding box center [378, 72] width 411 height 22
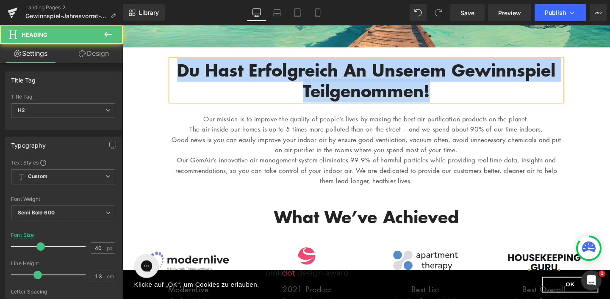
drag, startPoint x: 450, startPoint y: 98, endPoint x: 170, endPoint y: 72, distance: 281.2
click at [173, 72] on h2 "Du hast erfolgreich an unserem Gewinnspiel teilgenommen!" at bounding box center [378, 83] width 411 height 44
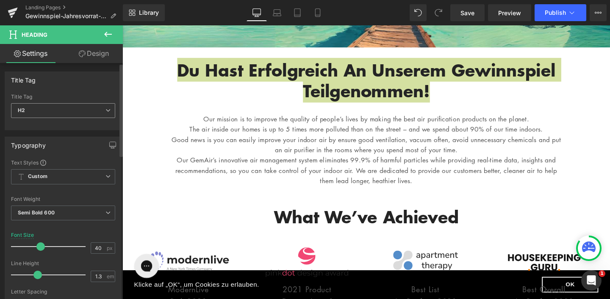
click at [107, 109] on icon at bounding box center [107, 110] width 5 height 5
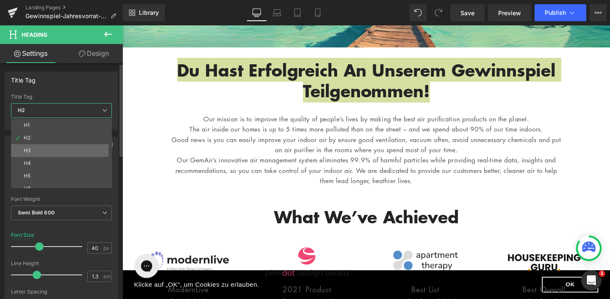
click at [60, 152] on li "H3" at bounding box center [63, 150] width 105 height 13
type input "29"
type input "1.2"
type input "#1c1d1d"
type input "100"
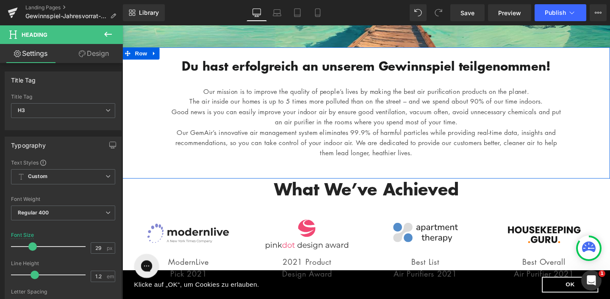
click at [122, 25] on div at bounding box center [122, 25] width 0 height 0
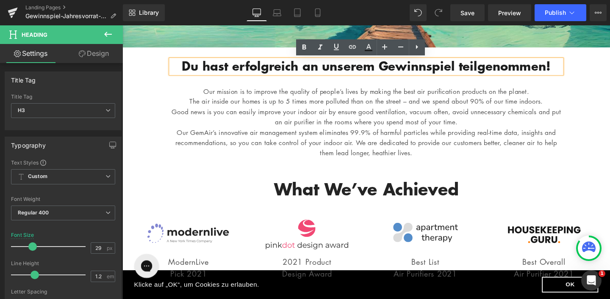
click at [580, 70] on h3 "Du hast erfolgreich an unserem Gewinnspiel teilgenommen!" at bounding box center [378, 68] width 411 height 15
click at [605, 113] on div "Du hast erfolgreich an unserem Gewinnspiel teilgenommen! Heading Our mission is…" at bounding box center [378, 109] width 512 height 121
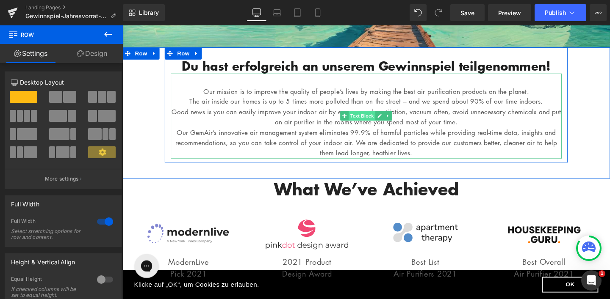
click at [371, 120] on span "Text Block" at bounding box center [374, 121] width 28 height 10
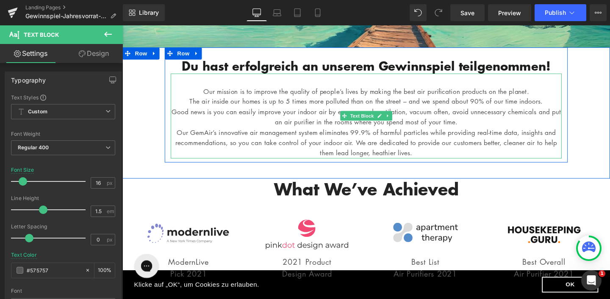
click at [220, 90] on p "Our mission is to improve the quality of people’s lives by making the best air …" at bounding box center [378, 95] width 411 height 11
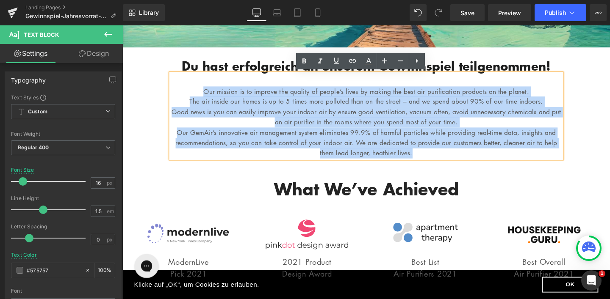
drag, startPoint x: 193, startPoint y: 94, endPoint x: 477, endPoint y: 161, distance: 291.7
click at [477, 161] on div "Our mission is to improve the quality of people’s lives by making the best air …" at bounding box center [378, 120] width 411 height 89
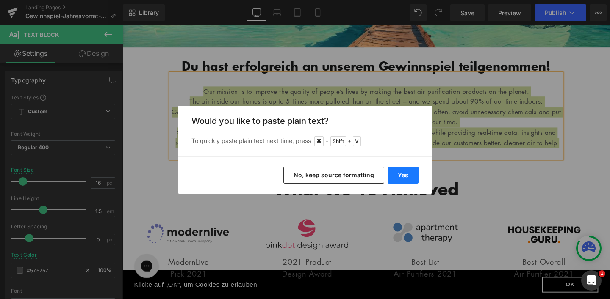
click at [396, 172] on button "Yes" at bounding box center [402, 175] width 31 height 17
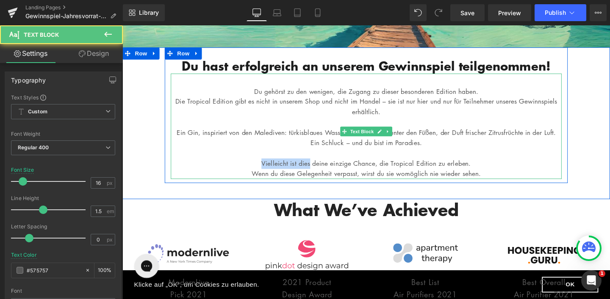
drag, startPoint x: 313, startPoint y: 183, endPoint x: 258, endPoint y: 182, distance: 54.6
click at [258, 177] on p "Vielleicht ist dies deine einzige Chance, die Tropical Edition zu erleben." at bounding box center [378, 171] width 411 height 11
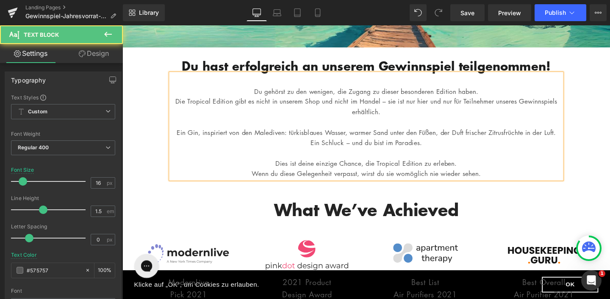
click at [360, 155] on p "Ein Schluck – und du bist im Paradies." at bounding box center [378, 149] width 411 height 11
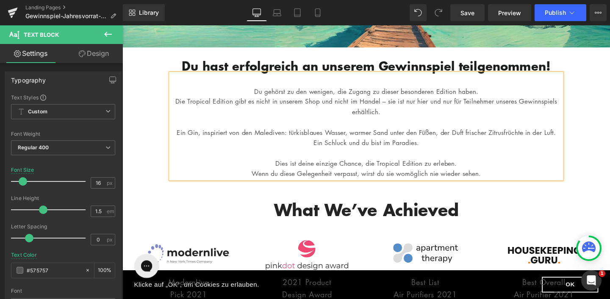
click at [304, 137] on p "Ein Gin, inspiriert von den Malediven: türkisblaues Wasser, warmer Sand unter d…" at bounding box center [378, 138] width 411 height 11
click at [300, 155] on p "Ein Schluck und du bist im Paradies." at bounding box center [378, 149] width 411 height 11
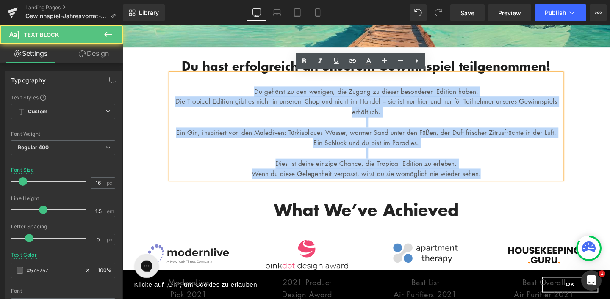
drag, startPoint x: 241, startPoint y: 91, endPoint x: 523, endPoint y: 200, distance: 303.4
click at [523, 191] on div "Du hast erfolgreich an unserem Gewinnspiel teilgenommen! Heading Du gehörst zu …" at bounding box center [378, 120] width 423 height 143
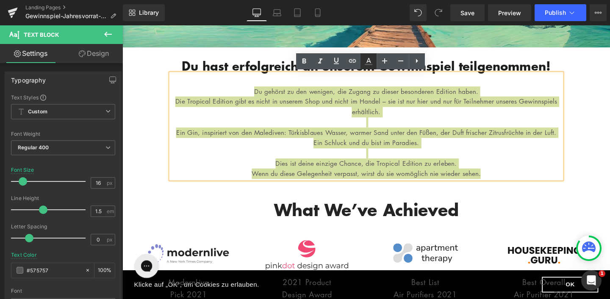
click at [369, 61] on icon at bounding box center [368, 60] width 5 height 5
type input "#575757"
type input "100"
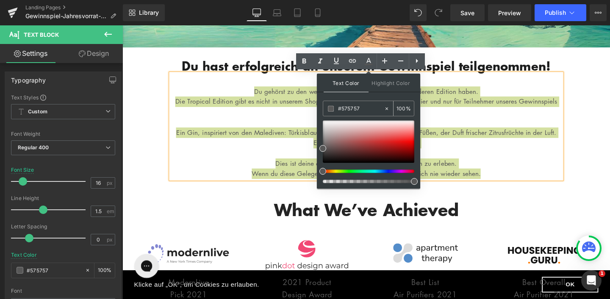
drag, startPoint x: 367, startPoint y: 110, endPoint x: 324, endPoint y: 111, distance: 43.2
click at [324, 111] on div "#575757" at bounding box center [353, 108] width 61 height 15
type input "0"
type input "000"
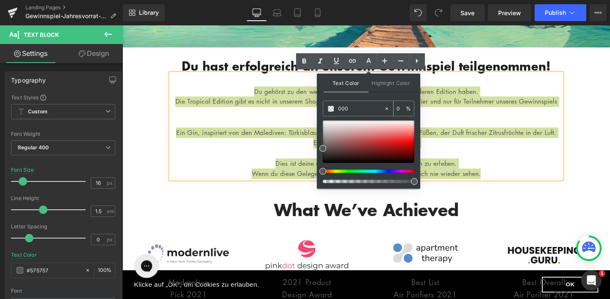
type input "100"
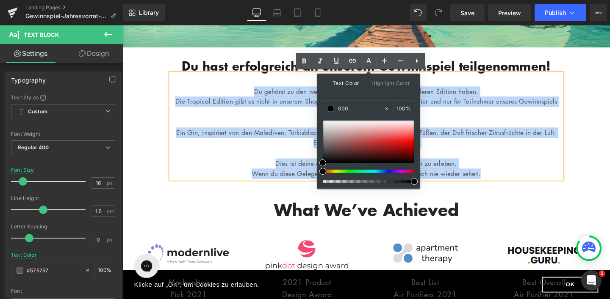
click at [540, 155] on p "Ein Schluck und du bist im Paradies." at bounding box center [378, 149] width 411 height 11
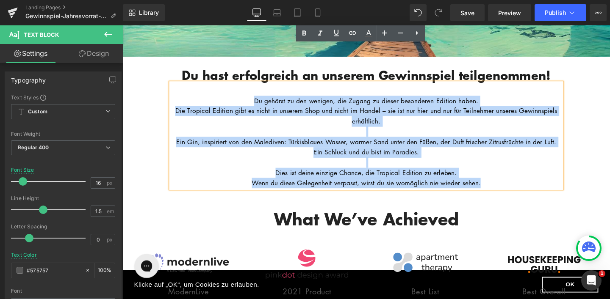
scroll to position [174, 0]
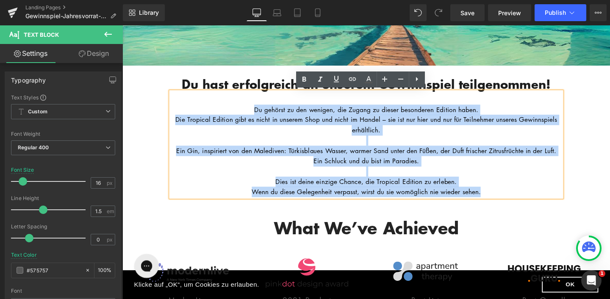
click at [592, 96] on div "Du hast erfolgreich an unserem Gewinnspiel teilgenommen! Heading Du gehörst zu …" at bounding box center [378, 139] width 512 height 143
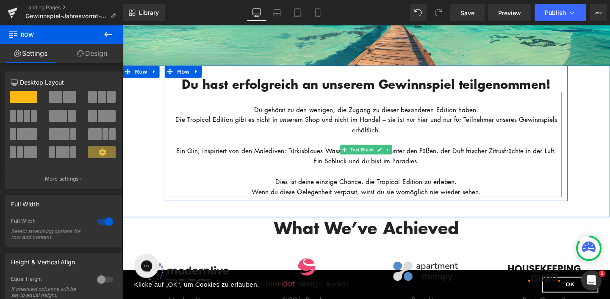
click at [302, 157] on span "Ein Gin, inspiriert von den Malediven: Türkisblaues Wasser, warmer Sand unter d…" at bounding box center [378, 156] width 399 height 9
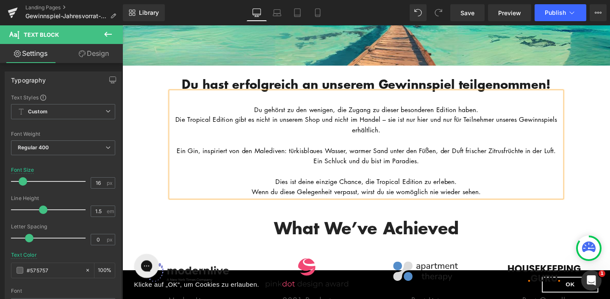
click at [587, 141] on div "Du hast erfolgreich an unserem Gewinnspiel teilgenommen! Heading Du gehörst zu …" at bounding box center [378, 139] width 512 height 143
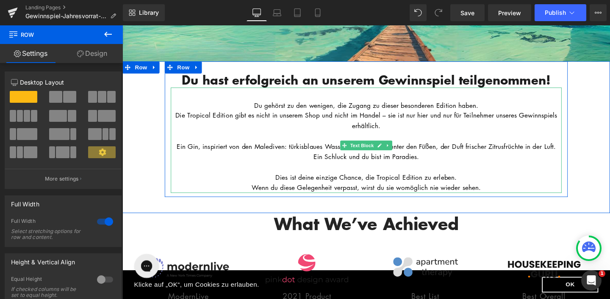
scroll to position [179, 0]
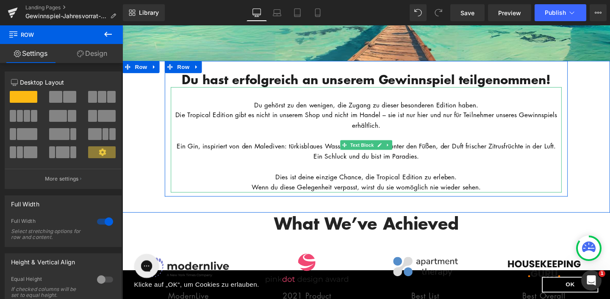
click at [450, 129] on p "Die Tropical Edition gibt es nicht in unserem Shop und nicht im Handel – sie is…" at bounding box center [378, 125] width 411 height 22
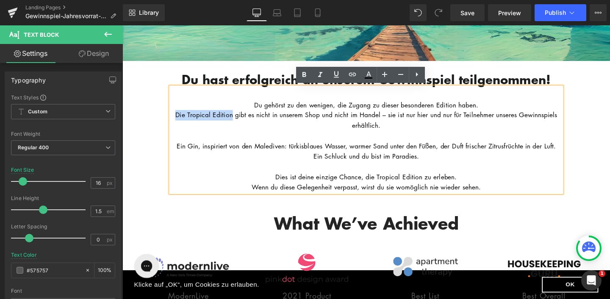
drag, startPoint x: 185, startPoint y: 120, endPoint x: 246, endPoint y: 121, distance: 61.4
click at [246, 121] on span "Die Tropical Edition gibt es nicht in unserem Shop und nicht im Handel – sie is…" at bounding box center [378, 125] width 401 height 20
click at [306, 75] on icon at bounding box center [304, 75] width 10 height 10
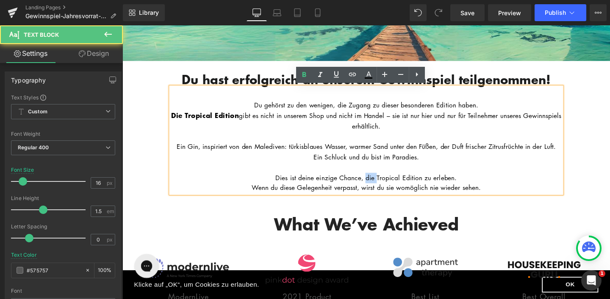
drag, startPoint x: 374, startPoint y: 196, endPoint x: 387, endPoint y: 196, distance: 12.7
click at [387, 190] on span "Dies ist deine einzige Chance, die Tropical Edition zu erleben." at bounding box center [378, 185] width 191 height 9
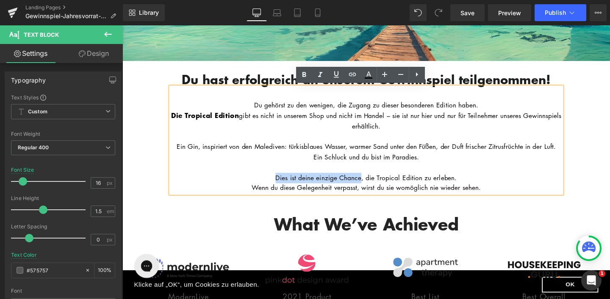
drag, startPoint x: 276, startPoint y: 194, endPoint x: 370, endPoint y: 196, distance: 94.0
click at [370, 190] on span "Dies ist deine einzige Chance, die Tropical Edition zu erleben." at bounding box center [378, 185] width 191 height 9
click at [303, 72] on icon at bounding box center [304, 74] width 4 height 5
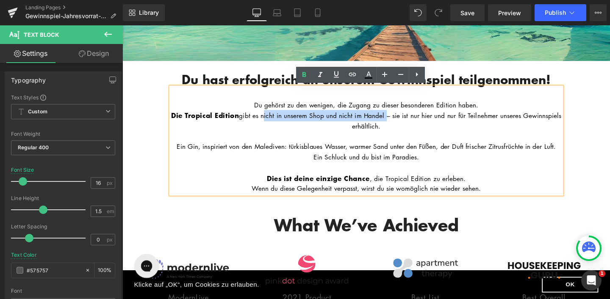
drag, startPoint x: 289, startPoint y: 121, endPoint x: 416, endPoint y: 121, distance: 126.6
click at [416, 121] on span "Die Tropical Edition gibt es nicht in unserem Shop und nicht im Handel – sie is…" at bounding box center [379, 126] width 410 height 20
click at [299, 75] on icon at bounding box center [304, 75] width 10 height 10
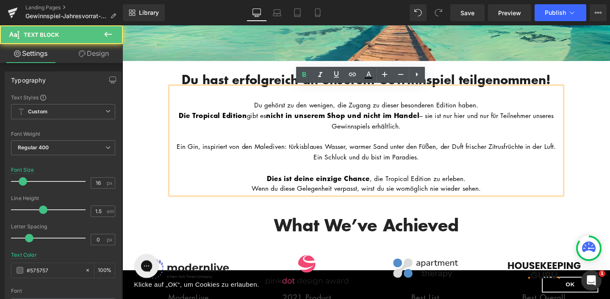
click at [471, 143] on p at bounding box center [378, 142] width 411 height 11
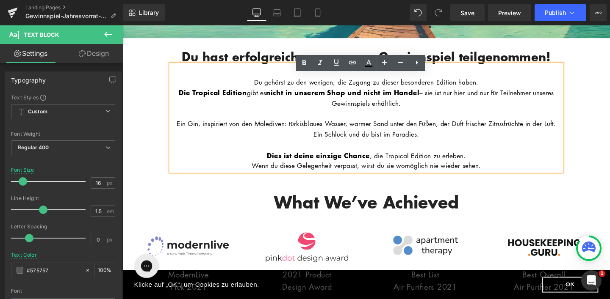
scroll to position [203, 0]
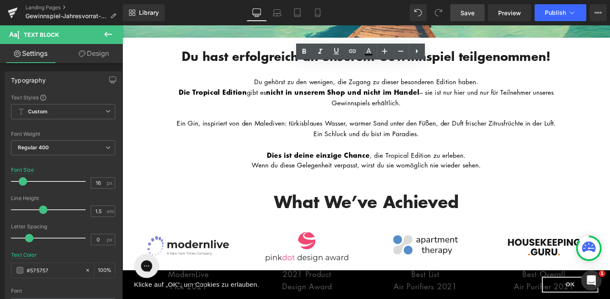
click at [474, 13] on span "Save" at bounding box center [467, 12] width 14 height 9
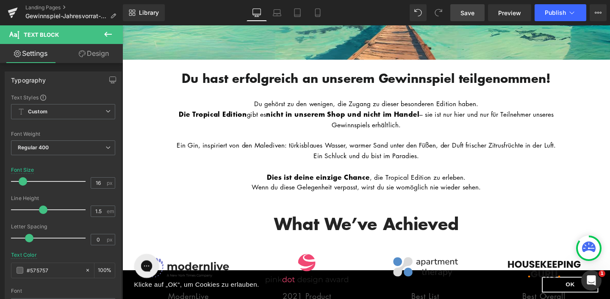
scroll to position [15, 0]
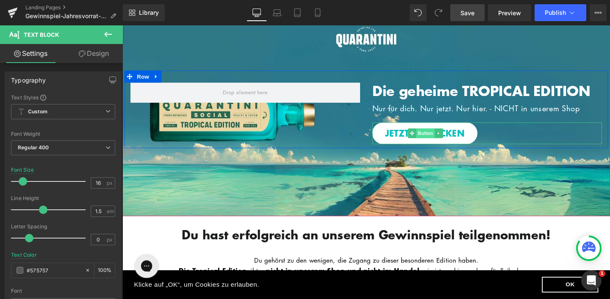
click at [437, 138] on span "Button" at bounding box center [441, 139] width 19 height 10
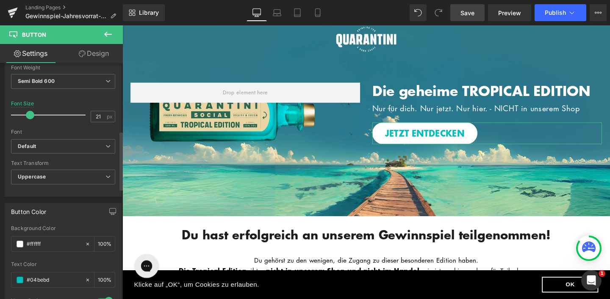
scroll to position [406, 0]
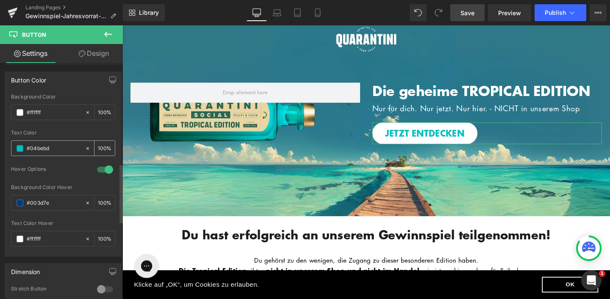
drag, startPoint x: 30, startPoint y: 147, endPoint x: 63, endPoint y: 150, distance: 33.6
click at [63, 150] on input "#04bebd" at bounding box center [54, 148] width 54 height 9
drag, startPoint x: 30, startPoint y: 202, endPoint x: 61, endPoint y: 206, distance: 31.1
click at [61, 206] on input "#003d7e" at bounding box center [54, 203] width 54 height 9
paste input "7695b"
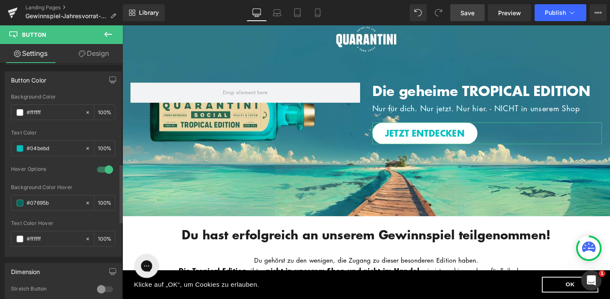
type input "#07695b"
click at [70, 169] on div "Hover Options" at bounding box center [49, 170] width 77 height 9
drag, startPoint x: 29, startPoint y: 148, endPoint x: 62, endPoint y: 150, distance: 32.7
click at [62, 150] on input "#04bebd" at bounding box center [54, 148] width 54 height 9
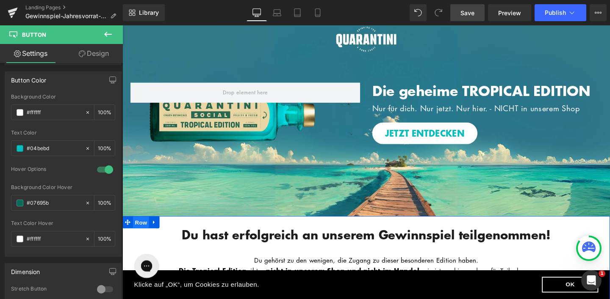
click at [134, 233] on span "Row" at bounding box center [141, 233] width 17 height 13
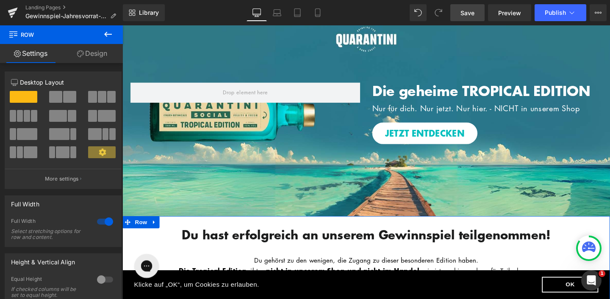
click at [98, 51] on link "Design" at bounding box center [91, 53] width 61 height 19
click at [0, 0] on div "Background" at bounding box center [0, 0] width 0 height 0
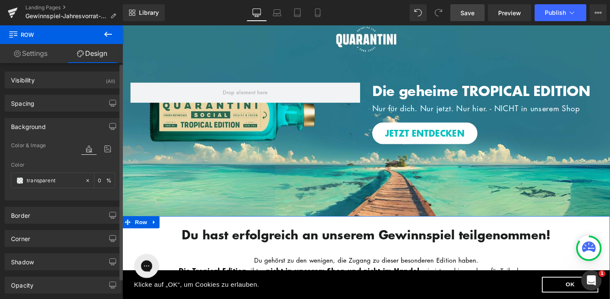
type input "transparent"
type input "0"
click at [58, 180] on input "transparent" at bounding box center [54, 180] width 54 height 9
paste input "04bebd"
type input "04bebd"
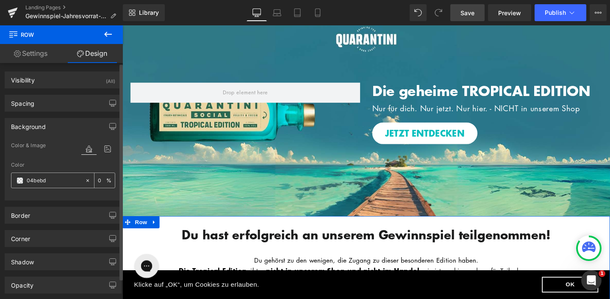
type input "100"
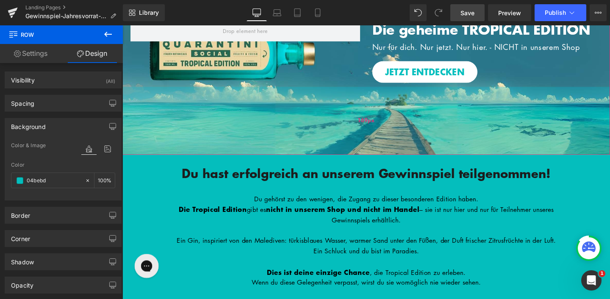
scroll to position [86, 0]
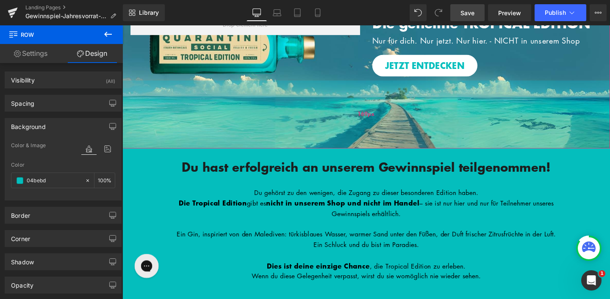
click at [593, 120] on div "169px" at bounding box center [378, 119] width 512 height 72
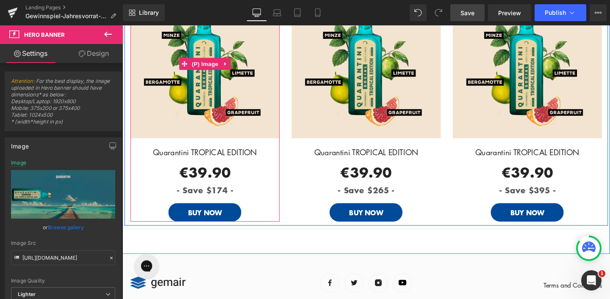
scroll to position [1580, 0]
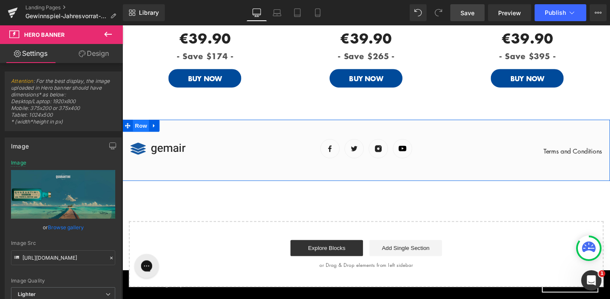
click at [138, 130] on span "Row" at bounding box center [141, 131] width 17 height 13
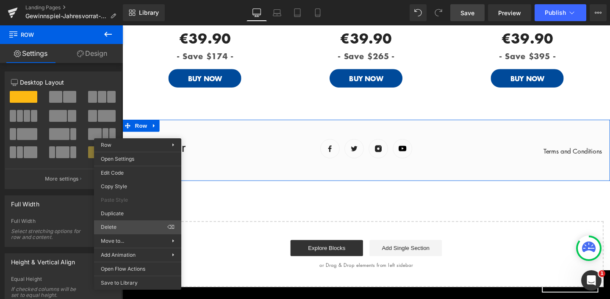
click at [119, 226] on div "Row You are previewing how the will restyle your page. You can not edit Element…" at bounding box center [305, 157] width 610 height 314
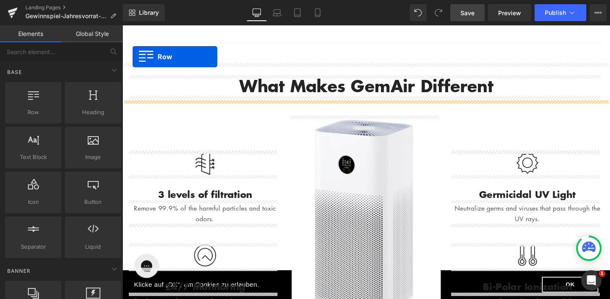
scroll to position [475, 0]
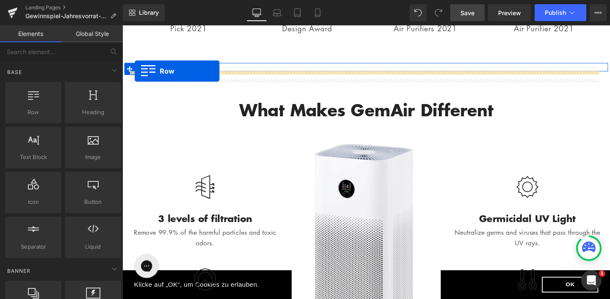
drag, startPoint x: 127, startPoint y: 171, endPoint x: 136, endPoint y: 74, distance: 97.3
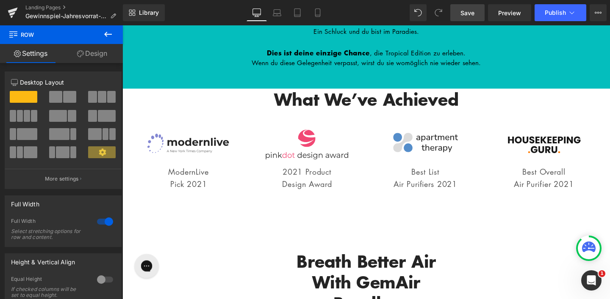
scroll to position [312, 0]
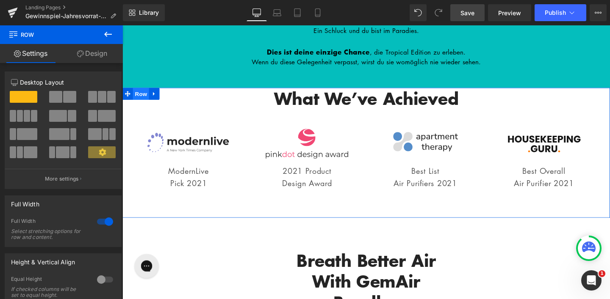
click at [133, 104] on span "Row" at bounding box center [141, 97] width 17 height 13
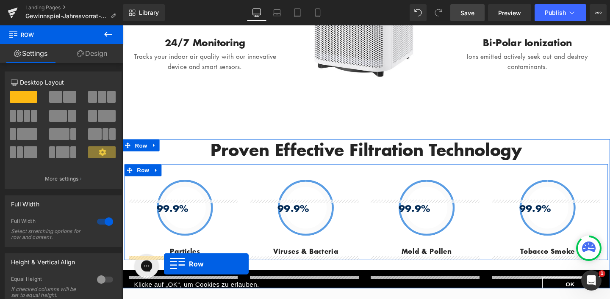
scroll to position [1074, 0]
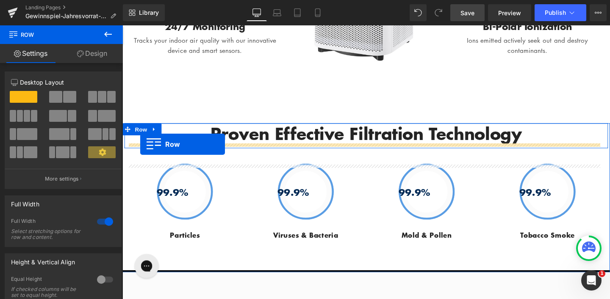
drag, startPoint x: 126, startPoint y: 103, endPoint x: 141, endPoint y: 151, distance: 50.1
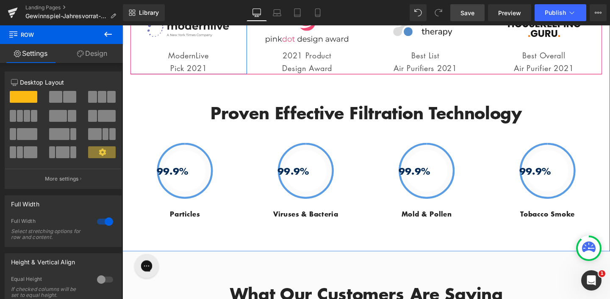
scroll to position [1242, 0]
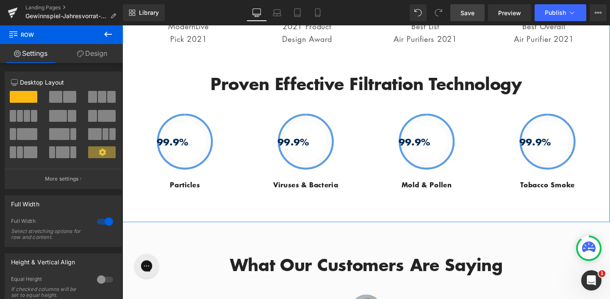
click at [144, 98] on h2 "Proven Effective Filtration Technology" at bounding box center [378, 87] width 495 height 22
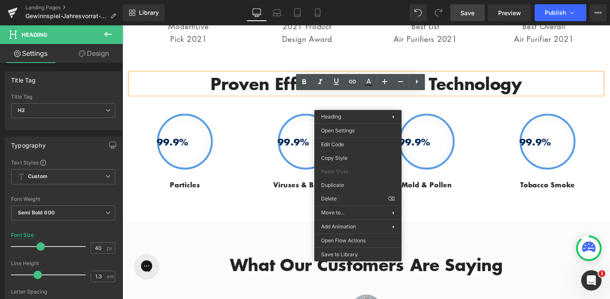
click at [373, 98] on h2 "Proven Effective Filtration Technology" at bounding box center [378, 87] width 495 height 22
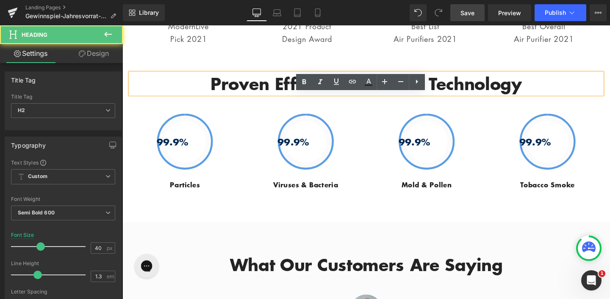
click at [216, 133] on div "99.9% Button Particles Text Block 99.9% Button Viruses & Bacteria Text Block 99…" at bounding box center [379, 152] width 508 height 101
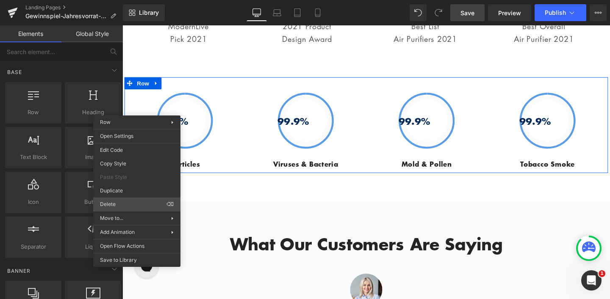
click at [114, 201] on div "Row You are previewing how the will restyle your page. You can not edit Element…" at bounding box center [305, 157] width 610 height 314
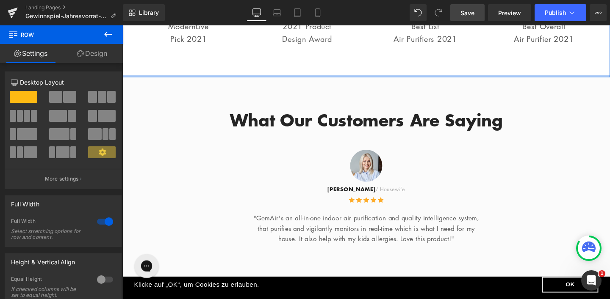
drag, startPoint x: 205, startPoint y: 129, endPoint x: 214, endPoint y: 97, distance: 33.0
click at [214, 80] on div "What We’ve Achieved Heading Row Image ModernLive Pick 2021 Text Block Row Image…" at bounding box center [378, 9] width 512 height 141
click at [122, 25] on div at bounding box center [122, 25] width 0 height 0
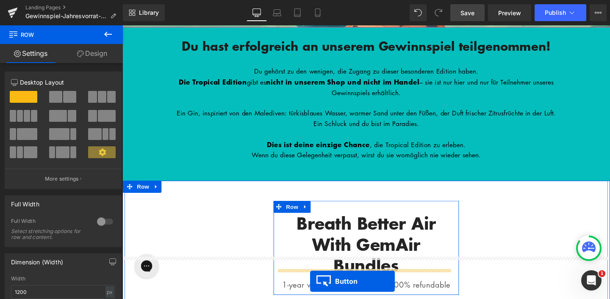
scroll to position [269, 0]
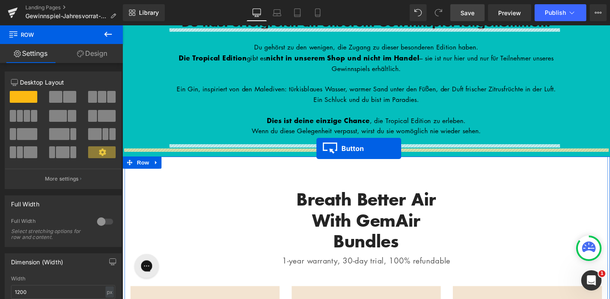
drag, startPoint x: 423, startPoint y: 155, endPoint x: 327, endPoint y: 155, distance: 96.1
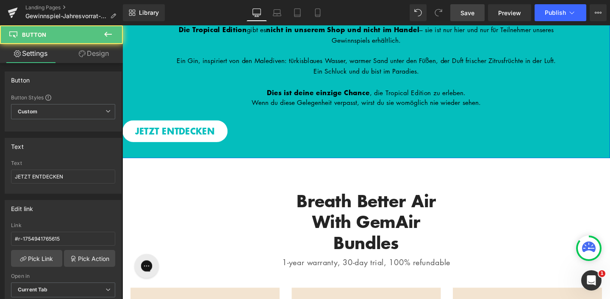
scroll to position [239, 0]
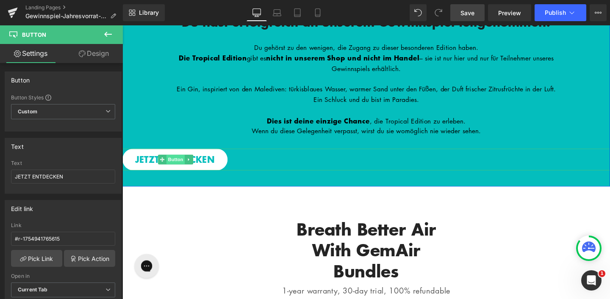
click at [174, 172] on span "Button" at bounding box center [178, 166] width 19 height 10
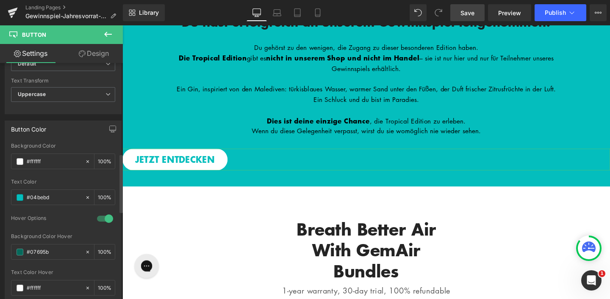
scroll to position [643, 0]
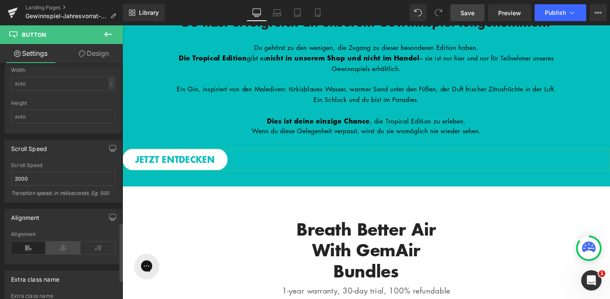
click at [61, 250] on icon at bounding box center [63, 248] width 35 height 13
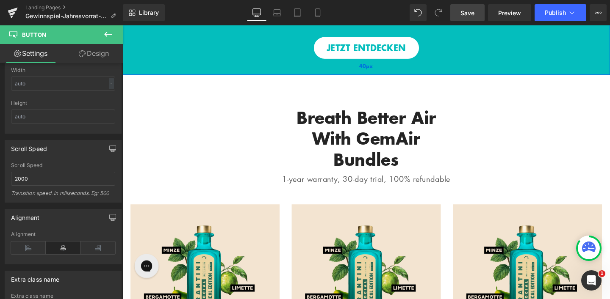
scroll to position [365, 0]
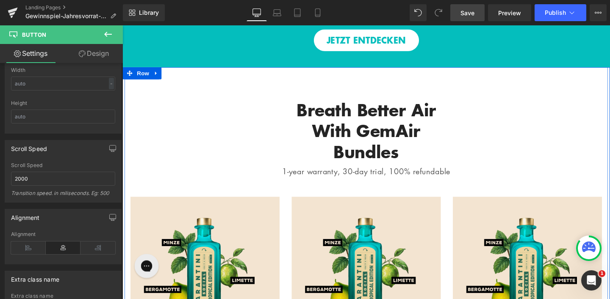
click at [344, 94] on div "Breath Better Air With GemAir Bundles Heading 1-year warranty, 30-day trial, 10…" at bounding box center [378, 276] width 512 height 415
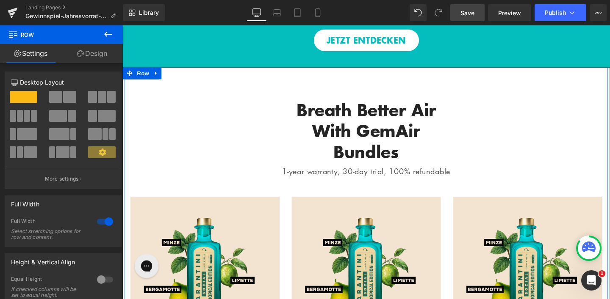
click at [343, 97] on div "Breath Better Air With GemAir Bundles Heading 1-year warranty, 30-day trial, 10…" at bounding box center [378, 276] width 512 height 415
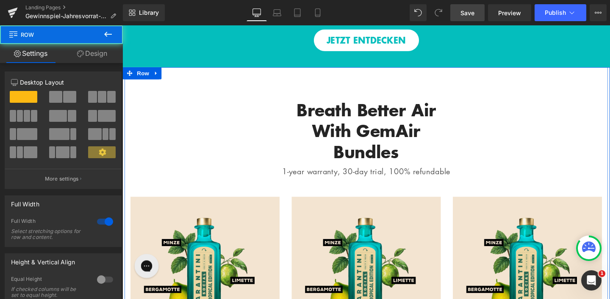
click at [342, 89] on div "Breath Better Air With GemAir Bundles Heading 1-year warranty, 30-day trial, 10…" at bounding box center [378, 276] width 512 height 415
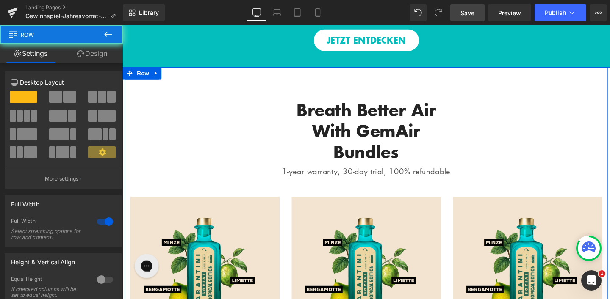
click at [342, 88] on div "Breath Better Air With GemAir Bundles Heading 1-year warranty, 30-day trial, 10…" at bounding box center [378, 276] width 512 height 415
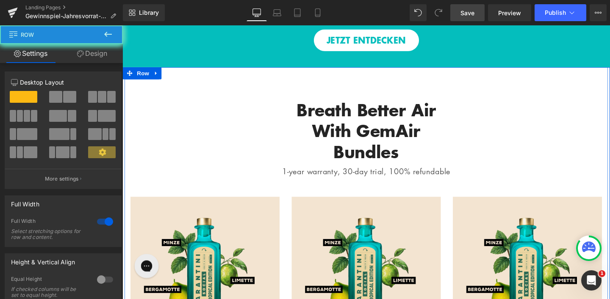
click at [198, 84] on div "Breath Better Air With GemAir Bundles Heading 1-year warranty, 30-day trial, 10…" at bounding box center [378, 276] width 512 height 415
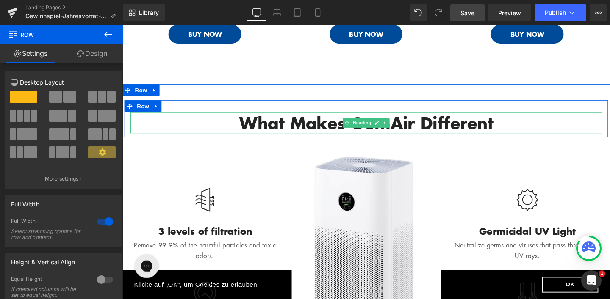
scroll to position [770, 0]
click at [290, 139] on h2 "What Makes GemAir Different" at bounding box center [378, 128] width 495 height 22
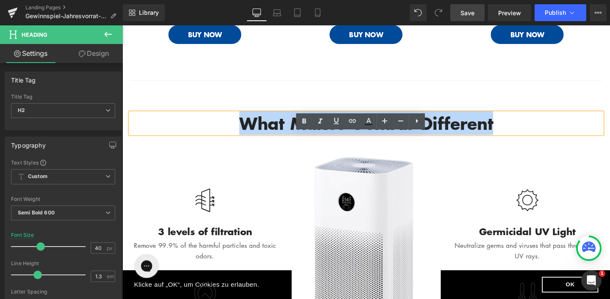
drag, startPoint x: 224, startPoint y: 150, endPoint x: 538, endPoint y: 145, distance: 313.4
click at [538, 139] on h2 "What Makes GemAir Different" at bounding box center [378, 128] width 495 height 22
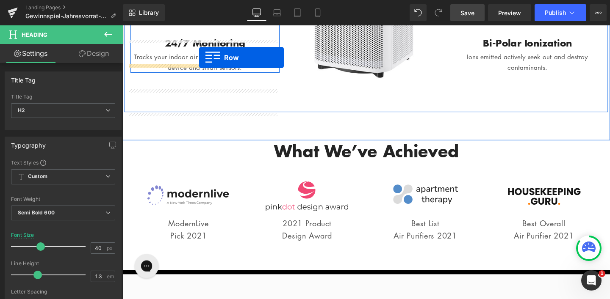
scroll to position [612, 0]
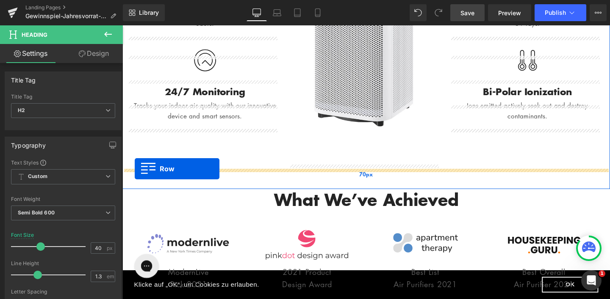
drag, startPoint x: 128, startPoint y: 108, endPoint x: 135, endPoint y: 176, distance: 68.5
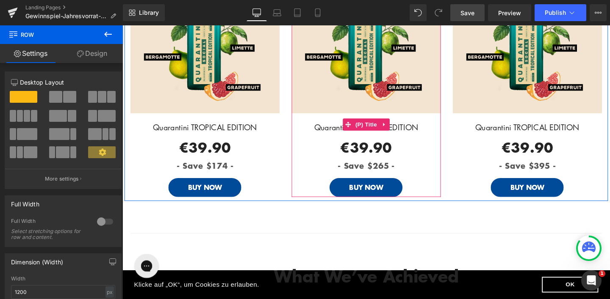
scroll to position [1080, 0]
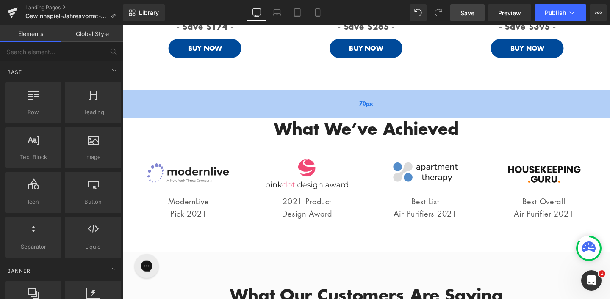
click at [324, 123] on div "70px" at bounding box center [378, 109] width 512 height 30
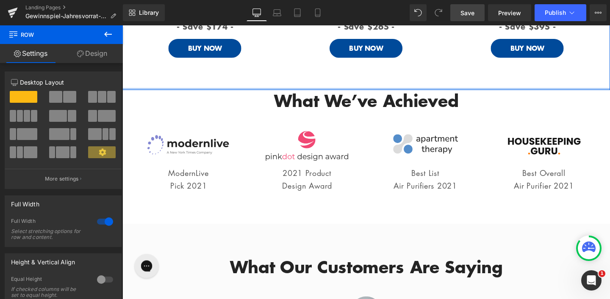
drag, startPoint x: 321, startPoint y: 129, endPoint x: 320, endPoint y: 96, distance: 33.0
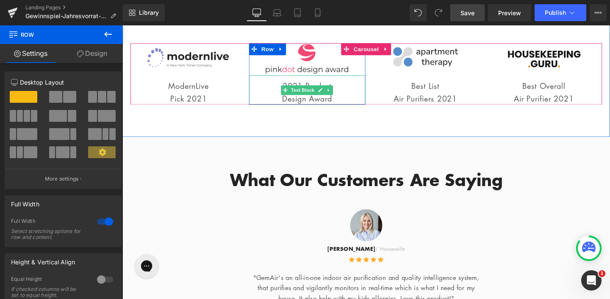
scroll to position [1192, 0]
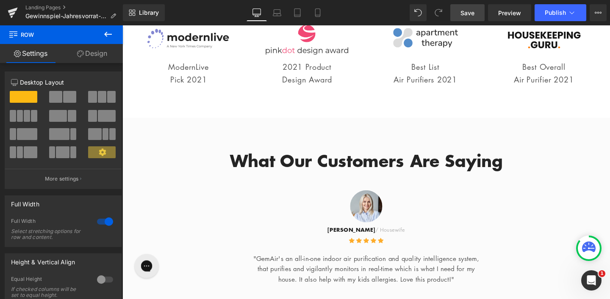
click at [313, 119] on div "What We’ve Achieved Heading Row Image ModernLive Pick 2021 Text Block Row Image…" at bounding box center [378, 50] width 512 height 137
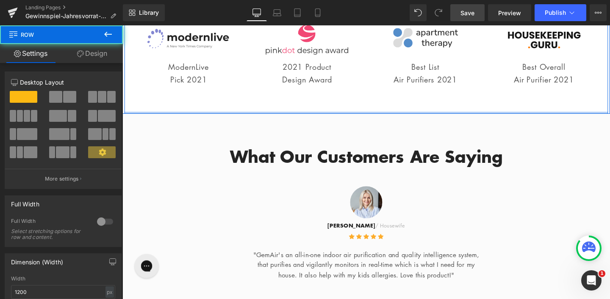
drag, startPoint x: 308, startPoint y: 140, endPoint x: 310, endPoint y: 124, distance: 16.2
click at [310, 119] on div "What We’ve Achieved Heading Row Image ModernLive Pick 2021 Text Block Row Image…" at bounding box center [379, 50] width 508 height 137
click at [310, 119] on div "What We’ve Achieved Heading Row Image ModernLive Pick 2021 Text Block Row Image…" at bounding box center [378, 50] width 512 height 137
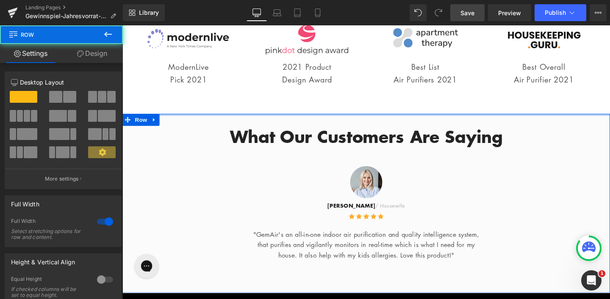
drag, startPoint x: 379, startPoint y: 154, endPoint x: 385, endPoint y: 128, distance: 26.7
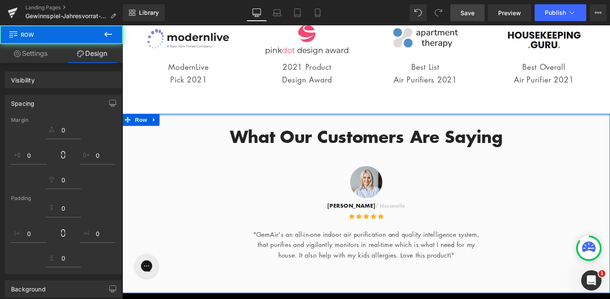
click at [385, 119] on div "What We’ve Achieved Heading Row Image ModernLive Pick 2021 Text Block Row Image…" at bounding box center [378, 50] width 512 height 137
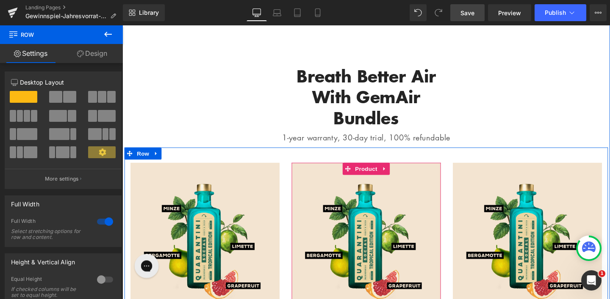
scroll to position [721, 0]
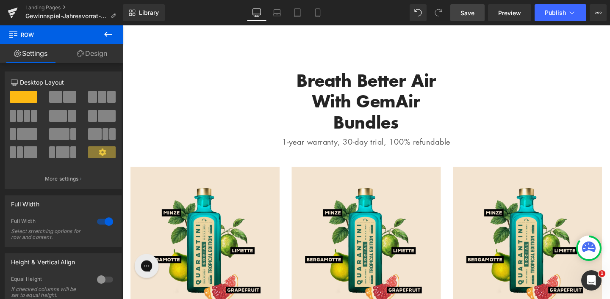
click at [472, 13] on span "Save" at bounding box center [467, 12] width 14 height 9
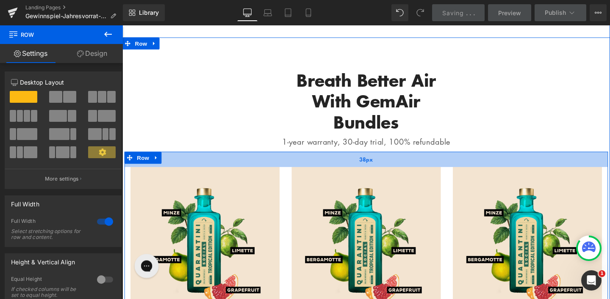
scroll to position [655, 0]
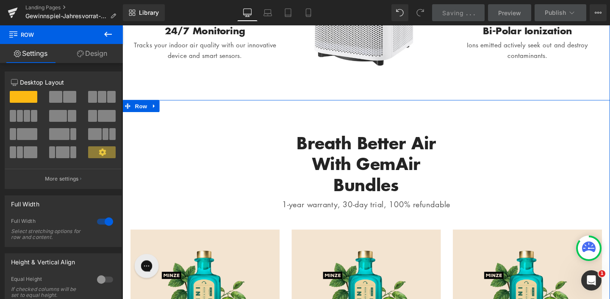
click at [122, 25] on div at bounding box center [122, 25] width 0 height 0
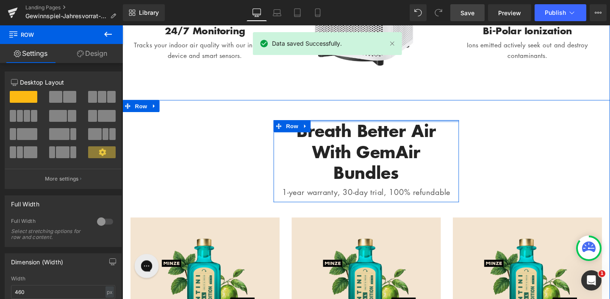
drag, startPoint x: 349, startPoint y: 142, endPoint x: 354, endPoint y: 126, distance: 16.6
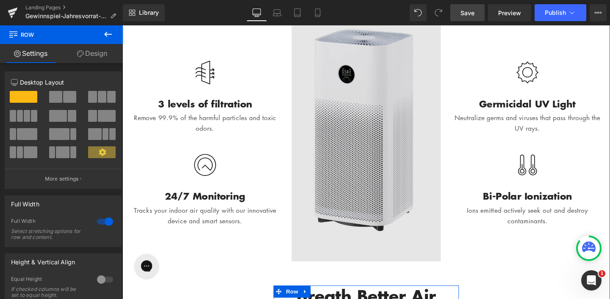
scroll to position [498, 0]
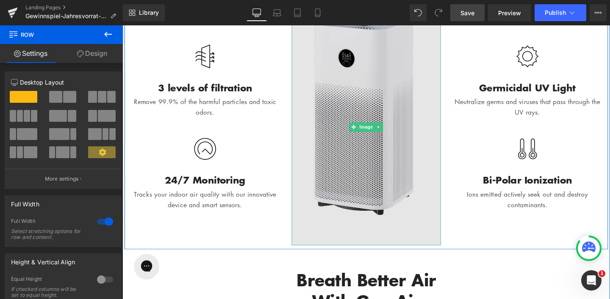
click at [366, 126] on img at bounding box center [378, 132] width 157 height 249
